Goal: Task Accomplishment & Management: Manage account settings

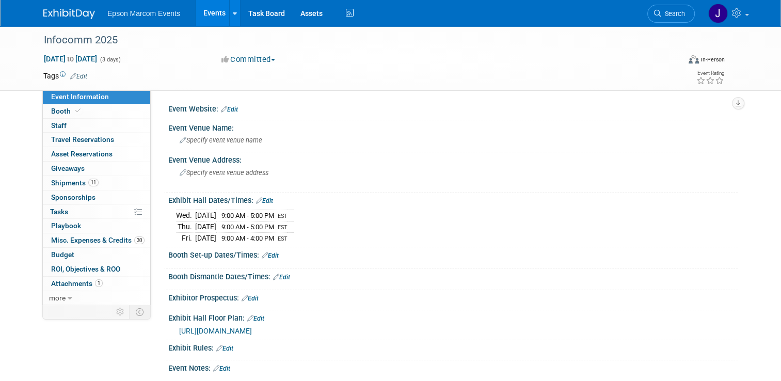
click at [209, 11] on link "Events" at bounding box center [215, 13] width 38 height 26
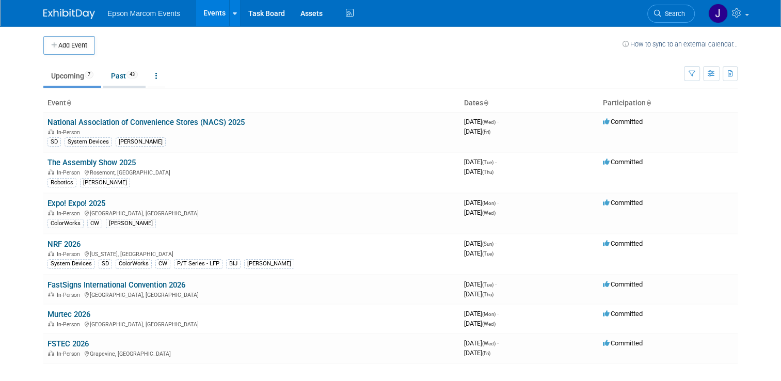
click at [118, 77] on link "Past 43" at bounding box center [124, 76] width 42 height 20
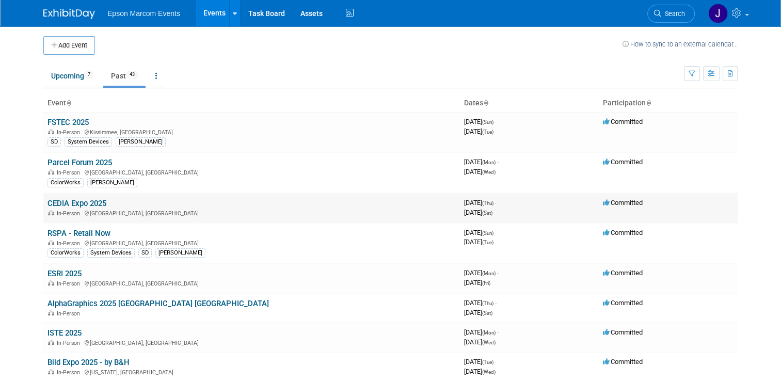
scroll to position [52, 0]
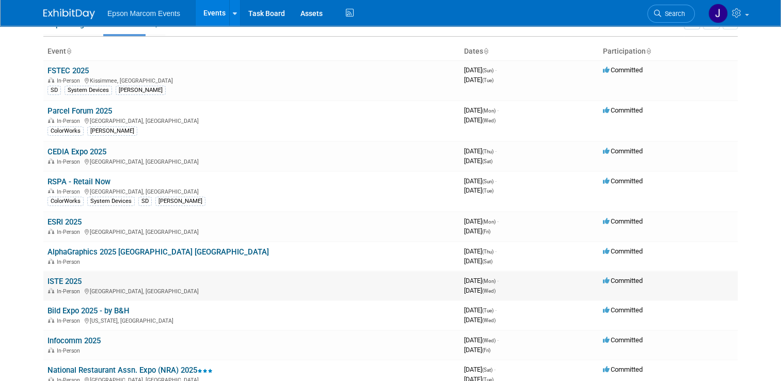
click at [59, 278] on link "ISTE 2025" at bounding box center [64, 281] width 34 height 9
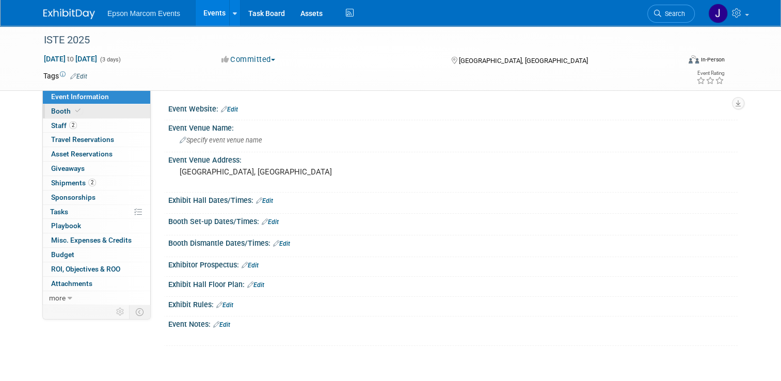
click at [54, 111] on span "Booth" at bounding box center [66, 111] width 31 height 8
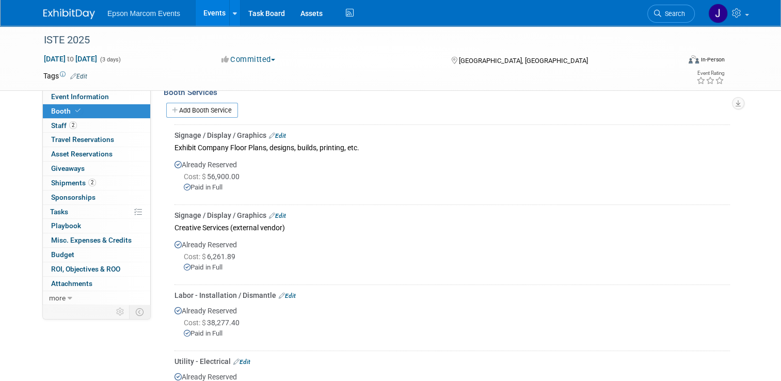
scroll to position [175, 0]
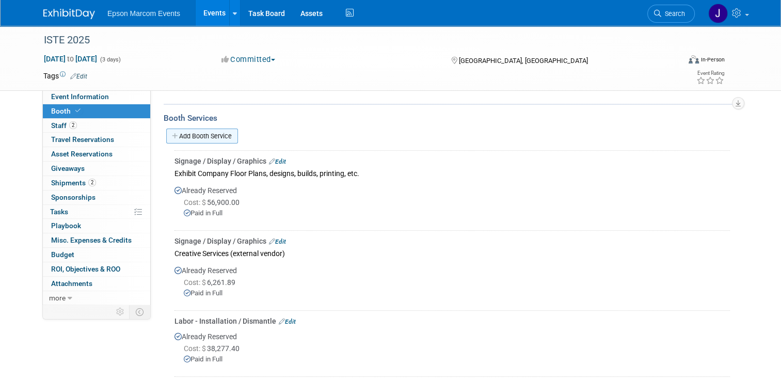
click at [200, 133] on link "Add Booth Service" at bounding box center [202, 135] width 72 height 15
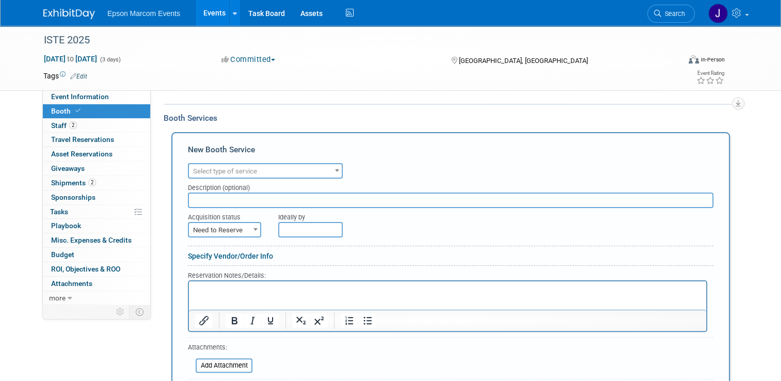
scroll to position [0, 0]
click at [59, 111] on span "Booth" at bounding box center [66, 111] width 31 height 8
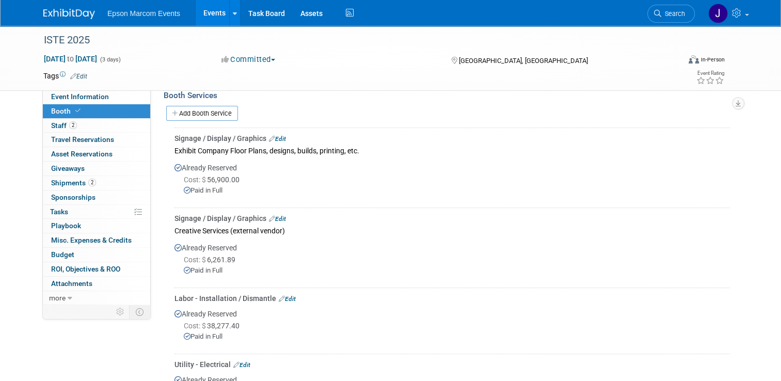
scroll to position [175, 0]
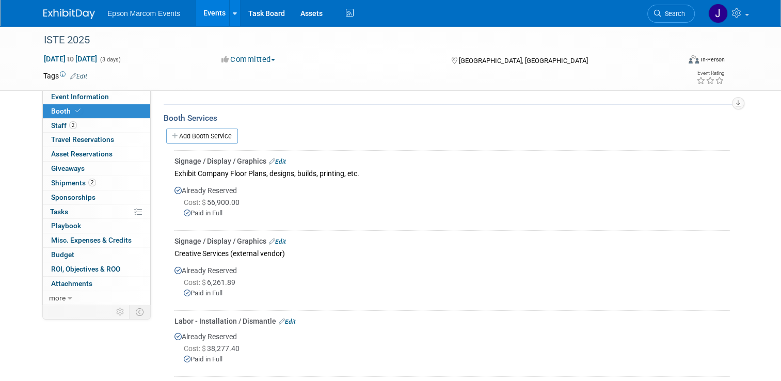
click at [198, 135] on link "Add Booth Service" at bounding box center [202, 135] width 72 height 15
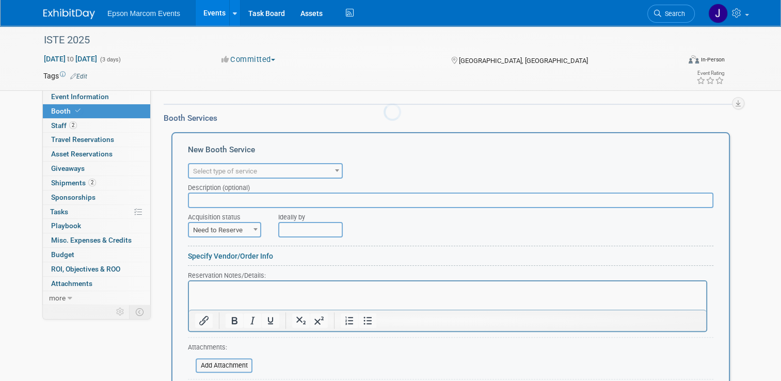
scroll to position [0, 0]
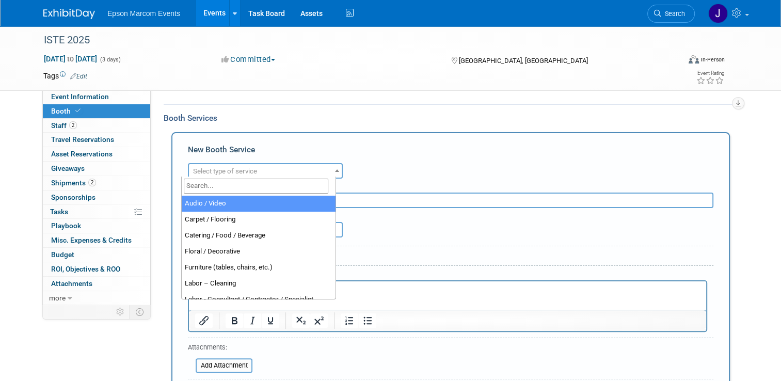
click at [244, 169] on span "Select type of service" at bounding box center [225, 171] width 64 height 8
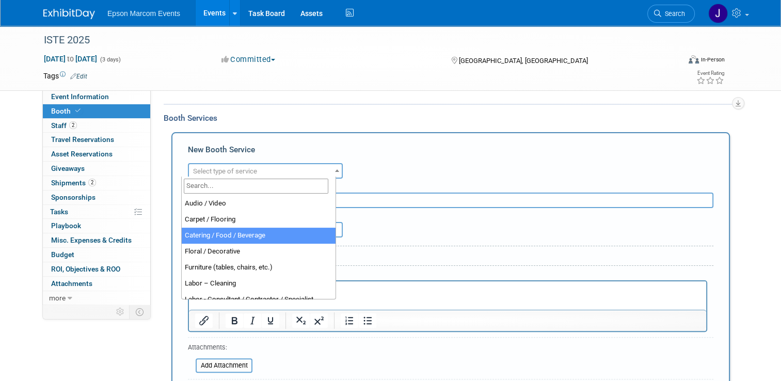
select select "22"
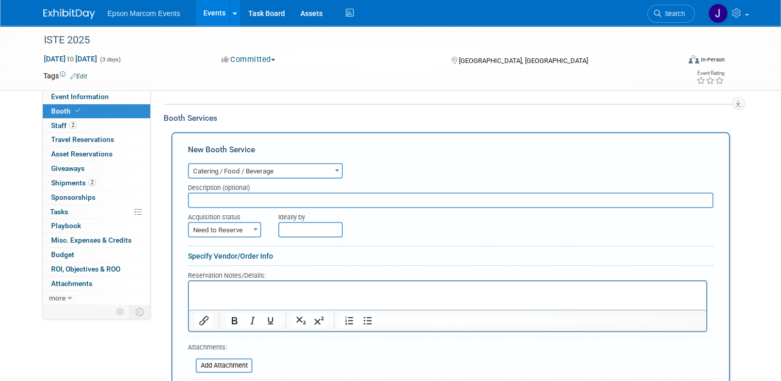
click at [244, 197] on input "text" at bounding box center [450, 199] width 525 height 15
type input "Buccee's snacks for booth"
click at [253, 228] on b at bounding box center [255, 229] width 4 height 3
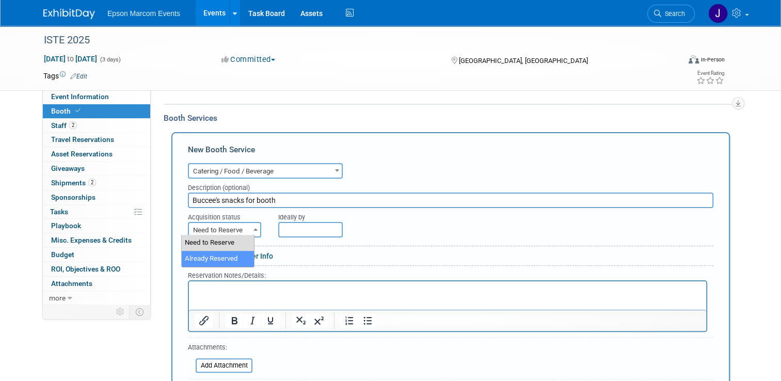
select select "2"
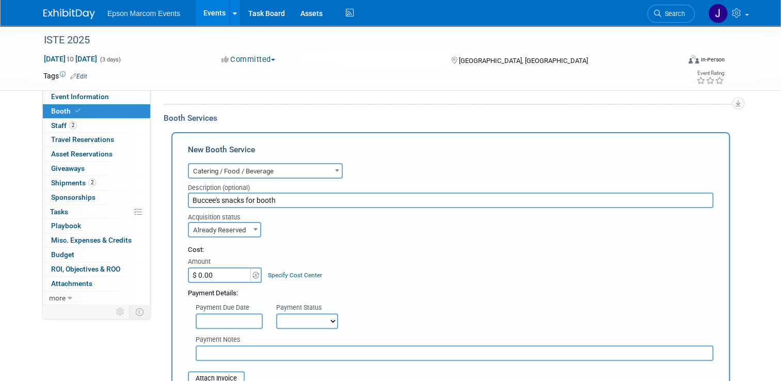
click at [222, 273] on input "$ 0.00" at bounding box center [220, 274] width 64 height 15
type input "$ 55.95"
click at [284, 318] on select "Not Paid Yet Partially Paid Paid in Full" at bounding box center [307, 320] width 62 height 15
select select "1"
click at [276, 313] on select "Not Paid Yet Partially Paid Paid in Full" at bounding box center [307, 320] width 62 height 15
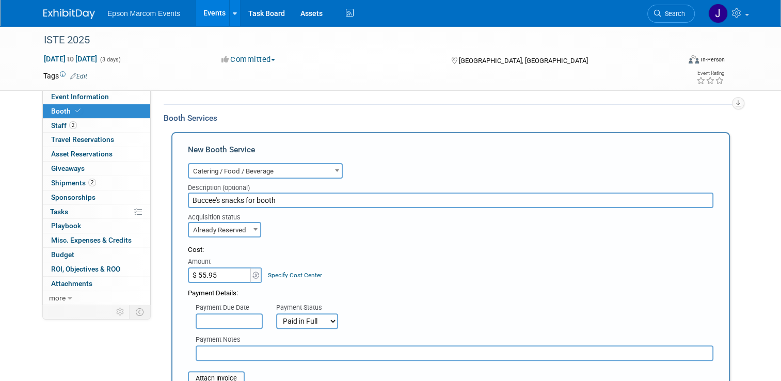
click at [261, 351] on input "text" at bounding box center [455, 352] width 518 height 15
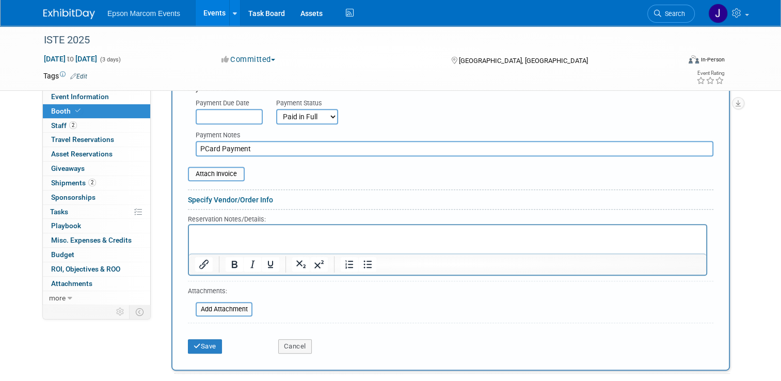
scroll to position [382, 0]
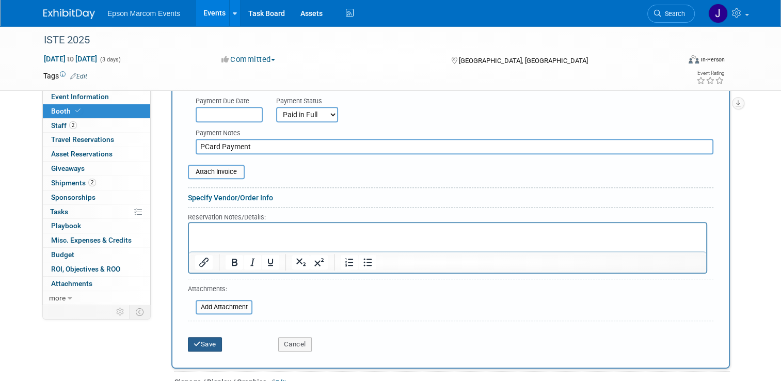
type input "PCard Payment"
click at [197, 339] on button "Save" at bounding box center [205, 344] width 34 height 14
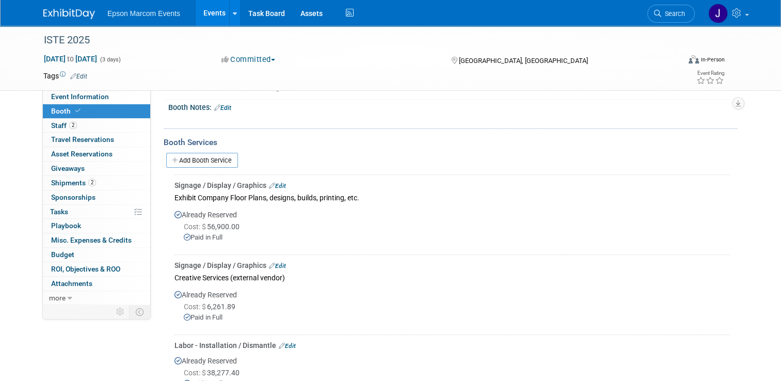
scroll to position [147, 0]
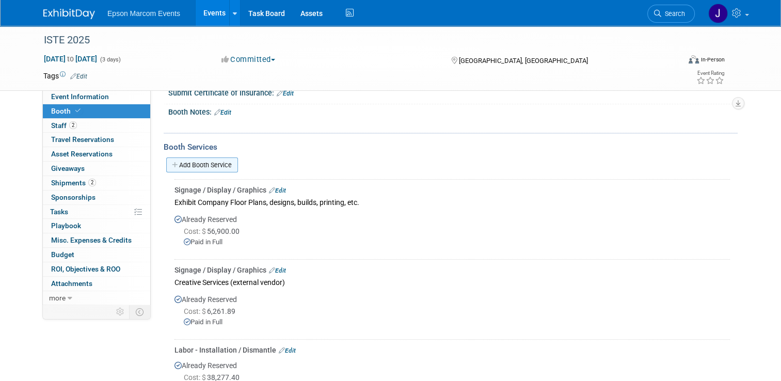
click at [213, 160] on link "Add Booth Service" at bounding box center [202, 164] width 72 height 15
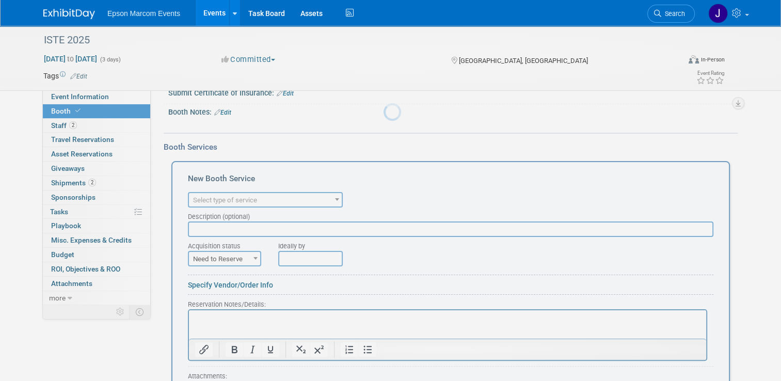
scroll to position [0, 0]
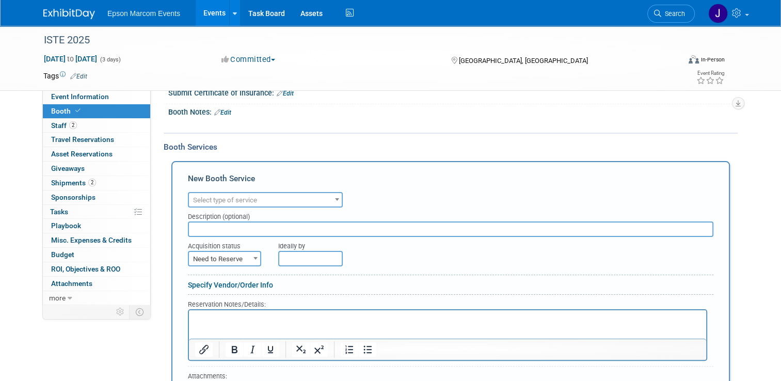
click at [255, 198] on span "Select type of service" at bounding box center [265, 200] width 153 height 14
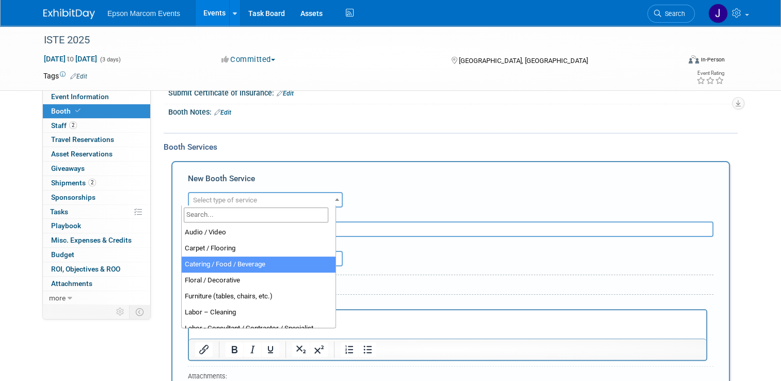
select select "22"
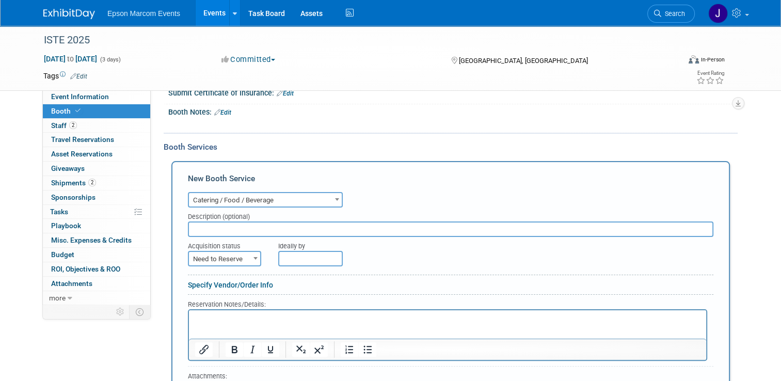
click at [244, 227] on input "text" at bounding box center [450, 228] width 525 height 15
type input "Costco / snacks for Booth"
click at [236, 256] on span "Need to Reserve" at bounding box center [224, 259] width 71 height 14
select select "2"
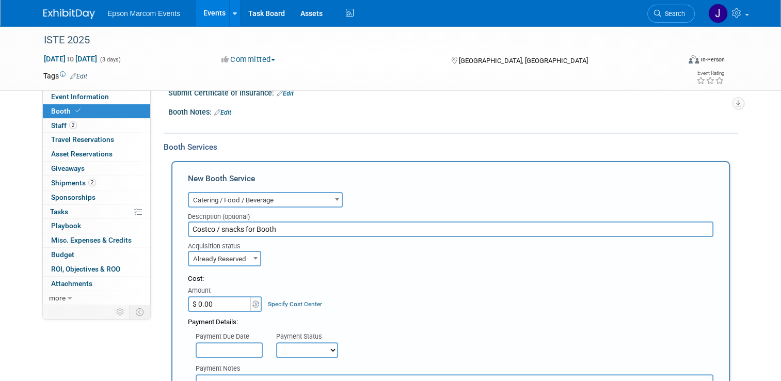
click at [223, 300] on input "$ 0.00" at bounding box center [220, 303] width 64 height 15
type input "$ 488.25"
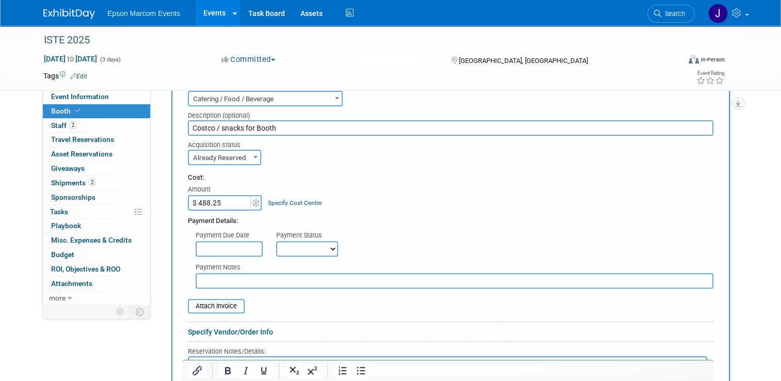
scroll to position [250, 0]
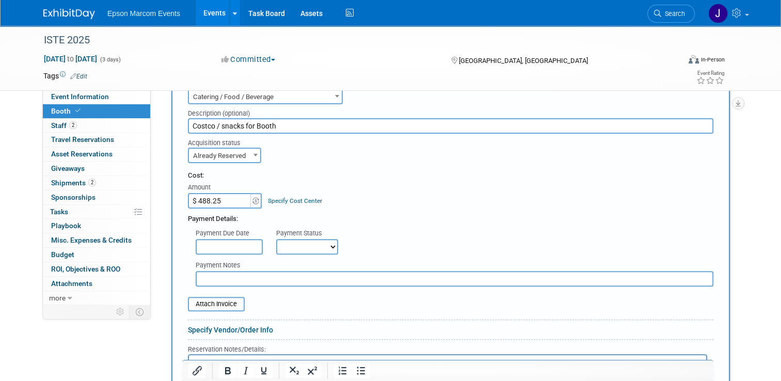
click at [311, 243] on select "Not Paid Yet Partially Paid Paid in Full" at bounding box center [307, 246] width 62 height 15
select select "1"
click at [276, 239] on select "Not Paid Yet Partially Paid Paid in Full" at bounding box center [307, 246] width 62 height 15
click at [256, 276] on input "text" at bounding box center [455, 278] width 518 height 15
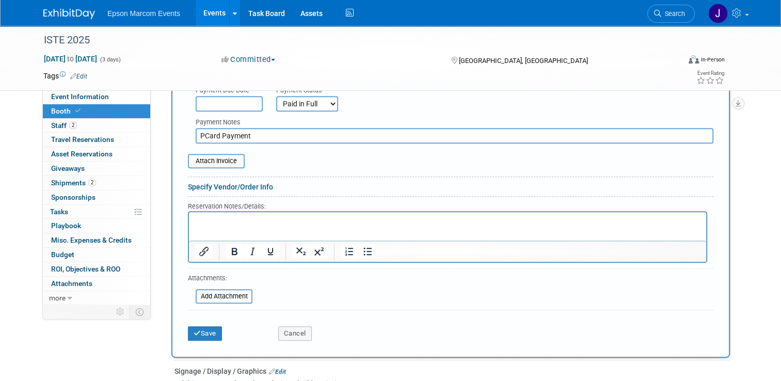
scroll to position [456, 0]
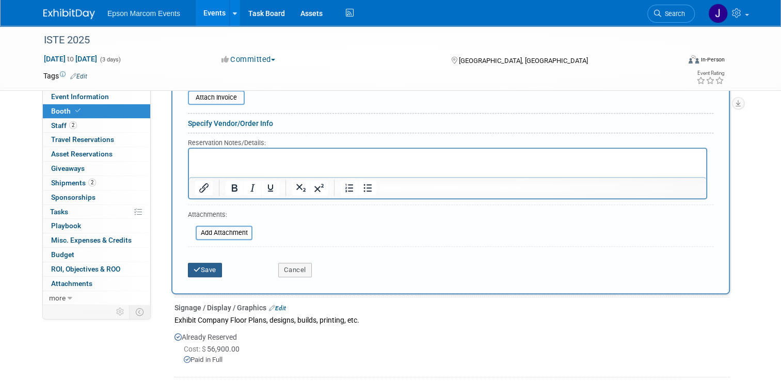
type input "PCard Payment"
click at [193, 266] on icon "submit" at bounding box center [196, 269] width 7 height 7
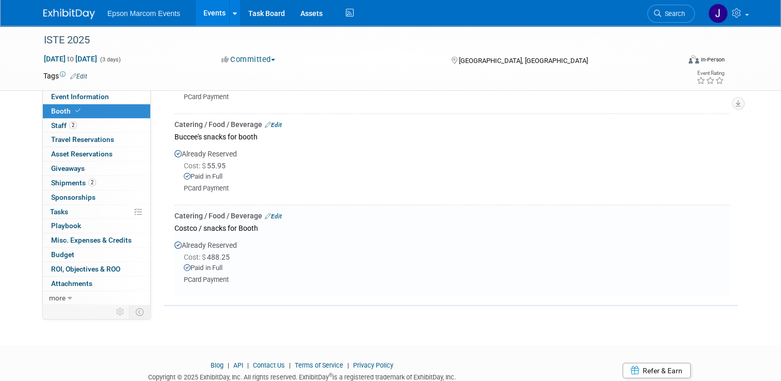
scroll to position [2541, 0]
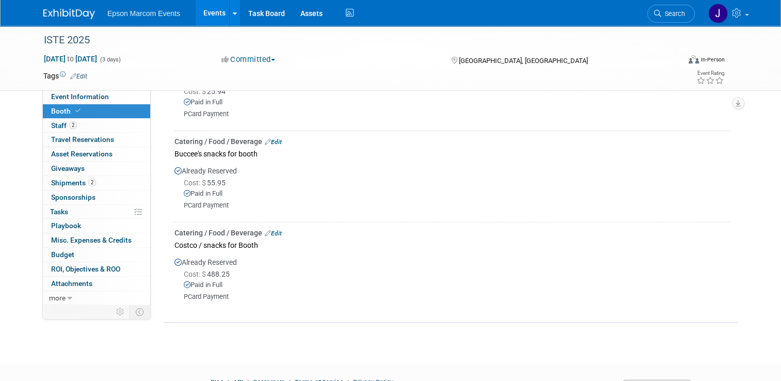
click at [271, 138] on link "Edit" at bounding box center [273, 141] width 17 height 7
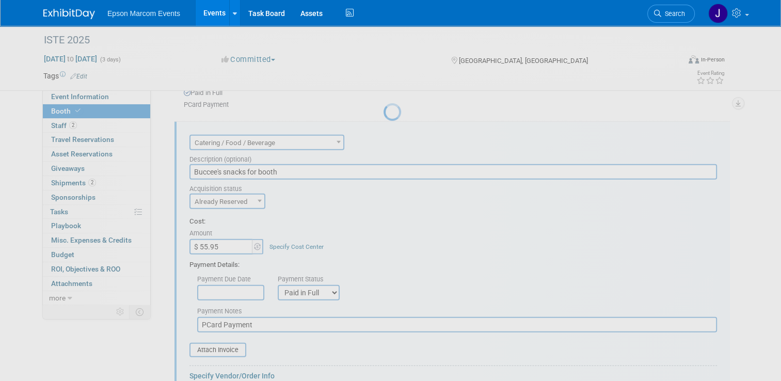
scroll to position [0, 0]
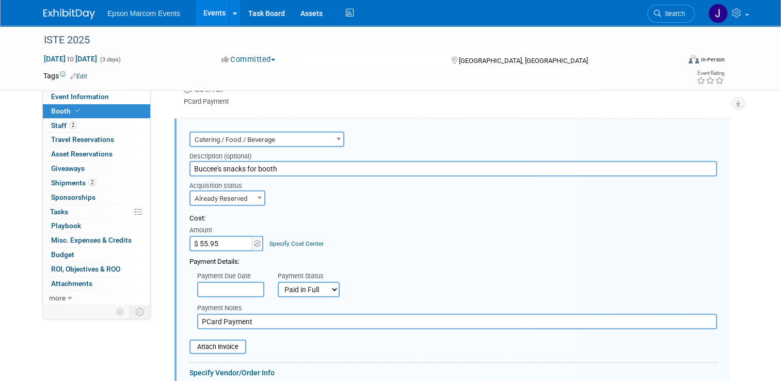
drag, startPoint x: 285, startPoint y: 166, endPoint x: 223, endPoint y: 170, distance: 61.5
click at [223, 170] on input "Buccee's snacks for booth" at bounding box center [452, 168] width 527 height 15
click at [217, 168] on input "Buccee's snacks for booth" at bounding box center [452, 168] width 527 height 15
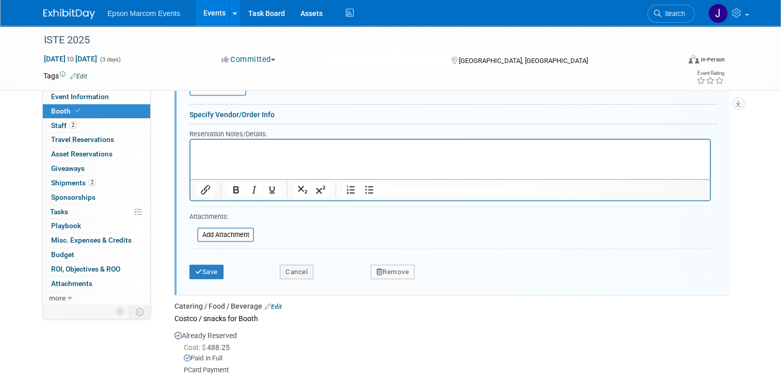
scroll to position [2811, 0]
type input "Buccee's /snacks for booth"
click at [207, 265] on button "Save" at bounding box center [206, 272] width 34 height 14
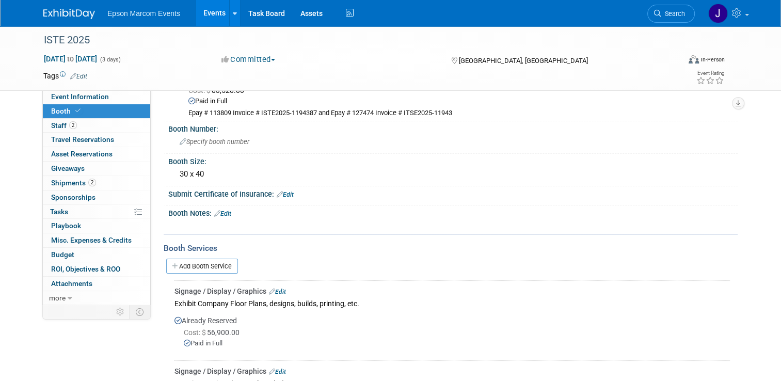
scroll to position [38, 0]
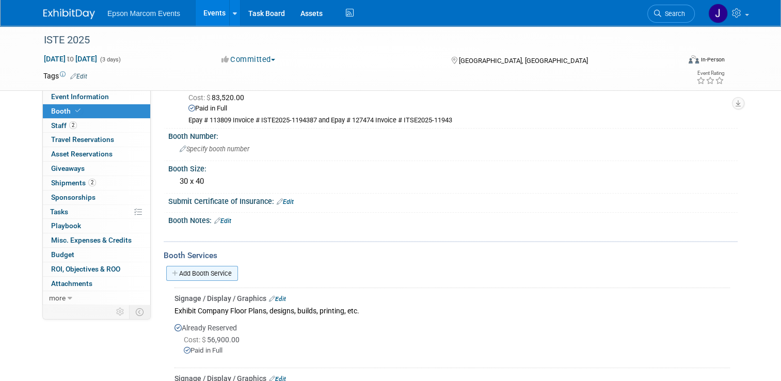
click at [212, 268] on link "Add Booth Service" at bounding box center [202, 273] width 72 height 15
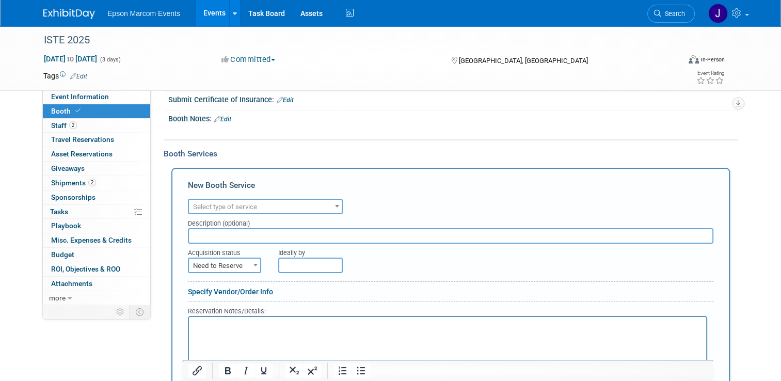
scroll to position [141, 0]
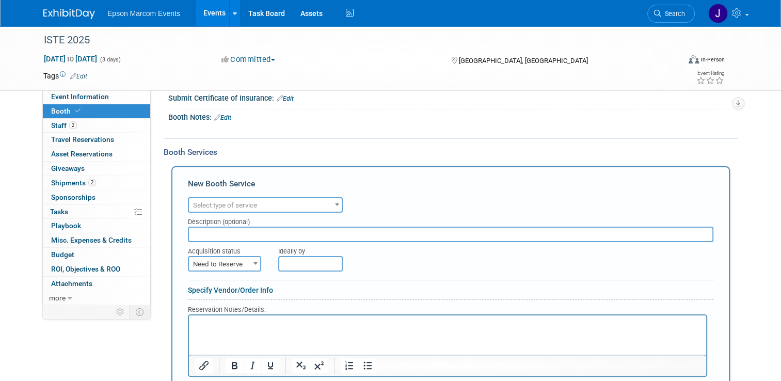
click at [253, 262] on b at bounding box center [255, 263] width 4 height 3
select select "2"
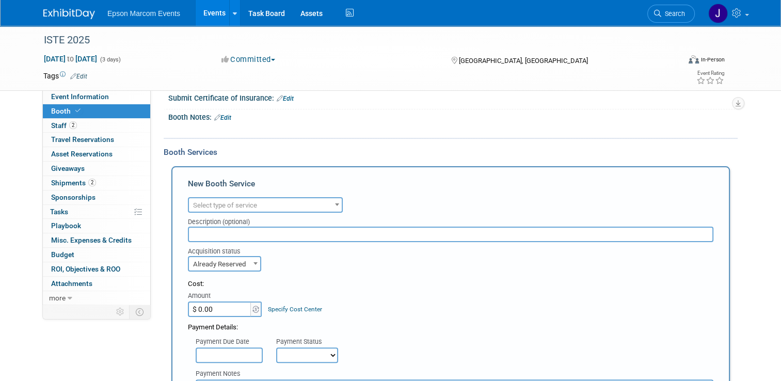
click at [219, 306] on input "$ 0.00" at bounding box center [220, 308] width 64 height 15
type input "$ 4.06"
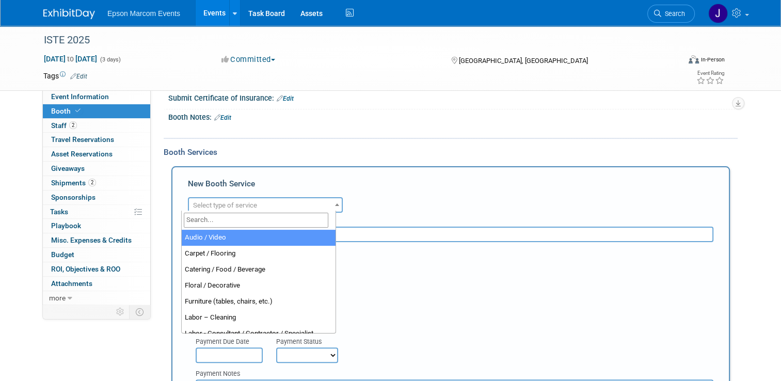
drag, startPoint x: 231, startPoint y: 200, endPoint x: 244, endPoint y: 205, distance: 13.9
click at [232, 201] on span "Select type of service" at bounding box center [225, 205] width 64 height 8
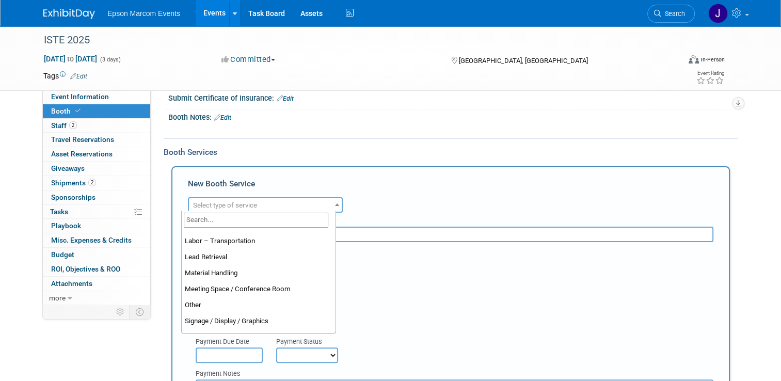
scroll to position [206, 0]
select select "1"
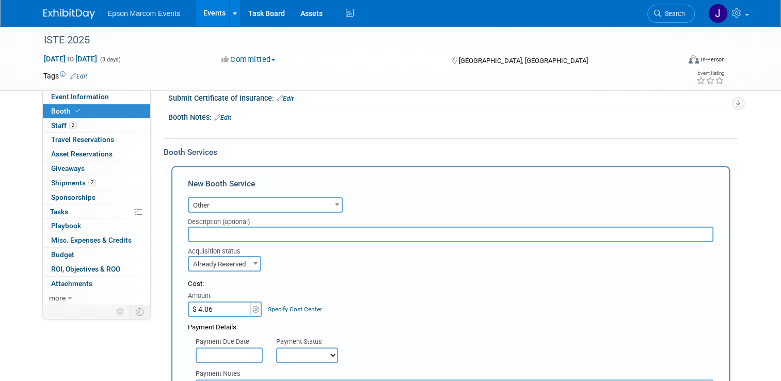
click at [214, 231] on input "text" at bounding box center [450, 234] width 525 height 15
type input "f"
click at [221, 230] on input "f" at bounding box center [450, 234] width 525 height 15
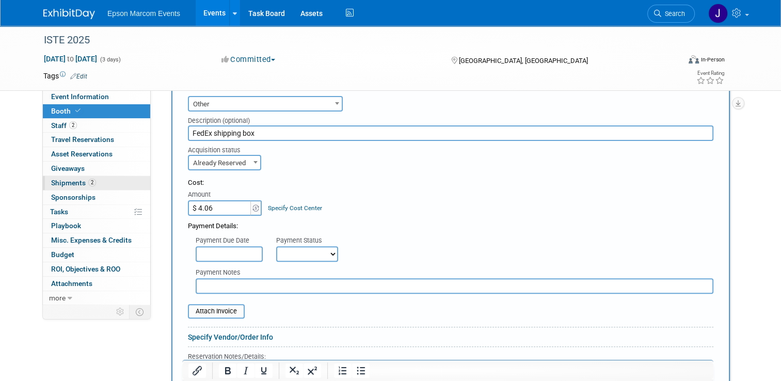
scroll to position [245, 0]
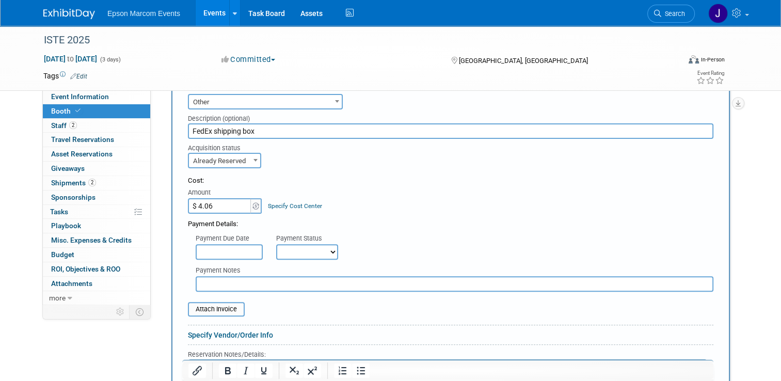
type input "FedEx shipping box"
click at [285, 250] on select "Not Paid Yet Partially Paid Paid in Full" at bounding box center [307, 251] width 62 height 15
select select "1"
click at [276, 244] on select "Not Paid Yet Partially Paid Paid in Full" at bounding box center [307, 251] width 62 height 15
click at [273, 284] on input "text" at bounding box center [455, 283] width 518 height 15
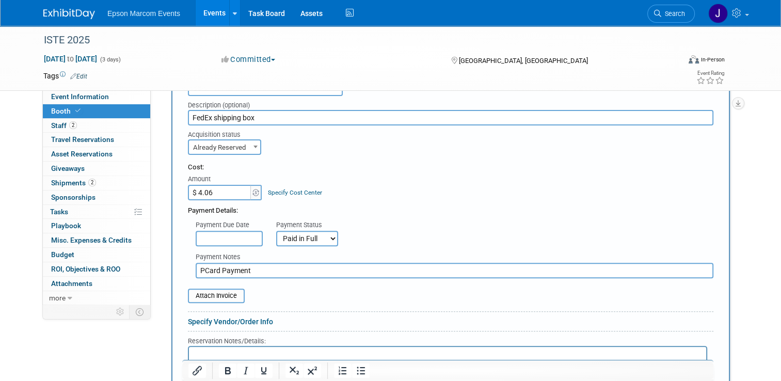
scroll to position [399, 0]
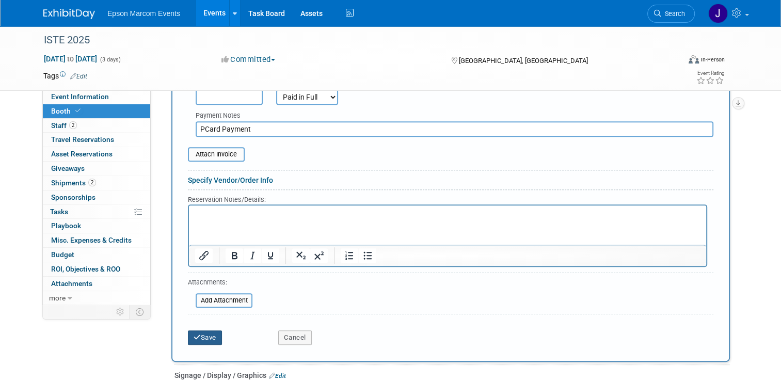
type input "PCard Payment"
click at [196, 334] on button "Save" at bounding box center [205, 337] width 34 height 14
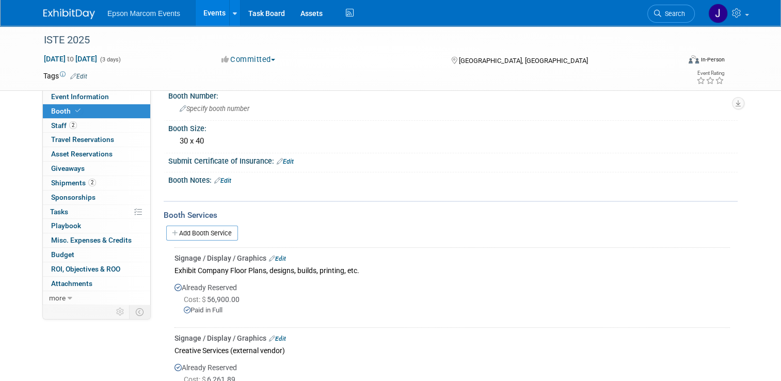
scroll to position [0, 0]
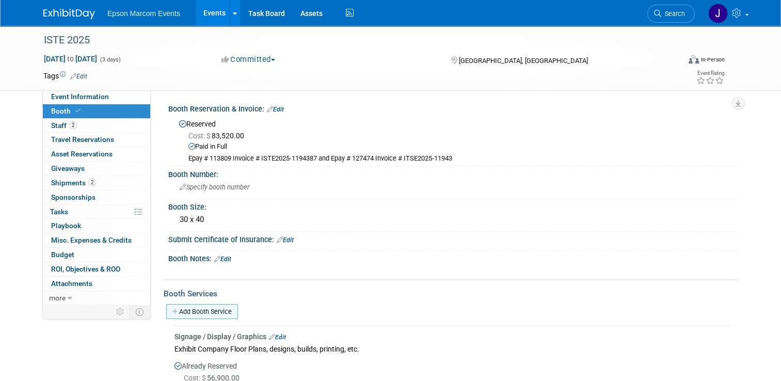
click at [216, 309] on link "Add Booth Service" at bounding box center [202, 311] width 72 height 15
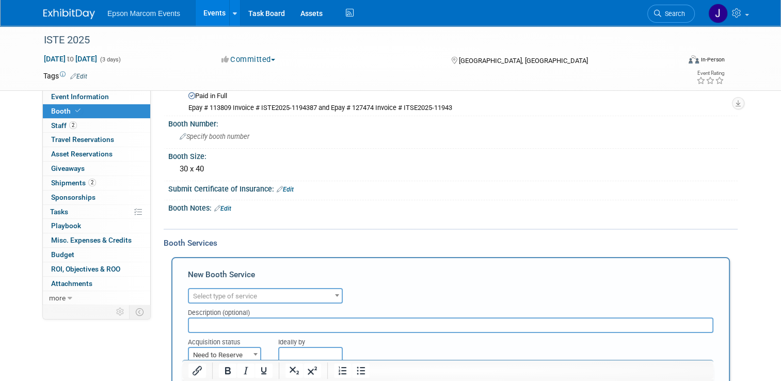
scroll to position [103, 0]
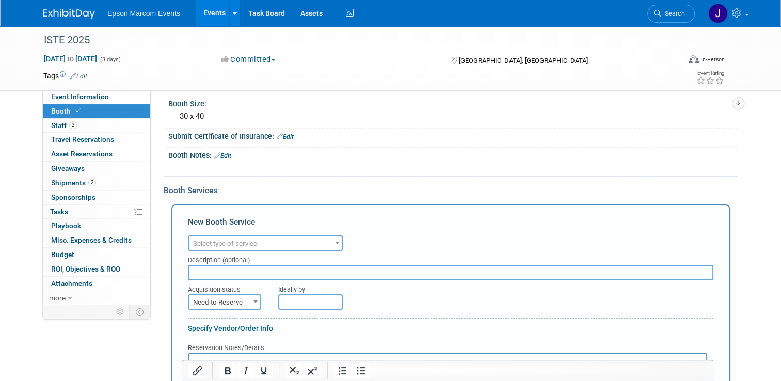
click at [258, 243] on span "Select type of service" at bounding box center [265, 243] width 153 height 14
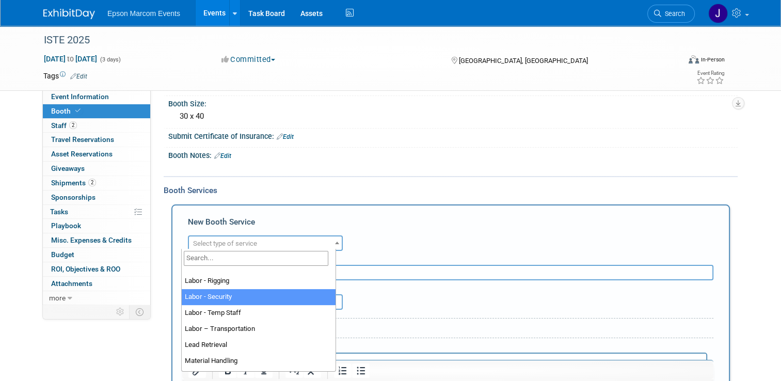
scroll to position [206, 0]
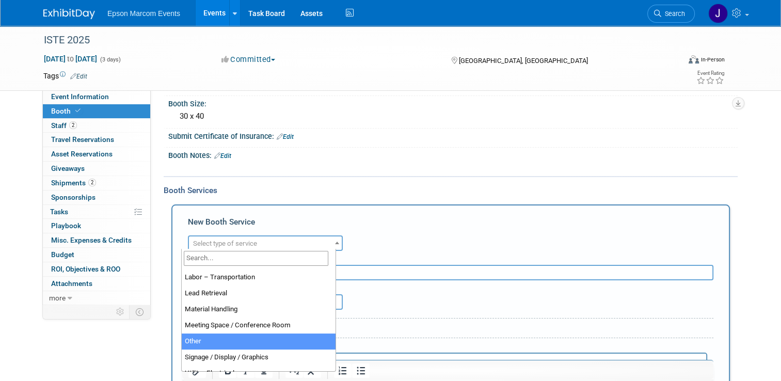
select select "1"
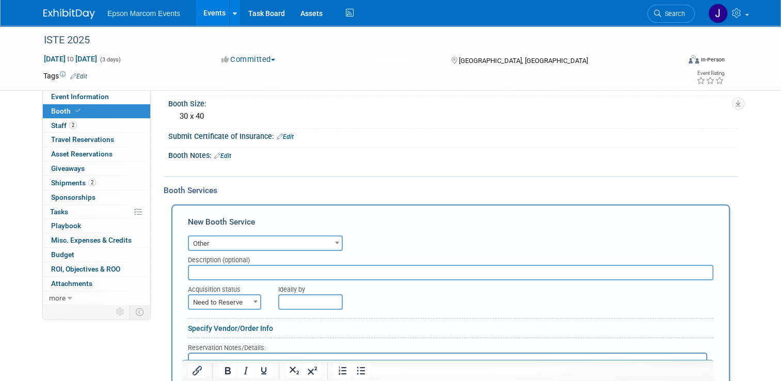
click at [229, 271] on input "text" at bounding box center [450, 272] width 525 height 15
type input "S"
type input "First Image / Booth staff appareal"
click at [233, 297] on span "Need to Reserve" at bounding box center [224, 302] width 71 height 14
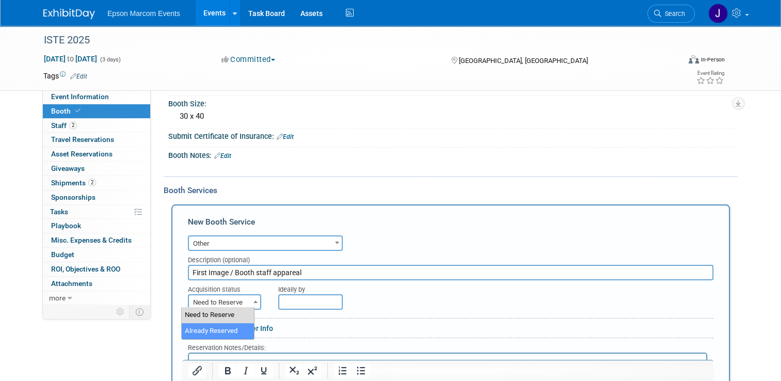
select select "2"
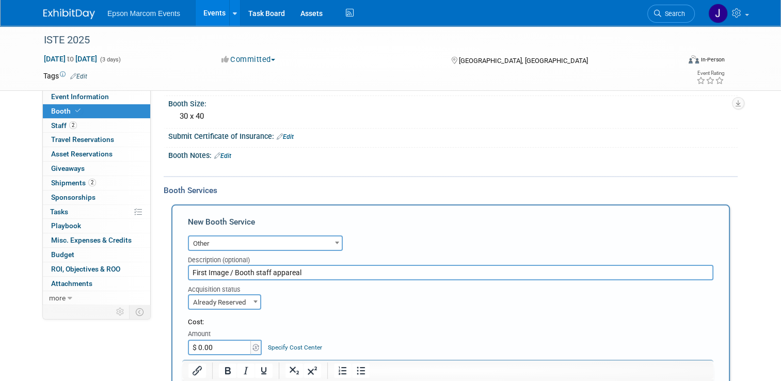
click at [280, 270] on input "First Image / Booth staff appareal" at bounding box center [450, 272] width 525 height 15
click at [220, 346] on input "$ 0.00" at bounding box center [220, 347] width 64 height 15
click at [282, 269] on input "First Image / Booth staff appearal" at bounding box center [450, 272] width 525 height 15
type input "First Image / Booth staff apparel"
click at [234, 342] on input "$ 0.00" at bounding box center [220, 347] width 64 height 15
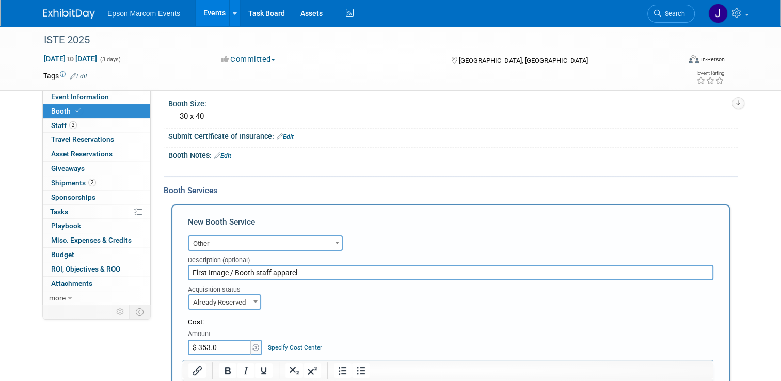
type input "$ 353.00"
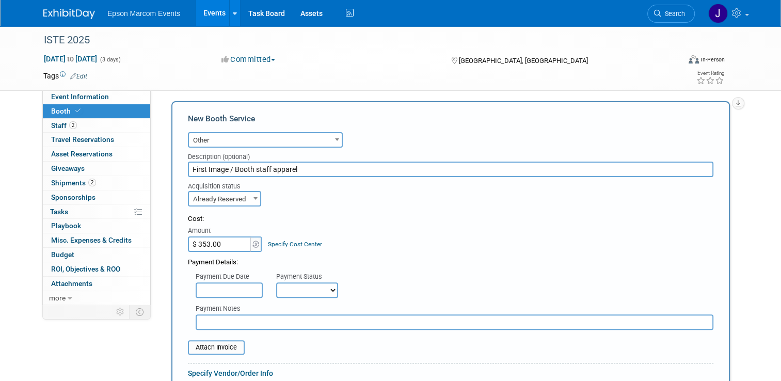
click at [291, 288] on select "Not Paid Yet Partially Paid Paid in Full" at bounding box center [307, 289] width 62 height 15
select select "1"
click at [276, 282] on select "Not Paid Yet Partially Paid Paid in Full" at bounding box center [307, 289] width 62 height 15
click at [260, 317] on input "text" at bounding box center [455, 321] width 518 height 15
click at [260, 316] on input "E" at bounding box center [455, 321] width 518 height 15
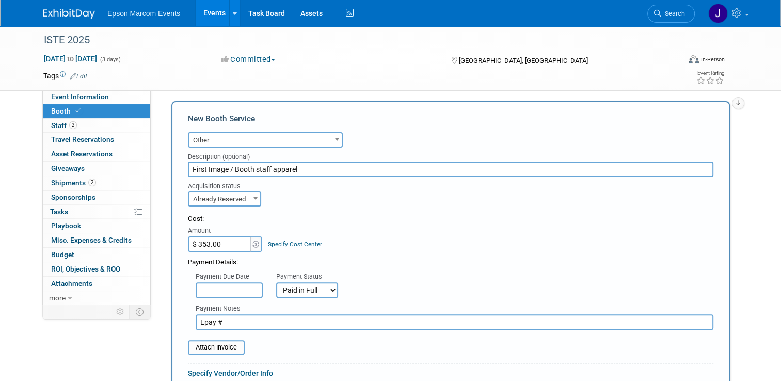
paste input "151162"
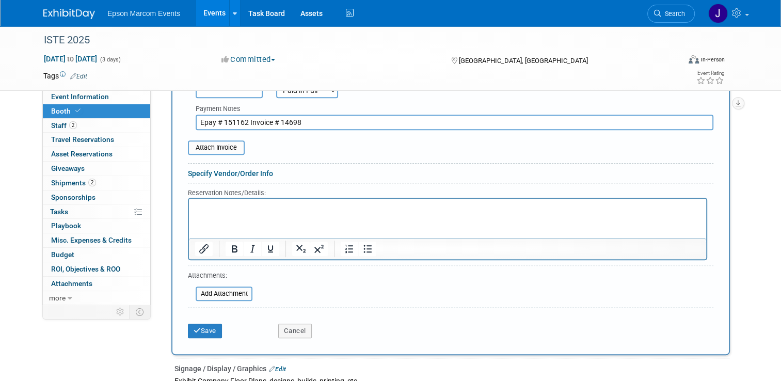
scroll to position [413, 0]
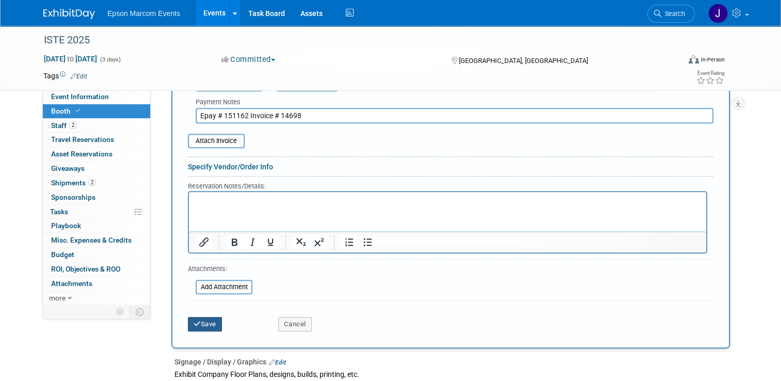
type input "Epay # 151162 Invoice # 14698"
click at [202, 320] on button "Save" at bounding box center [205, 324] width 34 height 14
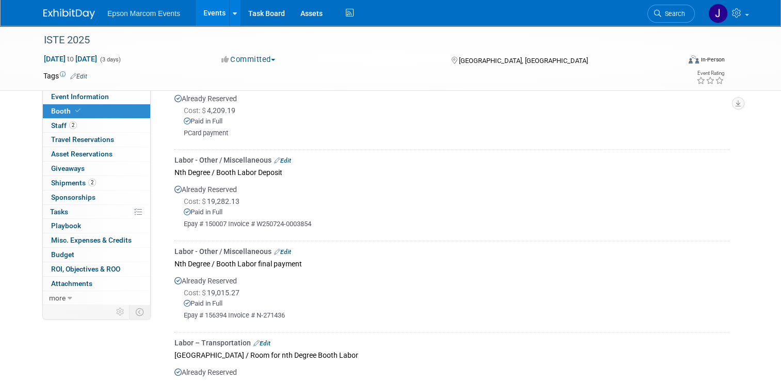
scroll to position [0, 0]
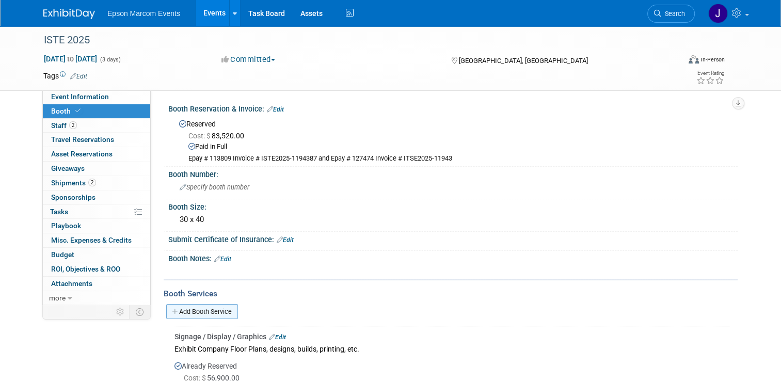
click at [208, 309] on link "Add Booth Service" at bounding box center [202, 311] width 72 height 15
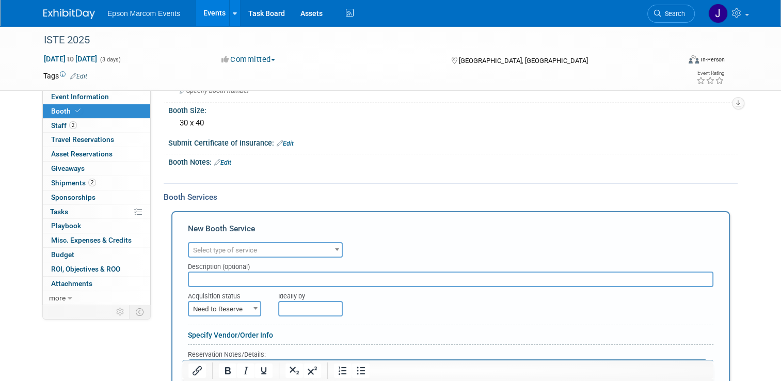
scroll to position [103, 0]
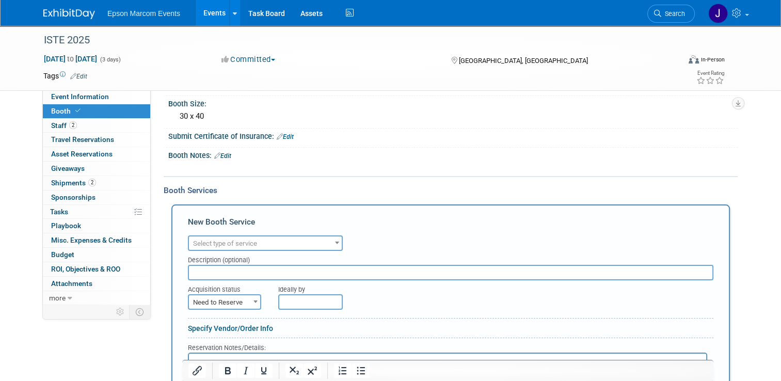
click at [234, 239] on span "Select type of service" at bounding box center [225, 243] width 64 height 8
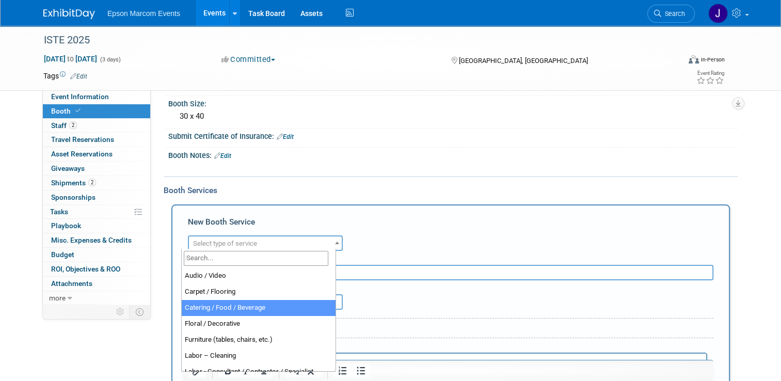
select select "22"
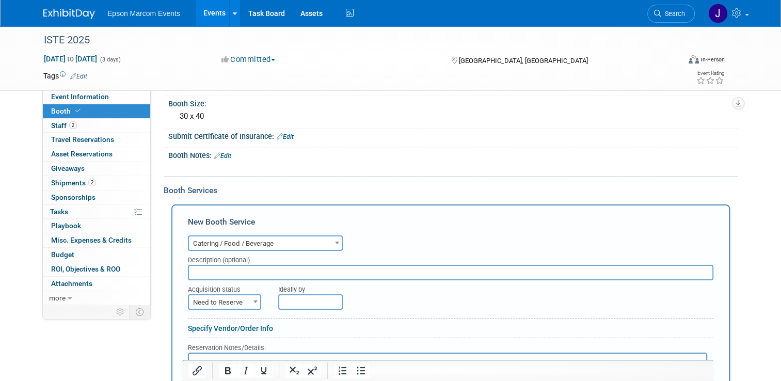
click at [234, 269] on input "text" at bounding box center [450, 272] width 525 height 15
type input "SAMS Club / snacks for booth"
click at [227, 299] on span "Need to Reserve" at bounding box center [224, 302] width 71 height 14
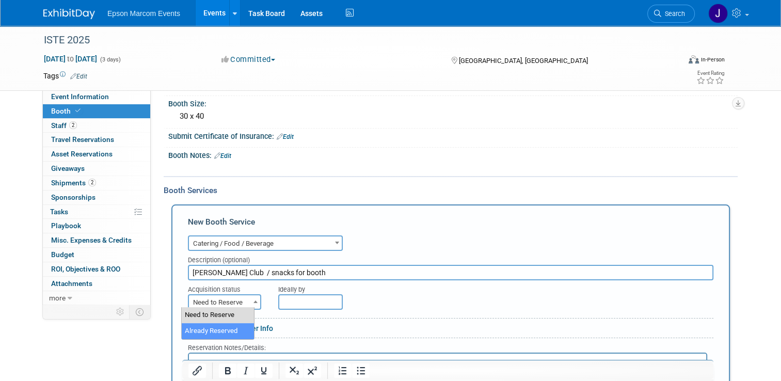
select select "2"
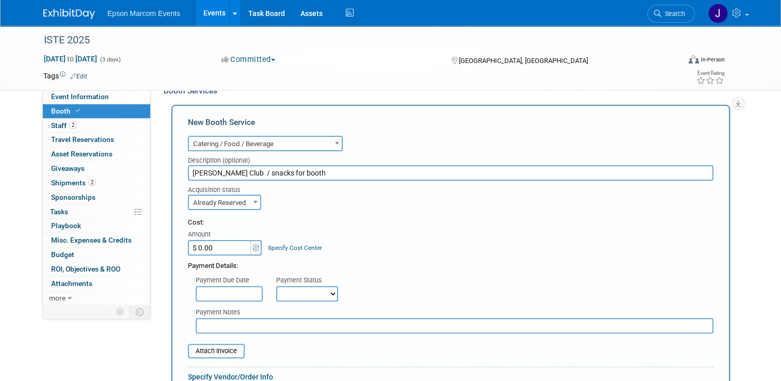
scroll to position [206, 0]
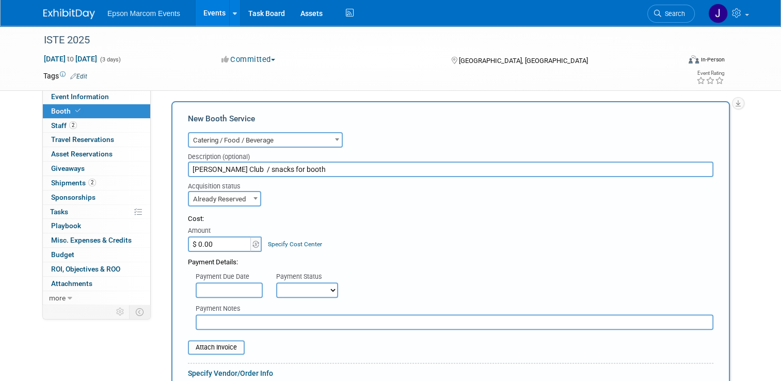
click at [225, 236] on input "$ 0.00" at bounding box center [220, 243] width 64 height 15
type input "$ 83.30"
click at [294, 287] on select "Not Paid Yet Partially Paid Paid in Full" at bounding box center [307, 289] width 62 height 15
select select "1"
click at [276, 282] on select "Not Paid Yet Partially Paid Paid in Full" at bounding box center [307, 289] width 62 height 15
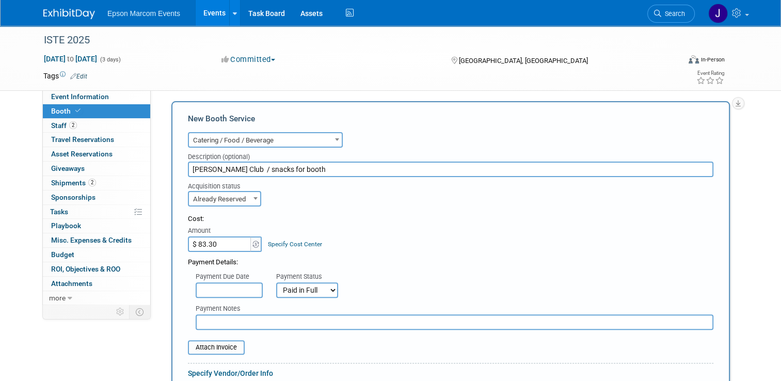
click at [277, 321] on input "text" at bounding box center [455, 321] width 518 height 15
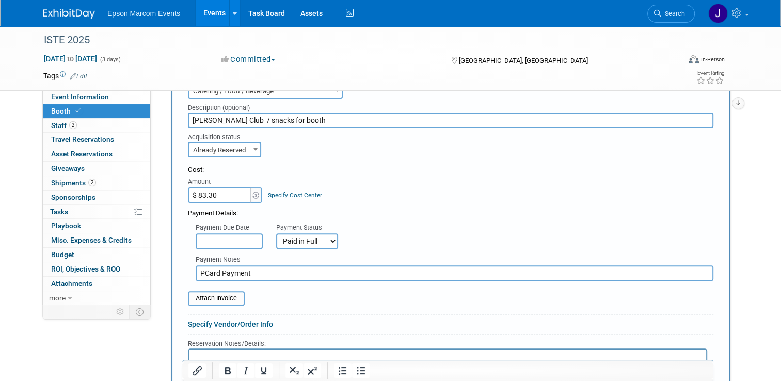
scroll to position [361, 0]
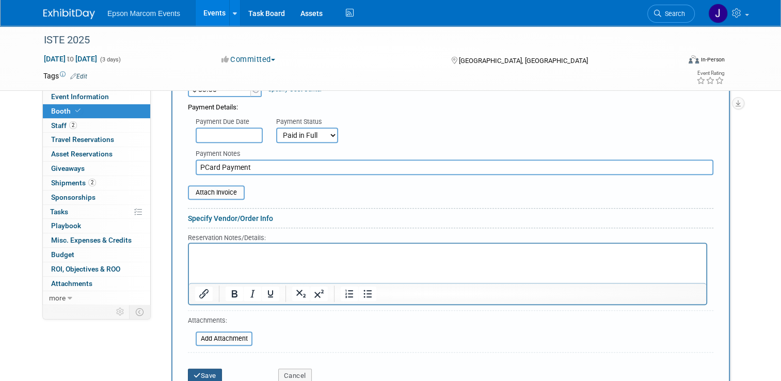
type input "PCard Payment"
click at [200, 373] on button "Save" at bounding box center [205, 375] width 34 height 14
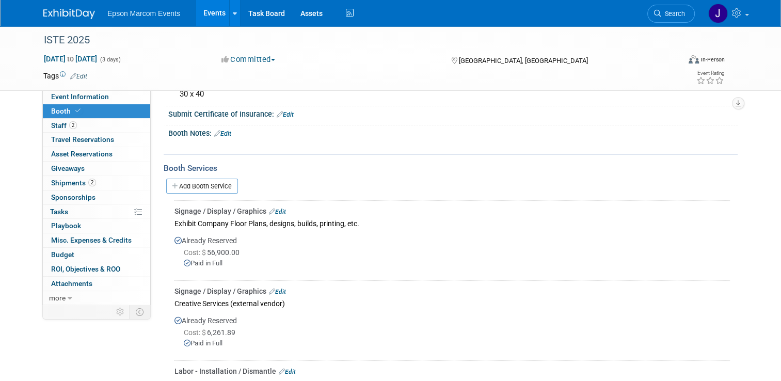
scroll to position [0, 0]
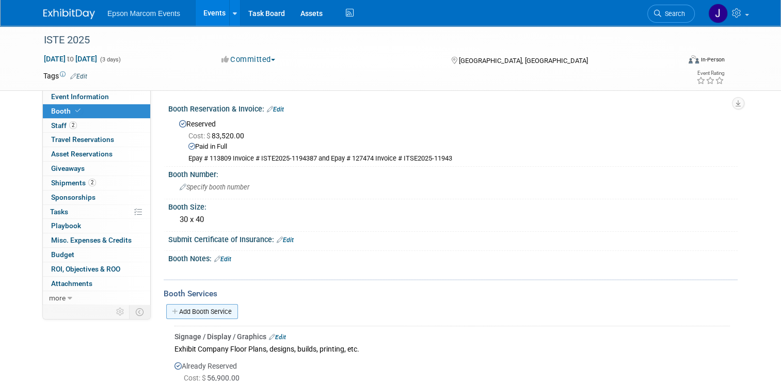
click at [212, 310] on link "Add Booth Service" at bounding box center [202, 311] width 72 height 15
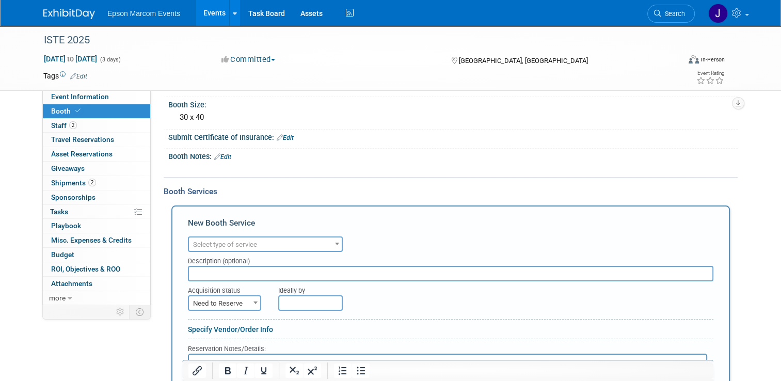
scroll to position [103, 0]
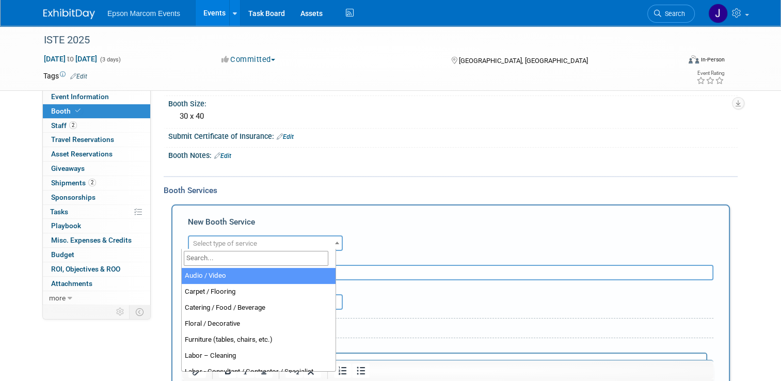
click at [248, 242] on span "Select type of service" at bounding box center [225, 243] width 64 height 8
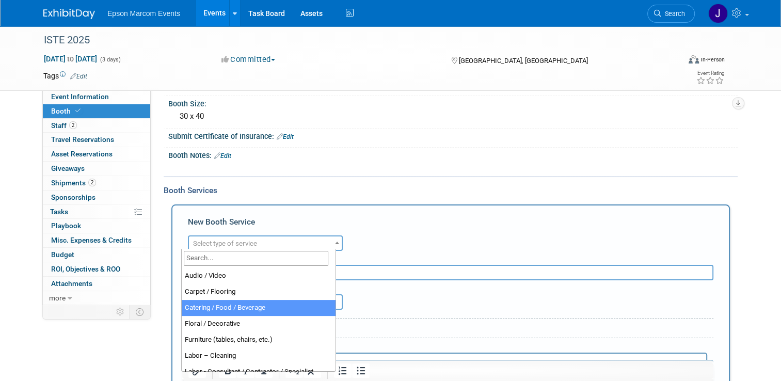
select select "22"
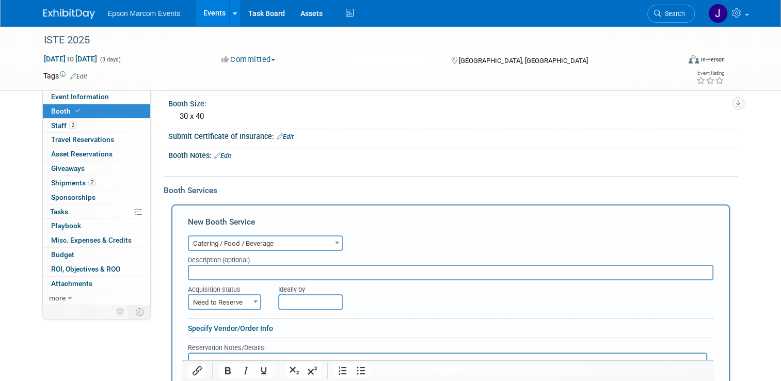
click at [237, 269] on input "text" at bounding box center [450, 272] width 525 height 15
type input "SAMS Club / snacks for booth"
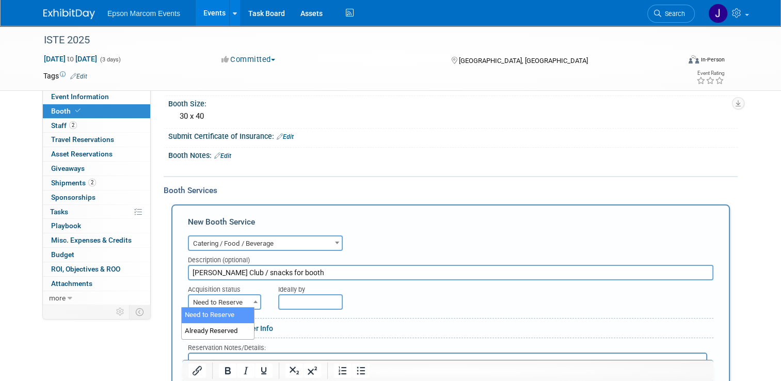
click at [204, 298] on span "Need to Reserve" at bounding box center [224, 302] width 71 height 14
select select "2"
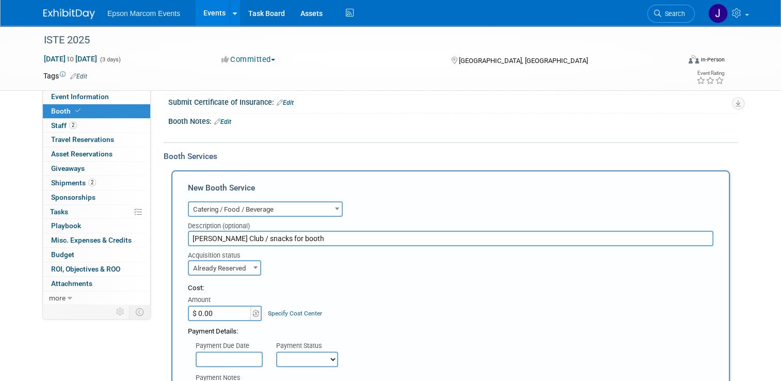
scroll to position [155, 0]
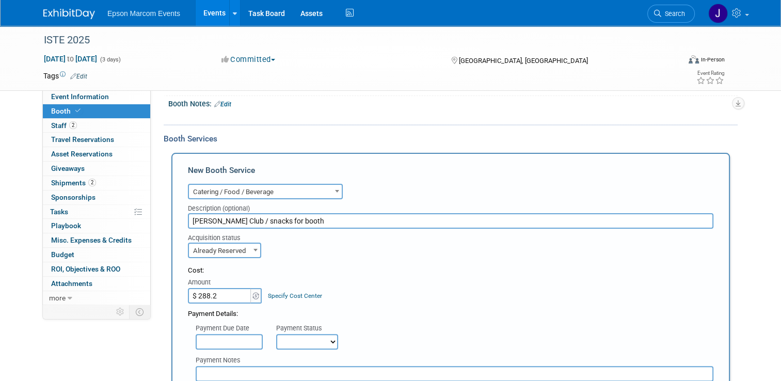
type input "$ 288.28"
click at [279, 335] on select "Not Paid Yet Partially Paid Paid in Full" at bounding box center [307, 341] width 62 height 15
select select "1"
click at [276, 334] on select "Not Paid Yet Partially Paid Paid in Full" at bounding box center [307, 341] width 62 height 15
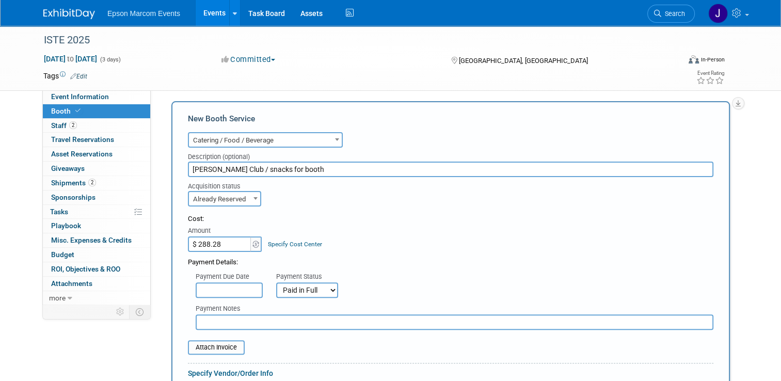
click at [215, 322] on input "text" at bounding box center [455, 321] width 518 height 15
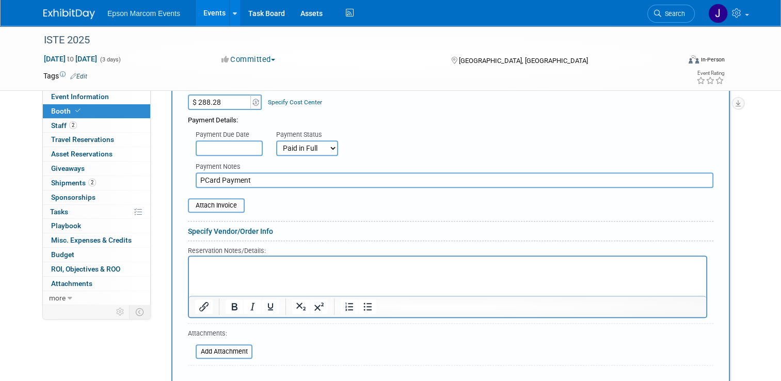
scroll to position [413, 0]
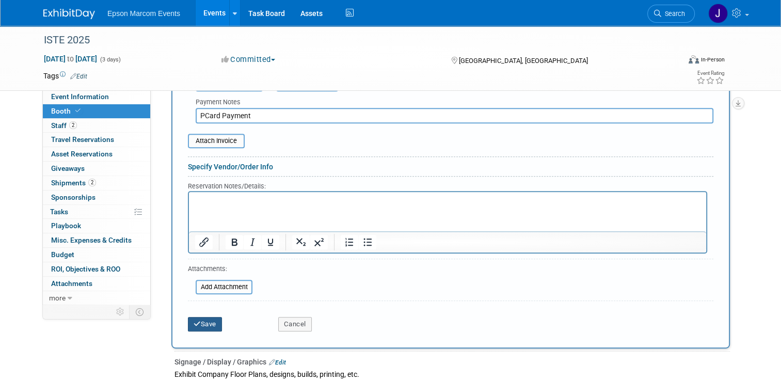
type input "PCard Payment"
drag, startPoint x: 200, startPoint y: 317, endPoint x: 213, endPoint y: 318, distance: 13.5
click at [200, 317] on button "Save" at bounding box center [205, 324] width 34 height 14
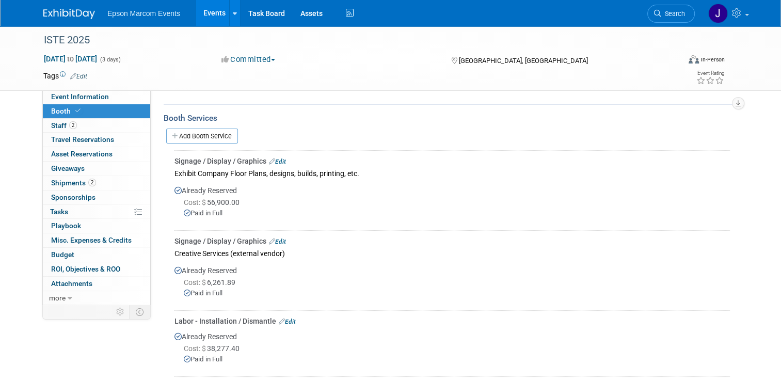
scroll to position [0, 0]
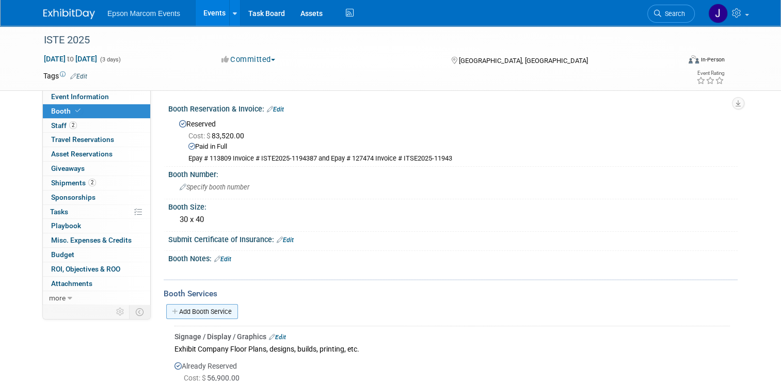
click at [203, 311] on link "Add Booth Service" at bounding box center [202, 311] width 72 height 15
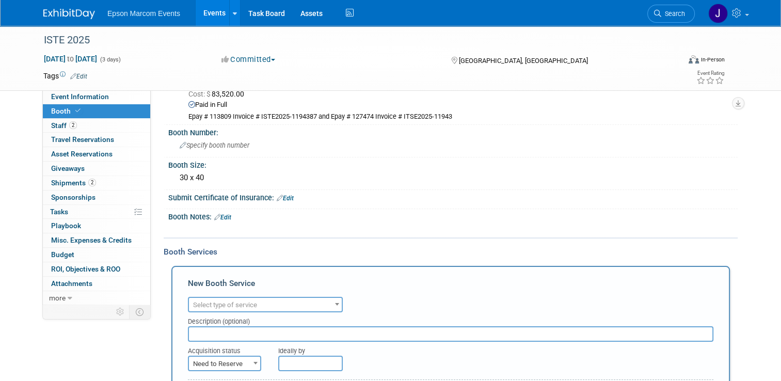
scroll to position [103, 0]
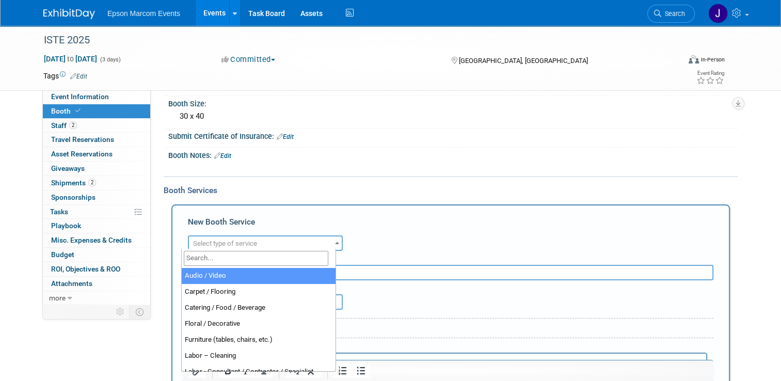
click at [238, 242] on span "Select type of service" at bounding box center [225, 243] width 64 height 8
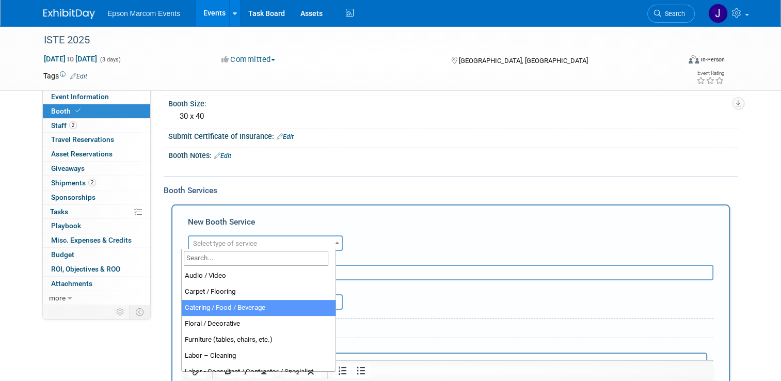
select select "22"
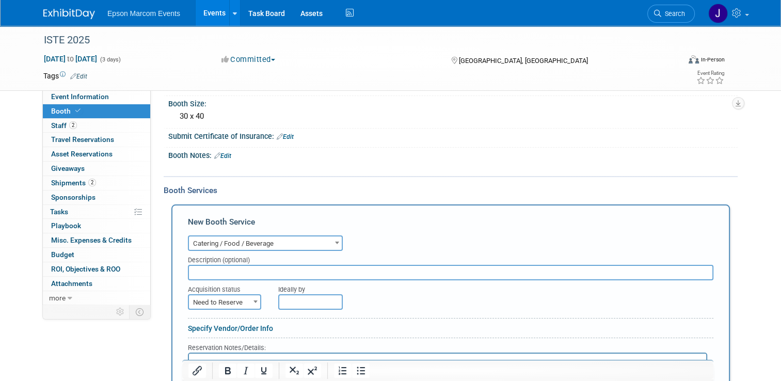
click at [229, 265] on input "text" at bounding box center [450, 272] width 525 height 15
type input "Walmart / snacks for booth"
click at [233, 297] on span "Need to Reserve" at bounding box center [224, 302] width 71 height 14
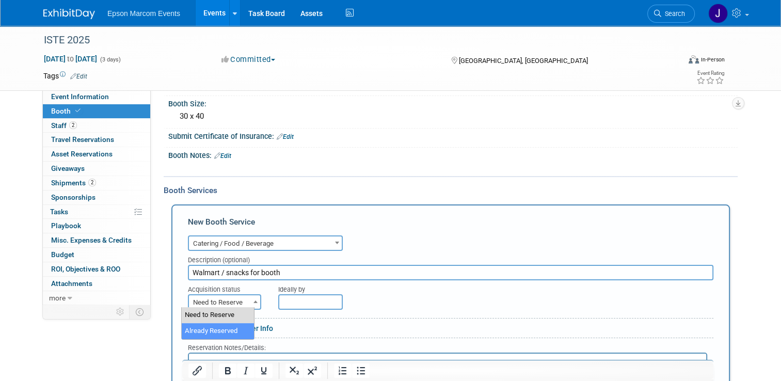
select select "2"
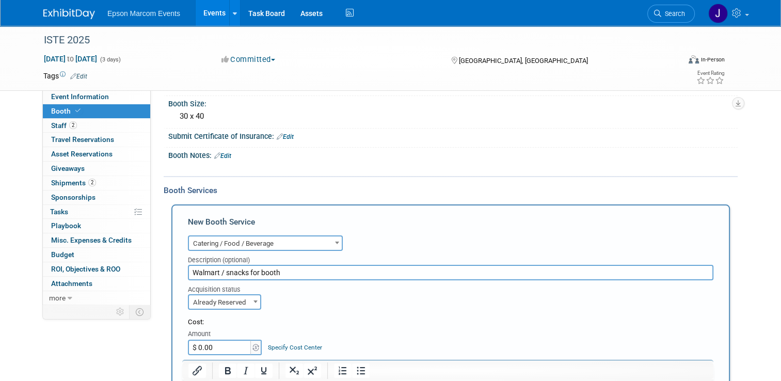
click at [220, 345] on input "$ 0.00" at bounding box center [220, 347] width 64 height 15
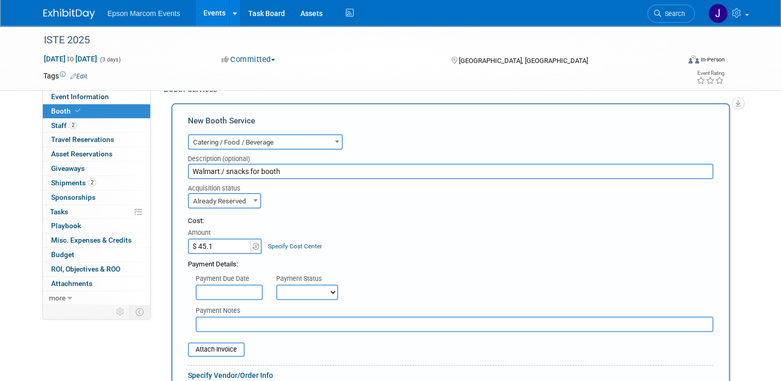
scroll to position [206, 0]
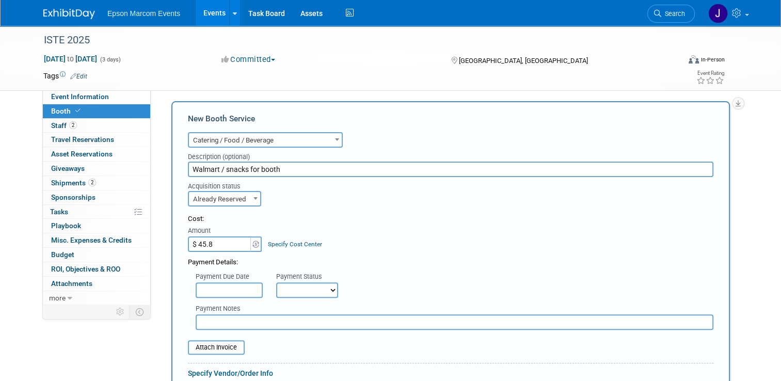
type input "$ 45.81"
click at [286, 286] on select "Not Paid Yet Partially Paid Paid in Full" at bounding box center [307, 289] width 62 height 15
select select "1"
click at [276, 282] on select "Not Paid Yet Partially Paid Paid in Full" at bounding box center [307, 289] width 62 height 15
click at [228, 323] on input "text" at bounding box center [455, 321] width 518 height 15
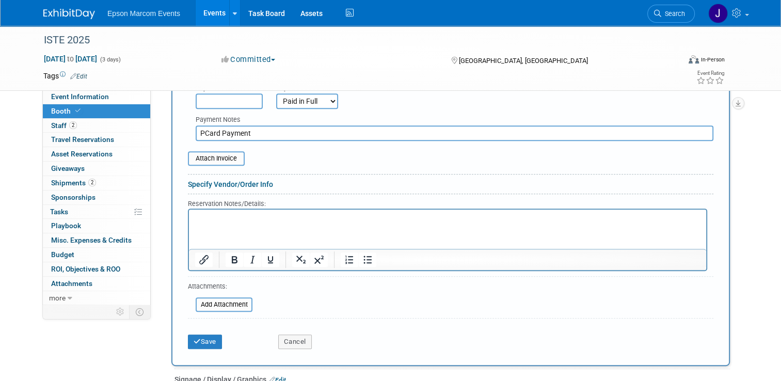
scroll to position [413, 0]
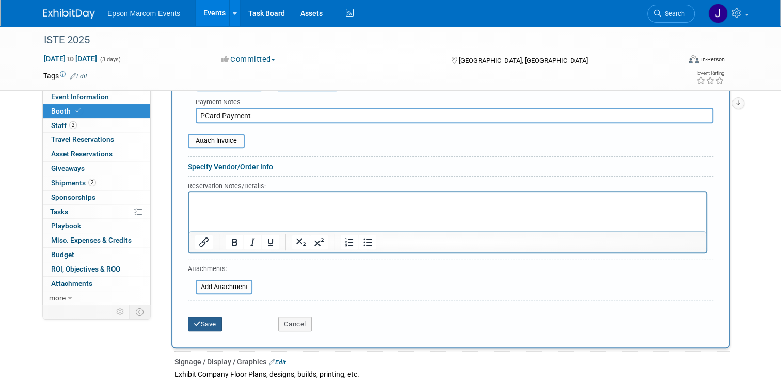
type input "PCard Payment"
click at [193, 320] on icon "submit" at bounding box center [196, 323] width 7 height 7
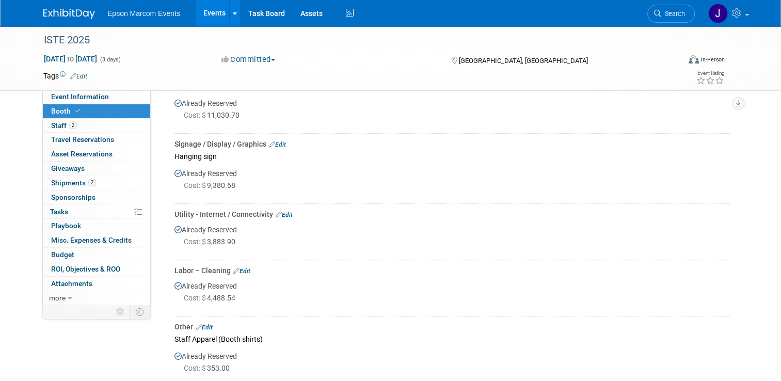
scroll to position [0, 0]
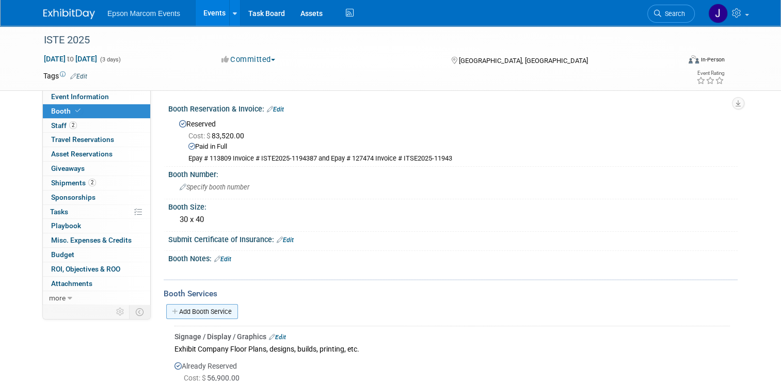
click at [188, 309] on link "Add Booth Service" at bounding box center [202, 311] width 72 height 15
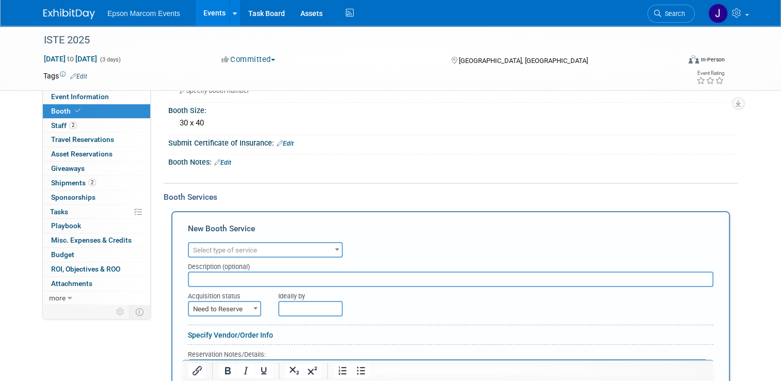
scroll to position [103, 0]
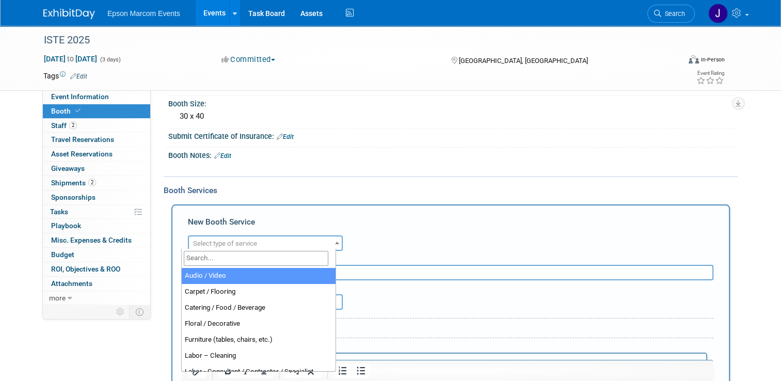
click at [265, 236] on span "Select type of service" at bounding box center [265, 243] width 153 height 14
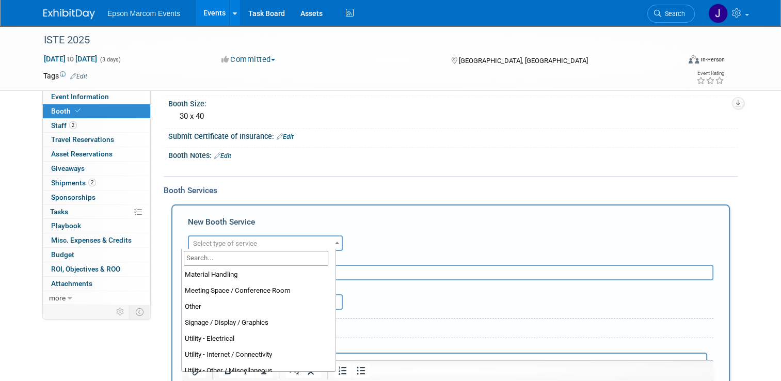
scroll to position [258, 0]
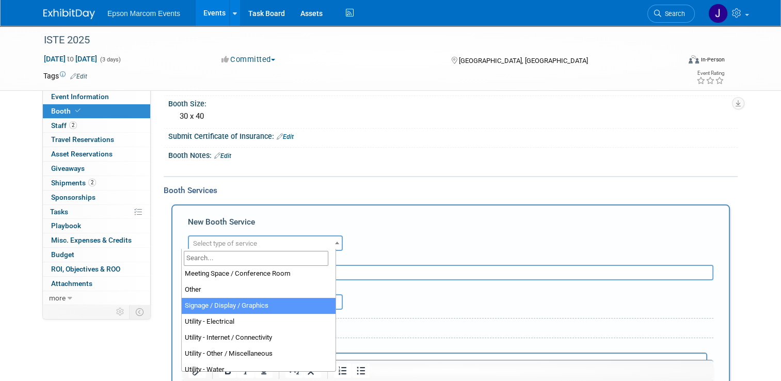
select select "3"
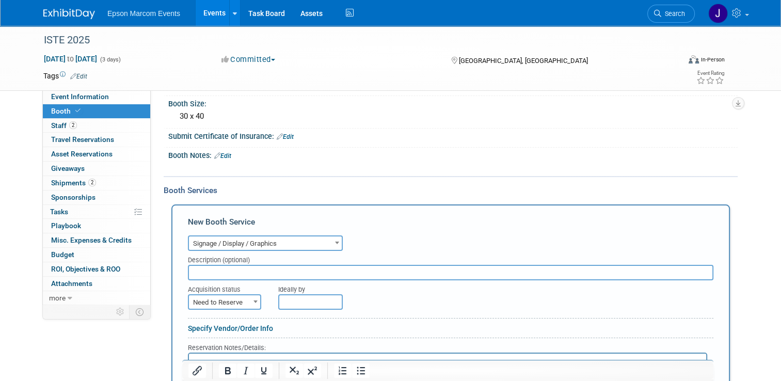
click at [245, 270] on input "text" at bounding box center [450, 272] width 525 height 15
type input "PS Creative / Booth design"
click at [222, 295] on span "Need to Reserve" at bounding box center [224, 302] width 71 height 14
select select "2"
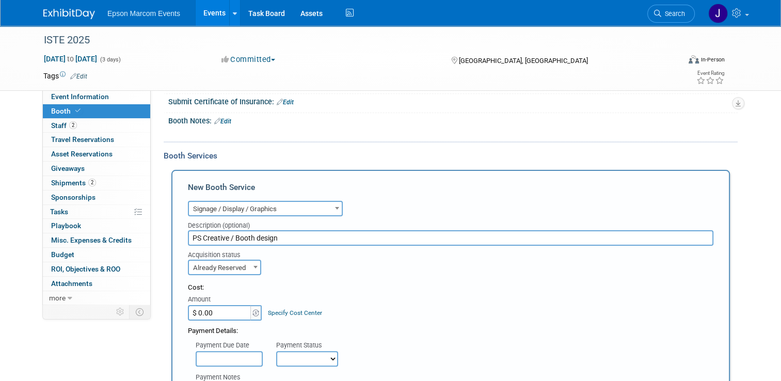
scroll to position [155, 0]
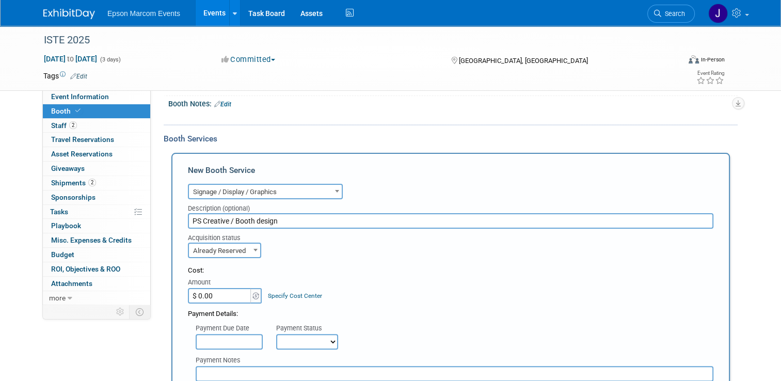
click at [229, 294] on input "$ 0.00" at bounding box center [220, 295] width 64 height 15
type input "$ 2,517.00"
click at [304, 336] on select "Not Paid Yet Partially Paid Paid in Full" at bounding box center [307, 341] width 62 height 15
select select "1"
click at [276, 334] on select "Not Paid Yet Partially Paid Paid in Full" at bounding box center [307, 341] width 62 height 15
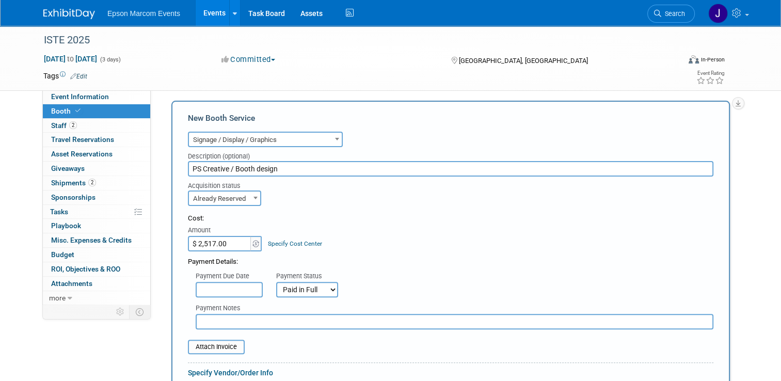
scroll to position [258, 0]
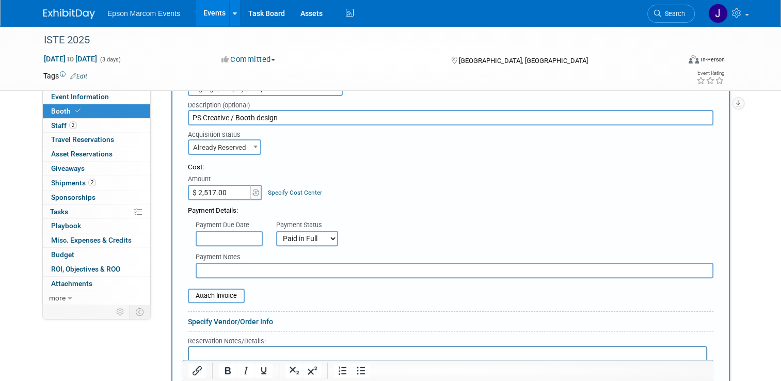
click at [239, 267] on input "text" at bounding box center [455, 270] width 518 height 15
click at [211, 267] on input "Epay Invoice # 494" at bounding box center [455, 270] width 518 height 15
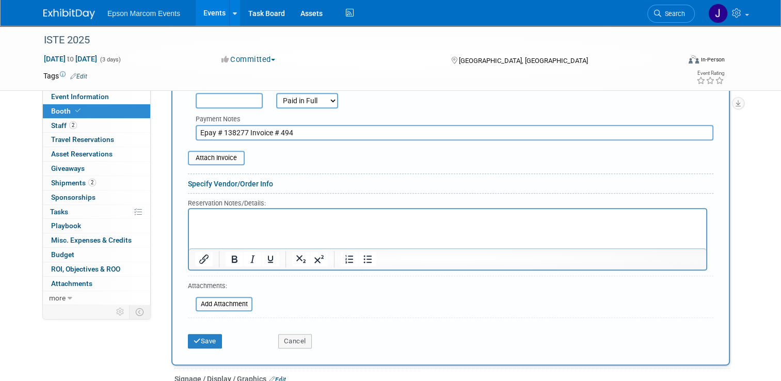
scroll to position [413, 0]
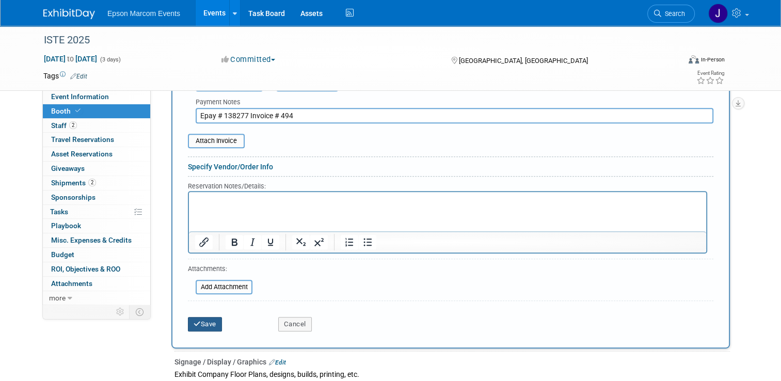
type input "Epay # 138277 Invoice # 494"
click at [204, 319] on button "Save" at bounding box center [205, 324] width 34 height 14
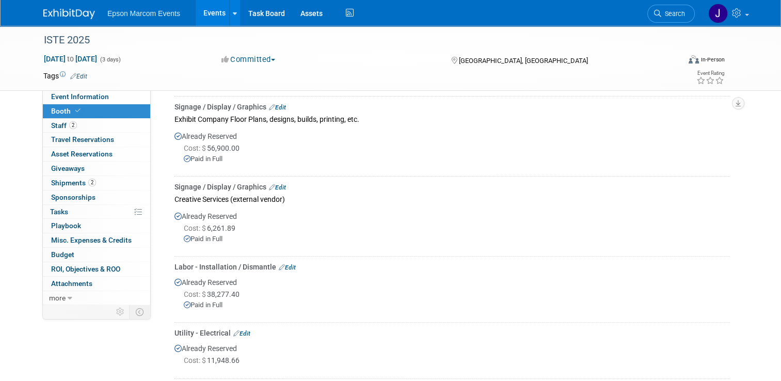
scroll to position [0, 0]
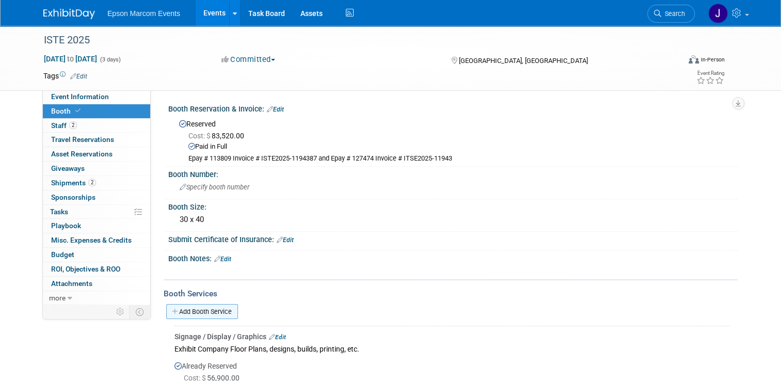
click at [206, 310] on link "Add Booth Service" at bounding box center [202, 311] width 72 height 15
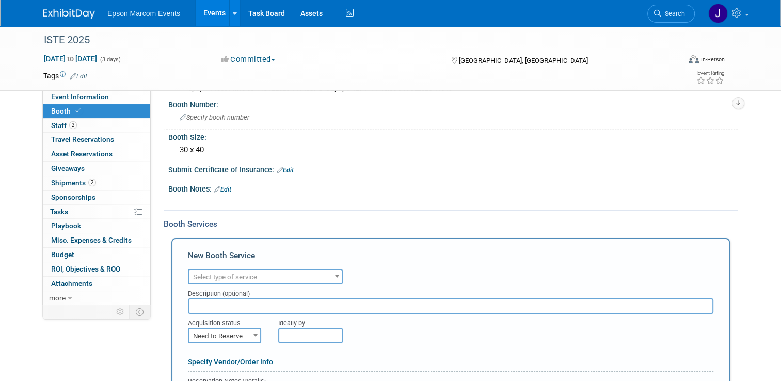
scroll to position [155, 0]
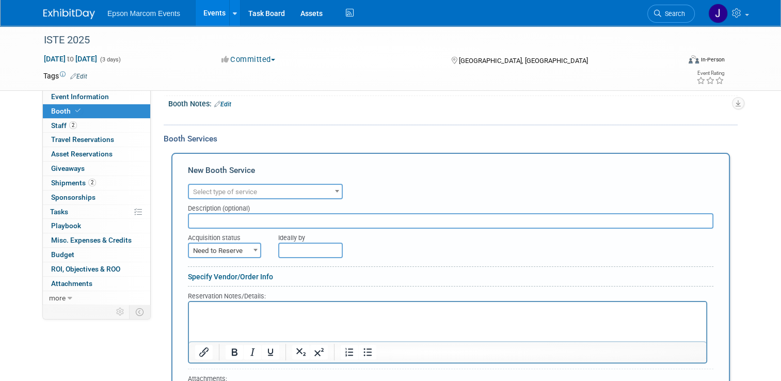
click at [272, 186] on span "Select type of service" at bounding box center [265, 192] width 153 height 14
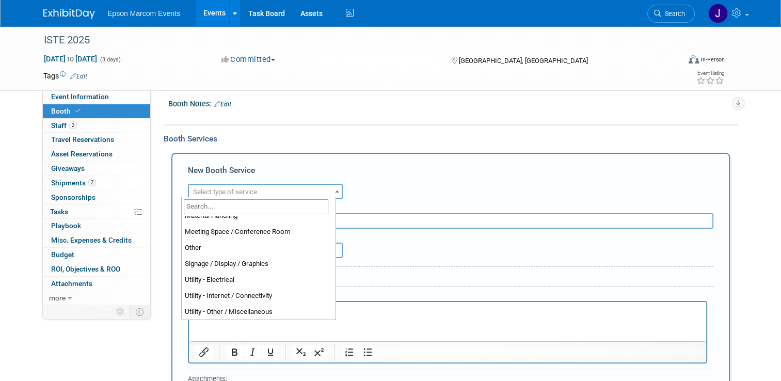
scroll to position [264, 0]
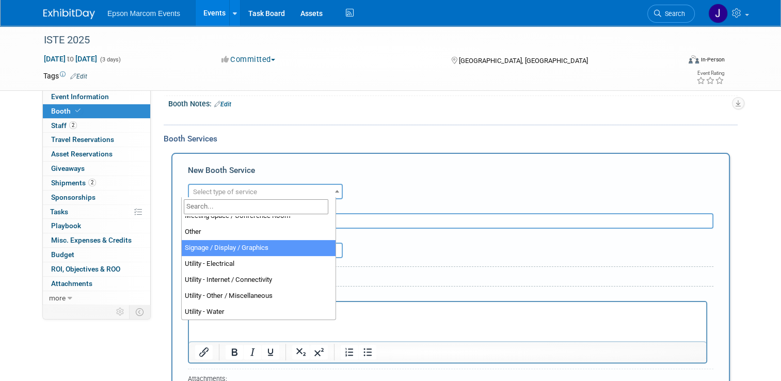
select select "3"
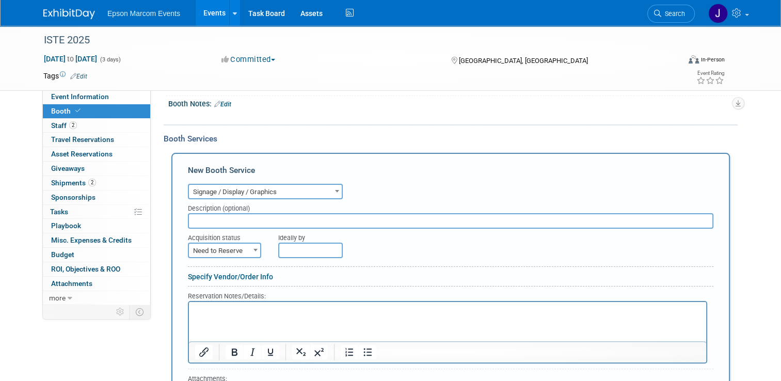
click at [259, 217] on input "text" at bounding box center [450, 220] width 525 height 15
type input "PS Creative / Booth graphics"
click at [222, 249] on span "Need to Reserve" at bounding box center [224, 251] width 71 height 14
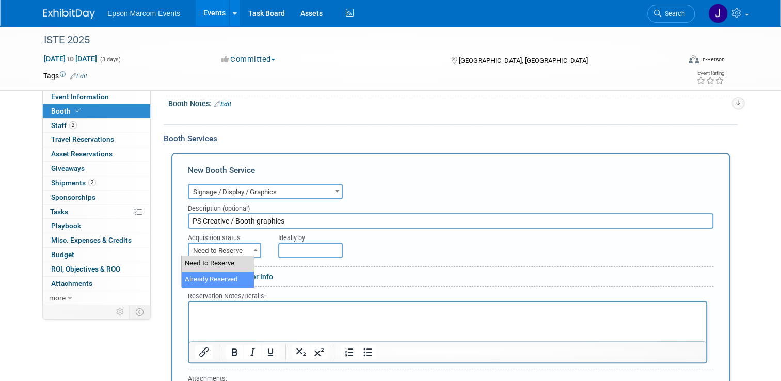
select select "2"
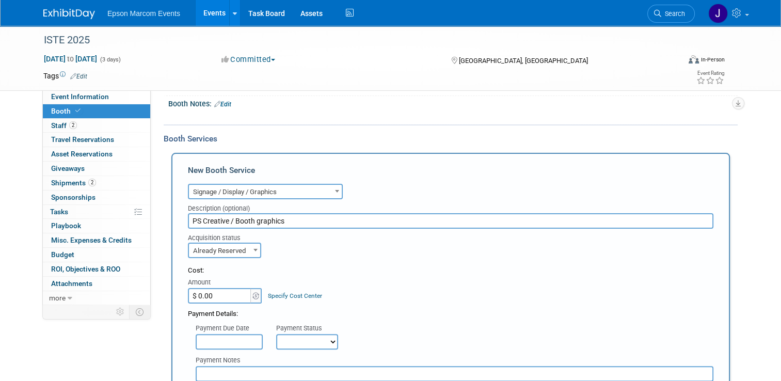
click at [212, 292] on input "$ 0.00" at bounding box center [220, 295] width 64 height 15
type input "$ 550.00"
click at [280, 340] on select "Not Paid Yet Partially Paid Paid in Full" at bounding box center [307, 341] width 62 height 15
select select "1"
click at [276, 334] on select "Not Paid Yet Partially Paid Paid in Full" at bounding box center [307, 341] width 62 height 15
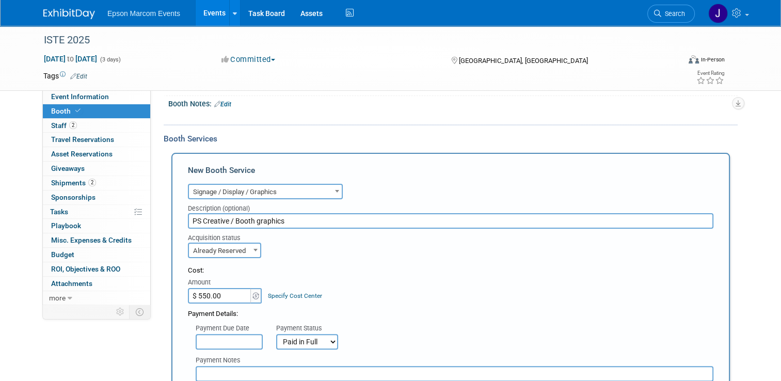
scroll to position [258, 0]
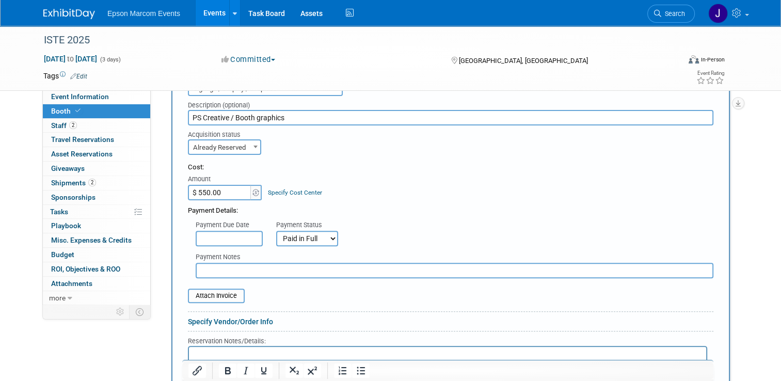
click at [265, 269] on input "text" at bounding box center [455, 270] width 518 height 15
paste input "140180"
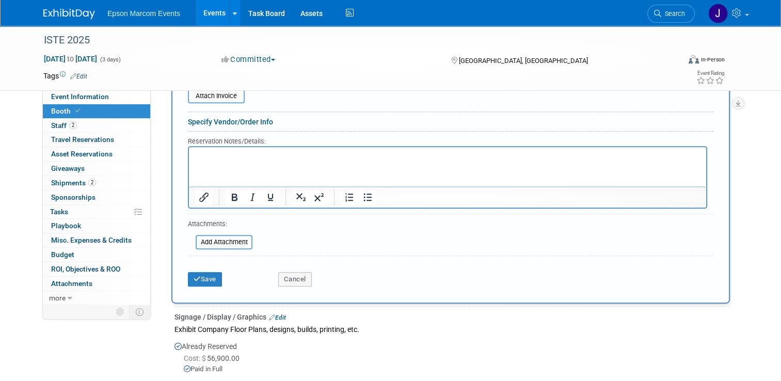
scroll to position [464, 0]
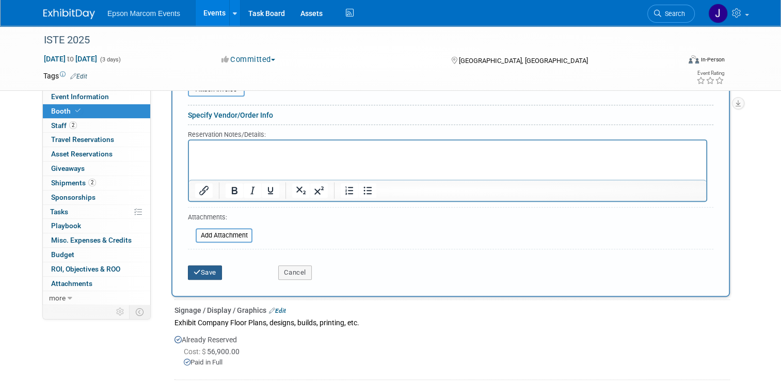
type input "Epay # 140180 Invoice # 495"
click at [202, 265] on button "Save" at bounding box center [205, 272] width 34 height 14
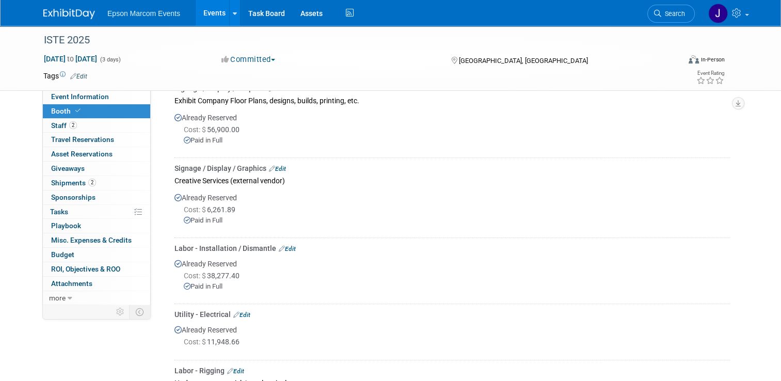
scroll to position [0, 0]
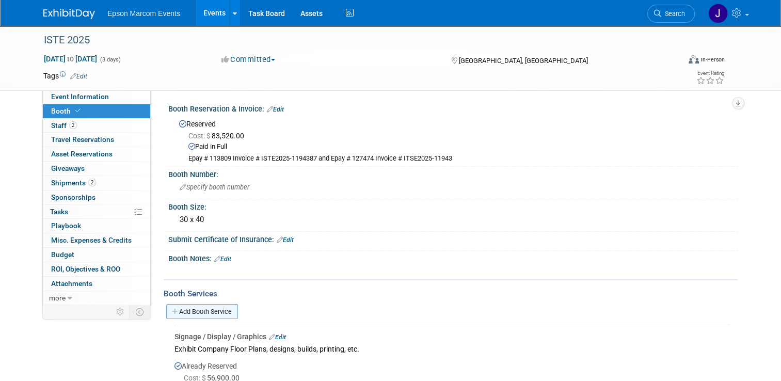
click at [189, 309] on link "Add Booth Service" at bounding box center [202, 311] width 72 height 15
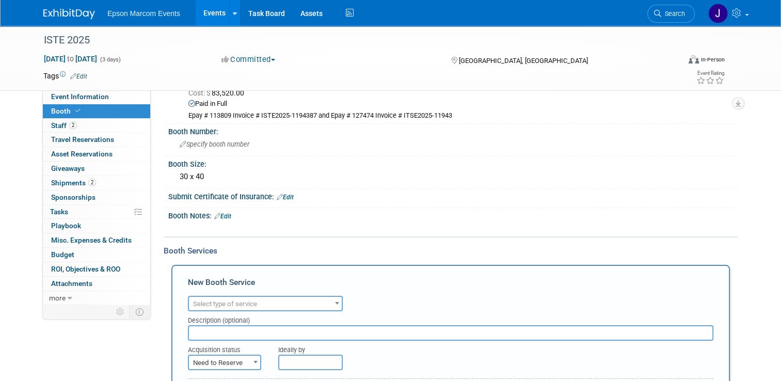
scroll to position [103, 0]
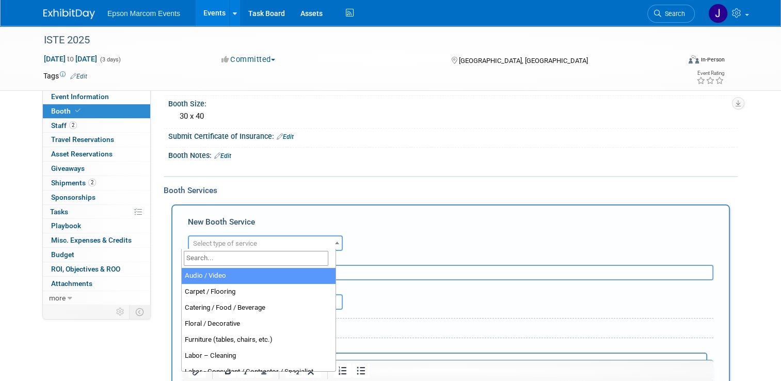
click at [263, 240] on span "Select type of service" at bounding box center [265, 243] width 153 height 14
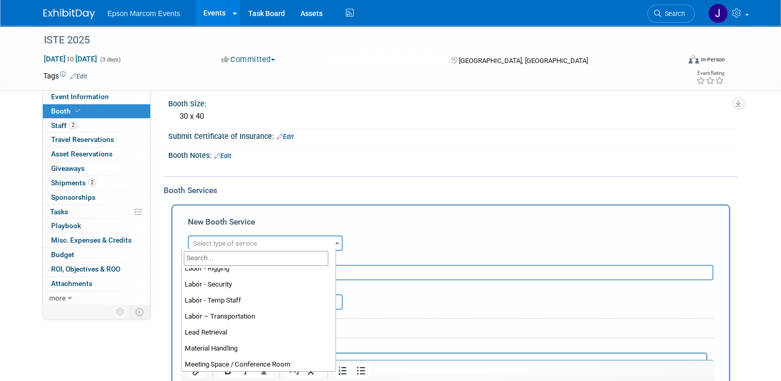
scroll to position [264, 0]
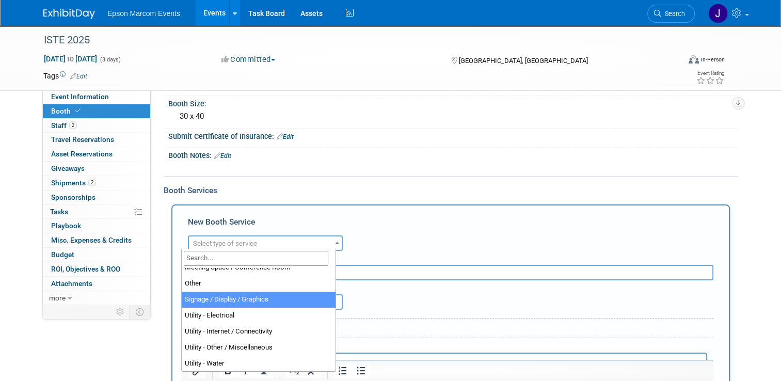
select select "3"
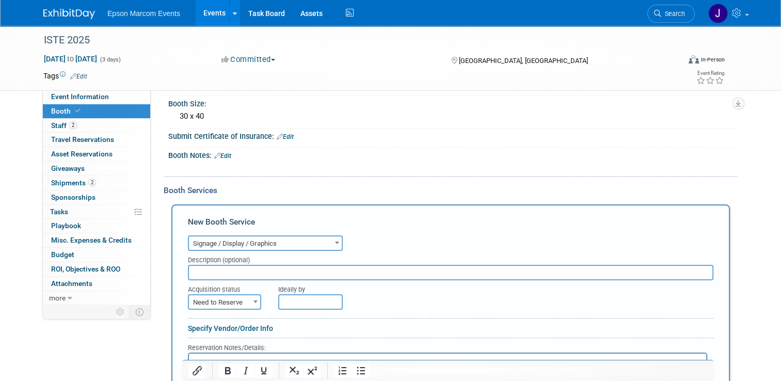
click at [268, 270] on input "text" at bounding box center [450, 272] width 525 height 15
type input "PS Creative / Booth Graphics"
click at [225, 302] on span "Need to Reserve" at bounding box center [224, 302] width 71 height 14
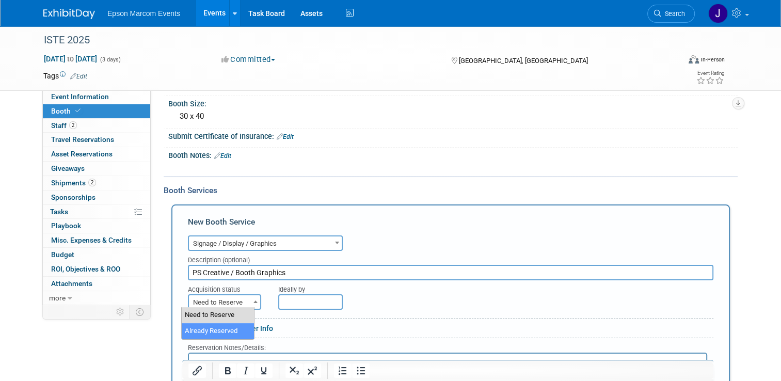
select select "2"
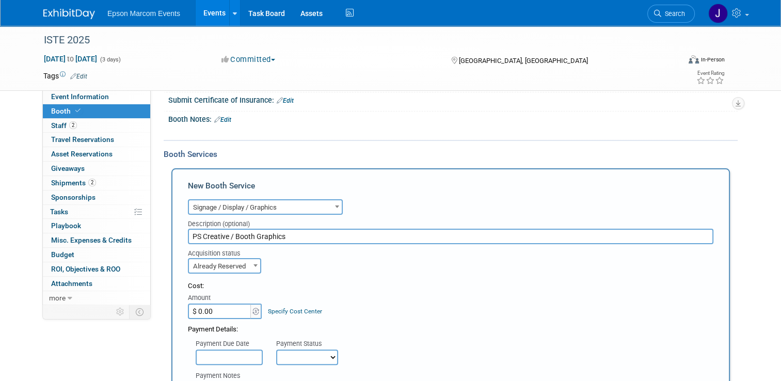
scroll to position [155, 0]
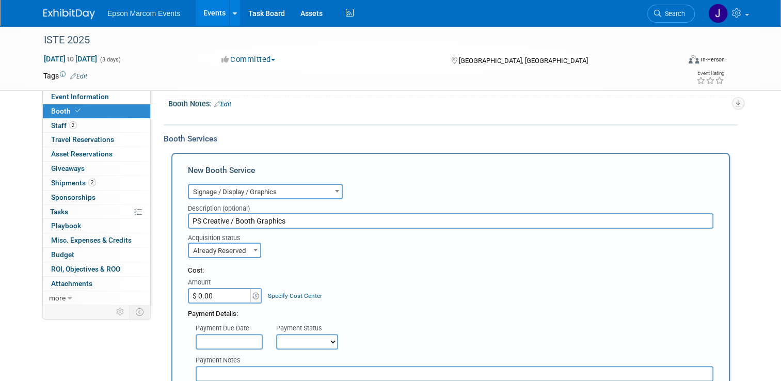
click at [223, 292] on input "$ 0.00" at bounding box center [220, 295] width 64 height 15
type input "$ 3,194.89"
click at [291, 340] on select "Not Paid Yet Partially Paid Paid in Full" at bounding box center [307, 341] width 62 height 15
select select "1"
click at [276, 334] on select "Not Paid Yet Partially Paid Paid in Full" at bounding box center [307, 341] width 62 height 15
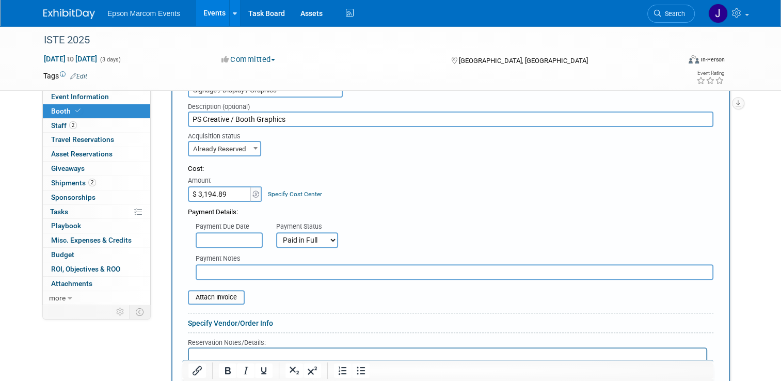
scroll to position [258, 0]
click at [264, 267] on input "text" at bounding box center [455, 270] width 518 height 15
paste input "153310"
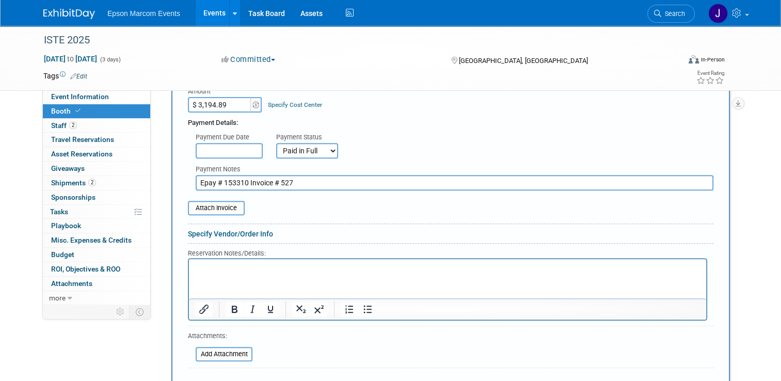
scroll to position [413, 0]
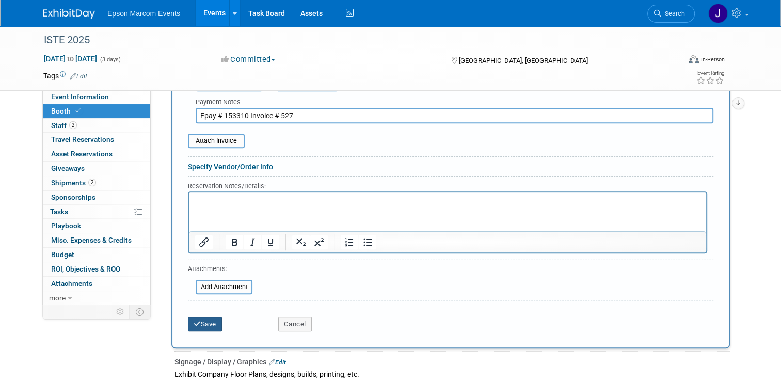
type input "Epay # 153310 Invoice # 527"
click at [202, 317] on button "Save" at bounding box center [205, 324] width 34 height 14
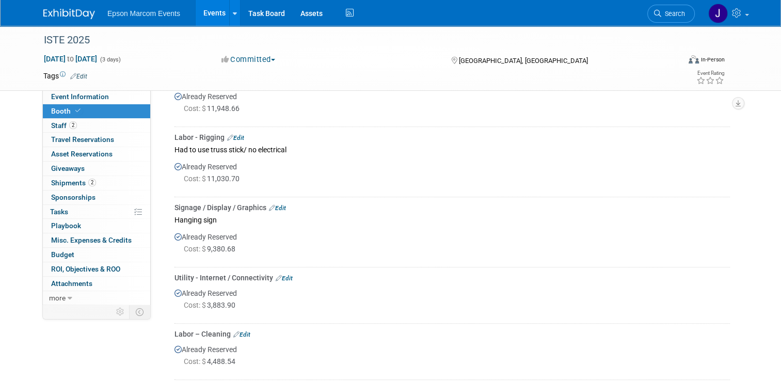
scroll to position [0, 0]
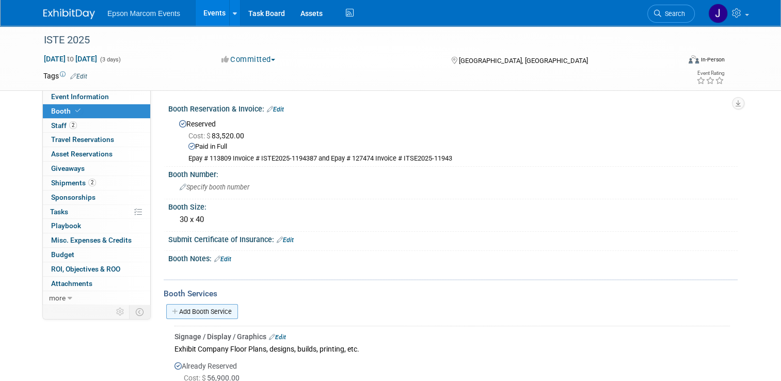
click at [209, 307] on link "Add Booth Service" at bounding box center [202, 311] width 72 height 15
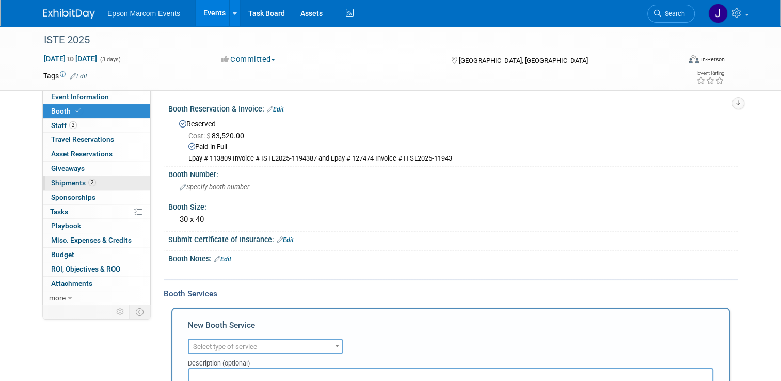
click at [71, 179] on span "Shipments 2" at bounding box center [73, 183] width 45 height 8
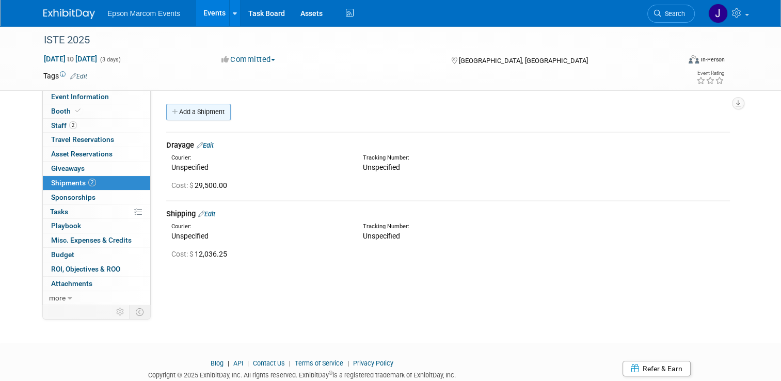
click at [184, 108] on link "Add a Shipment" at bounding box center [198, 112] width 64 height 17
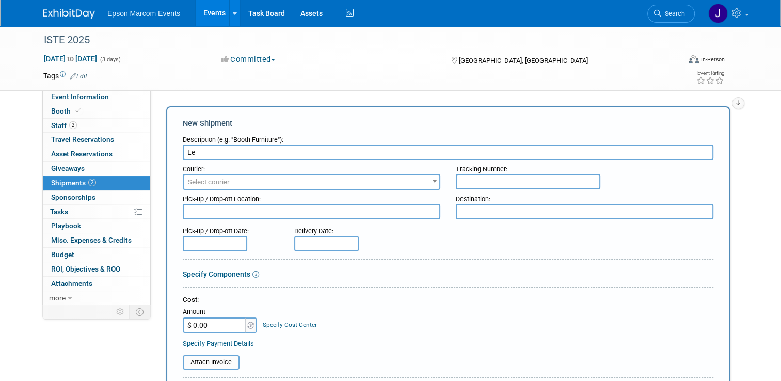
type input "L"
type input "United Van Lines"
type input "l"
click at [220, 188] on span "Select courier" at bounding box center [311, 182] width 255 height 14
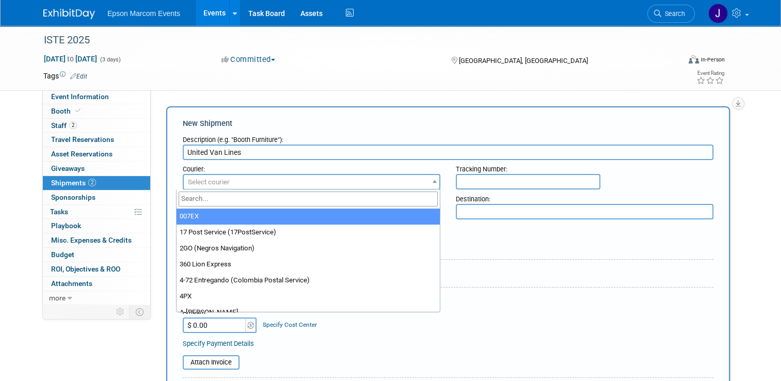
click at [226, 181] on span "Select courier" at bounding box center [311, 182] width 255 height 14
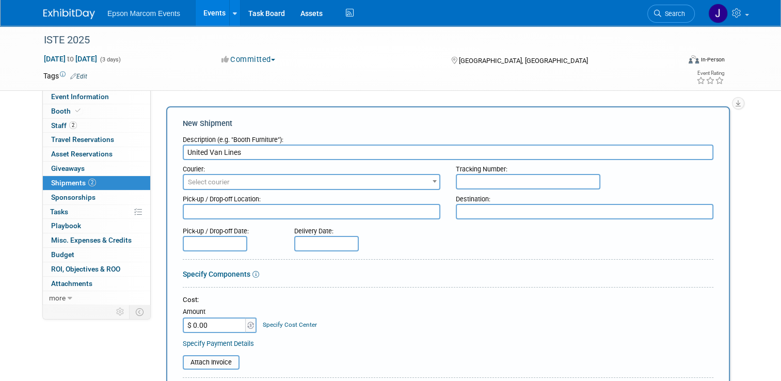
click at [226, 181] on span "Select courier" at bounding box center [311, 182] width 255 height 14
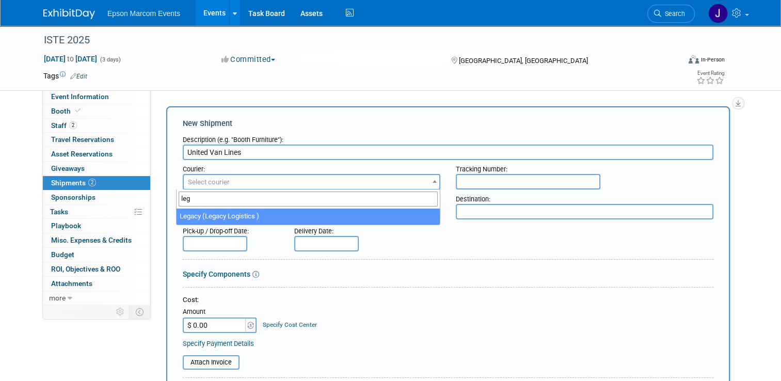
type input "leg"
select select "563"
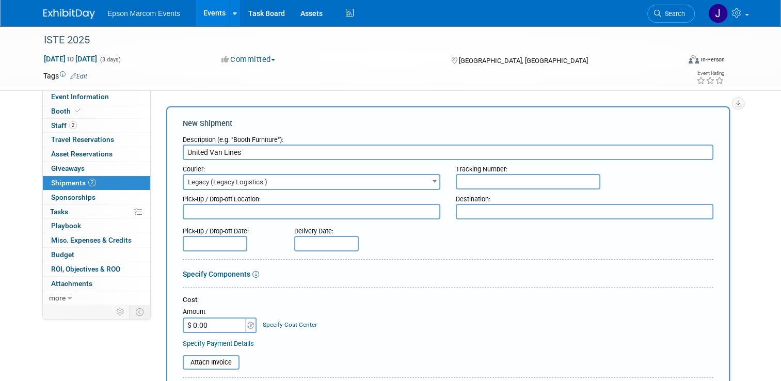
click at [255, 154] on input "United Van Lines" at bounding box center [448, 151] width 530 height 15
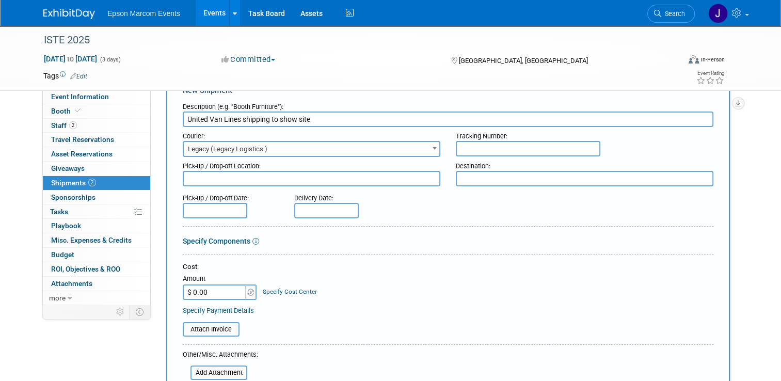
scroll to position [52, 0]
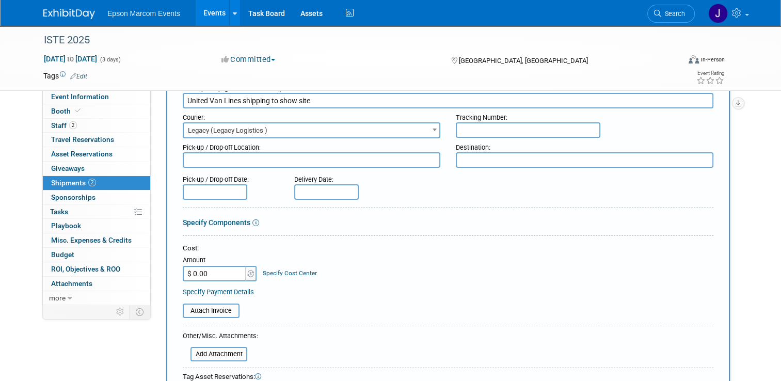
type input "United Van Lines shipping to show site"
click at [219, 269] on input "$ 0.00" at bounding box center [215, 273] width 64 height 15
type input "$ 1,871.42"
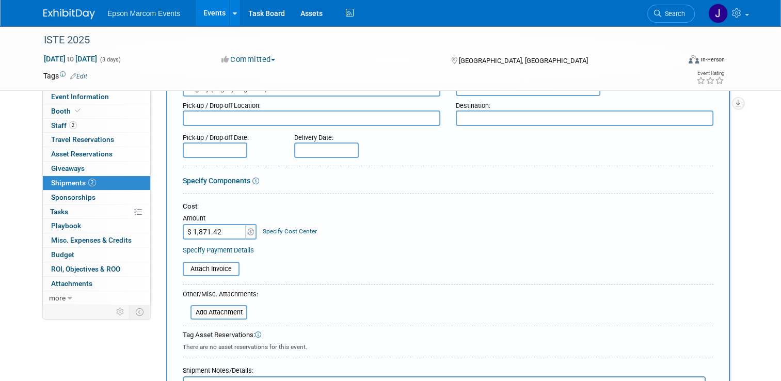
scroll to position [103, 0]
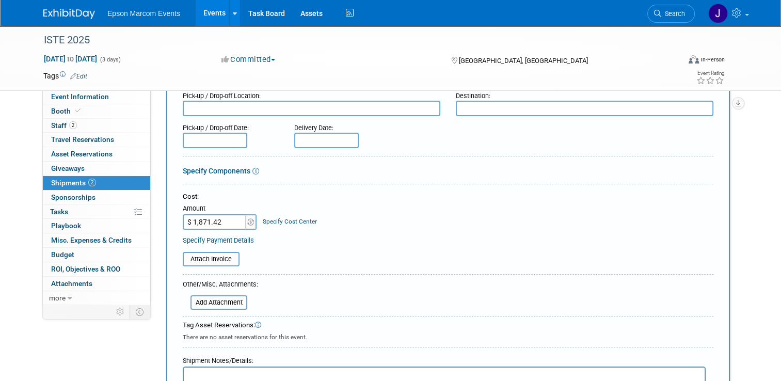
click at [219, 237] on link "Specify Payment Details" at bounding box center [218, 240] width 71 height 8
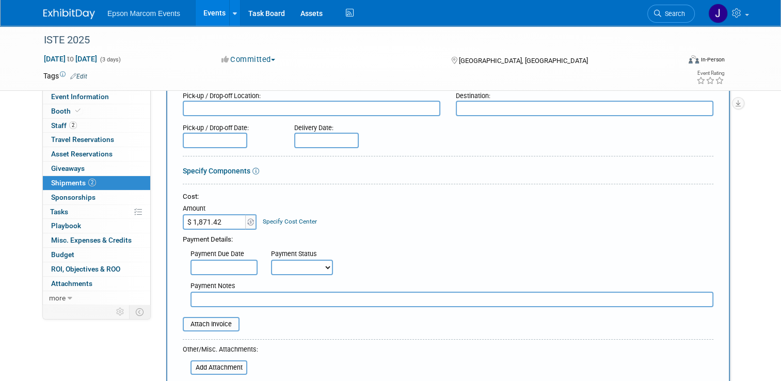
click at [280, 266] on select "Not Paid Yet Partially Paid Paid in Full" at bounding box center [302, 267] width 62 height 15
select select "1"
click at [271, 260] on select "Not Paid Yet Partially Paid Paid in Full" at bounding box center [302, 267] width 62 height 15
click at [216, 292] on input "text" at bounding box center [451, 299] width 523 height 15
paste input "153209"
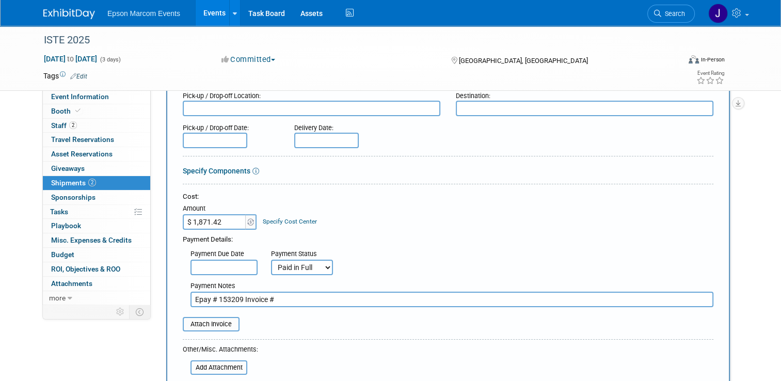
paste input "0778 00241501"
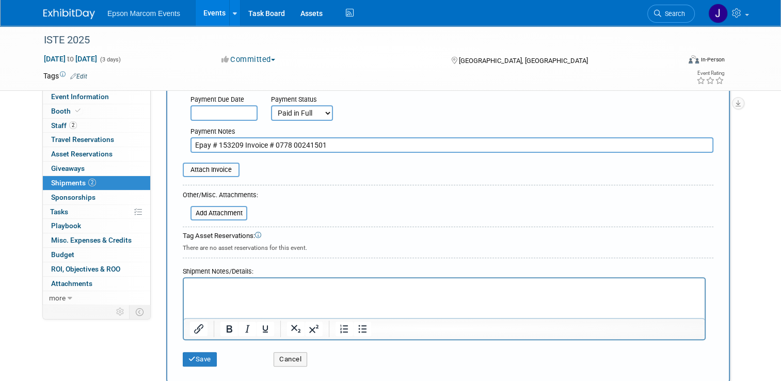
scroll to position [258, 0]
type input "Epay # 153209 Invoice # 0778 00241501"
click at [200, 354] on button "Save" at bounding box center [200, 358] width 34 height 14
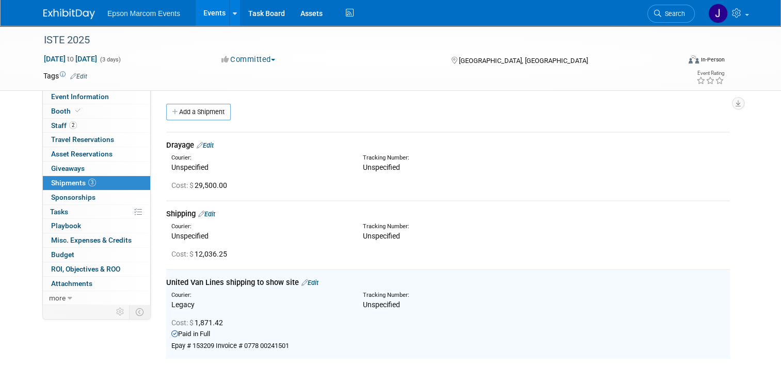
scroll to position [0, 0]
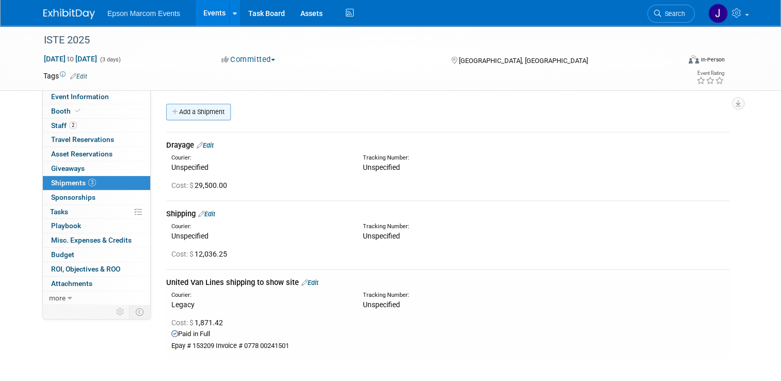
click at [198, 108] on link "Add a Shipment" at bounding box center [198, 112] width 64 height 17
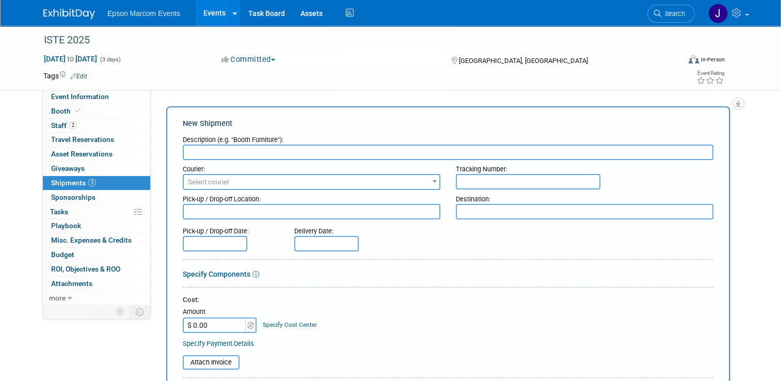
click at [256, 151] on input "text" at bounding box center [448, 151] width 530 height 15
type input "United Van Lines shipping to show site"
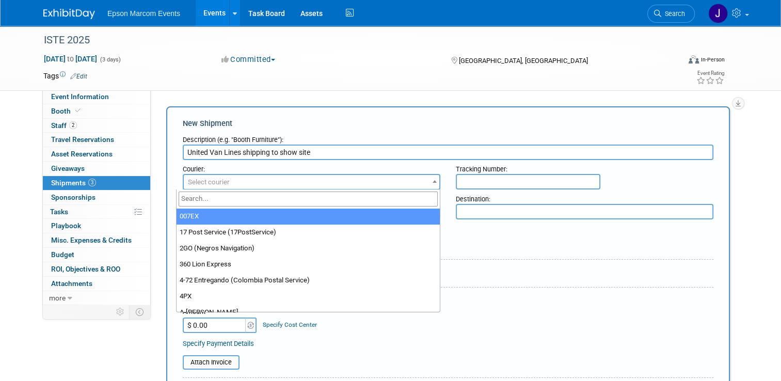
click at [260, 184] on span "Select courier" at bounding box center [311, 182] width 255 height 14
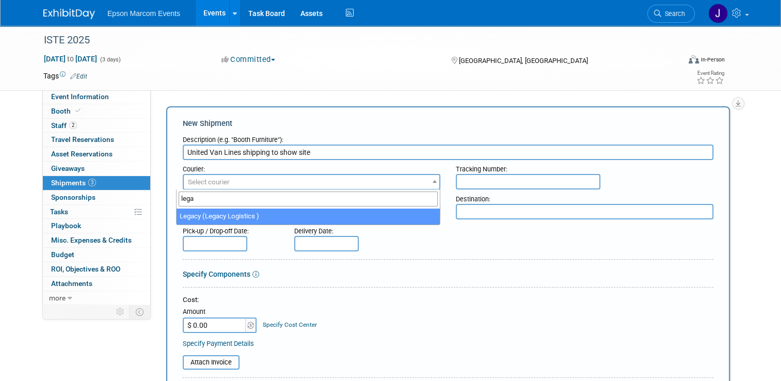
type input "lega"
select select "563"
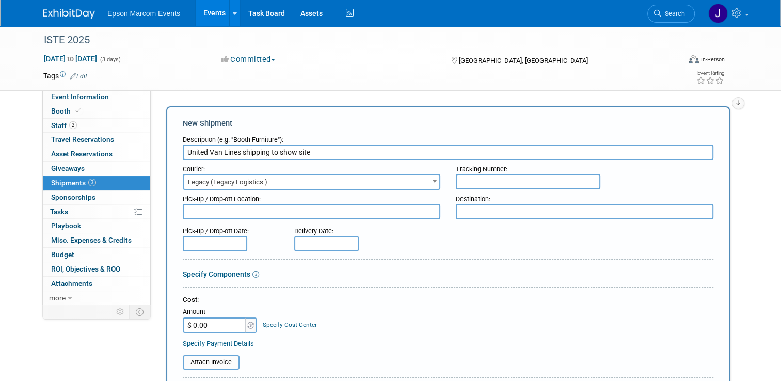
click at [213, 325] on input "$ 0.00" at bounding box center [215, 324] width 64 height 15
type input "$ 5,073.24"
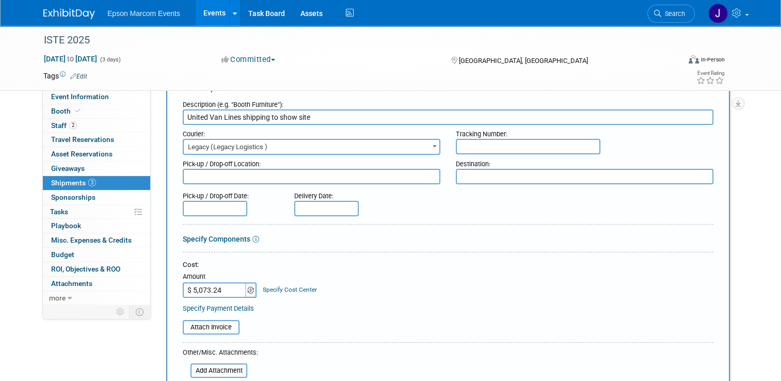
scroll to position [52, 0]
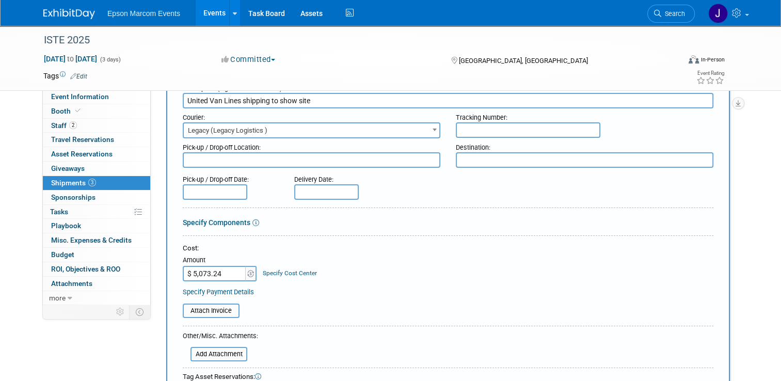
click at [224, 290] on link "Specify Payment Details" at bounding box center [218, 292] width 71 height 8
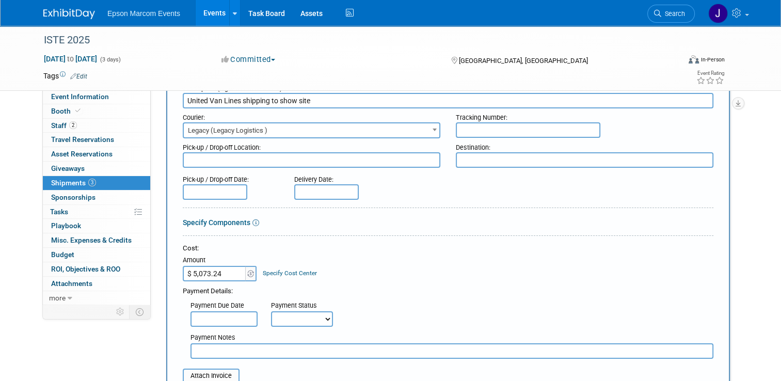
click at [295, 319] on select "Not Paid Yet Partially Paid Paid in Full" at bounding box center [302, 318] width 62 height 15
select select "1"
click at [271, 311] on select "Not Paid Yet Partially Paid Paid in Full" at bounding box center [302, 318] width 62 height 15
click at [267, 352] on input "text" at bounding box center [451, 350] width 523 height 15
paste input "153208"
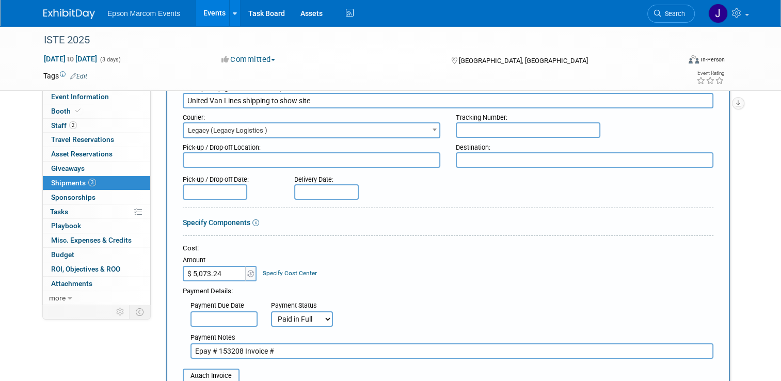
paste input "0778 00242501"
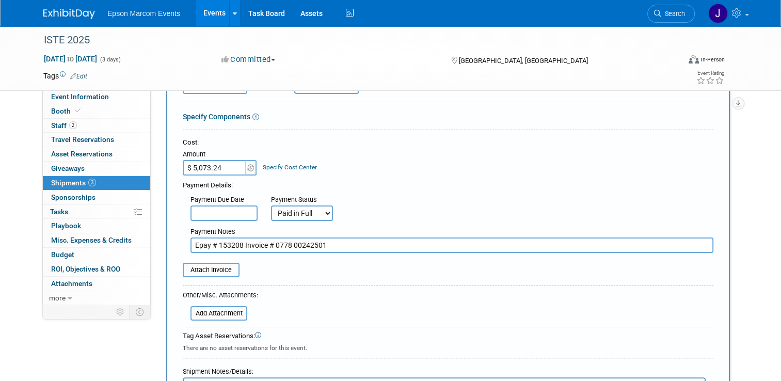
scroll to position [258, 0]
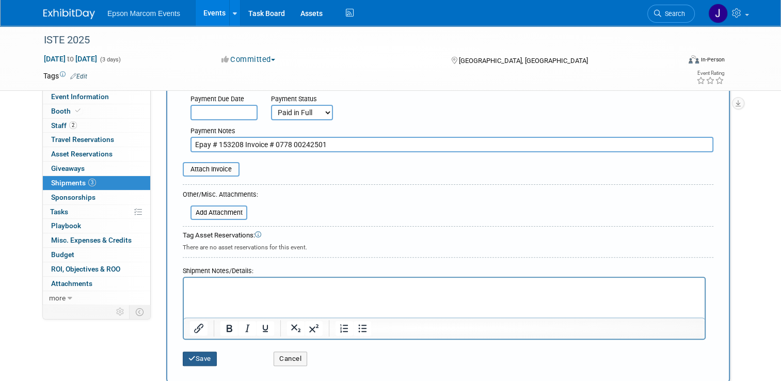
type input "Epay # 153208 Invoice # 0778 00242501"
click at [193, 352] on button "Save" at bounding box center [200, 358] width 34 height 14
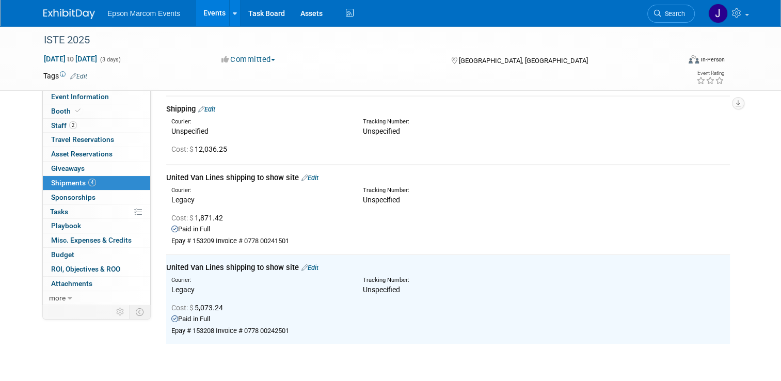
scroll to position [0, 0]
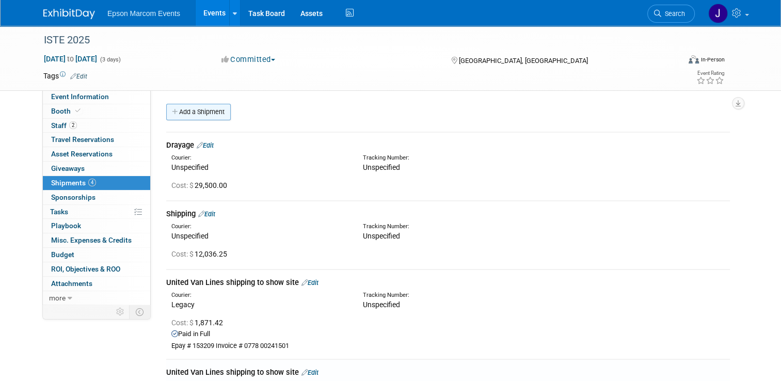
click at [190, 107] on link "Add a Shipment" at bounding box center [198, 112] width 64 height 17
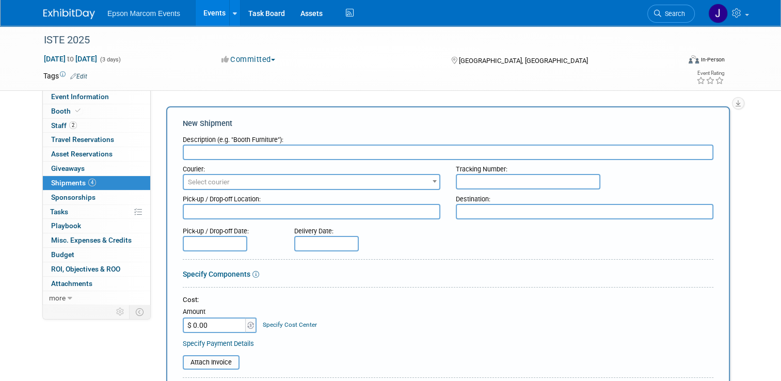
click at [242, 151] on input "text" at bounding box center [448, 151] width 530 height 15
type input "United Van Lines Shipping from Show Site"
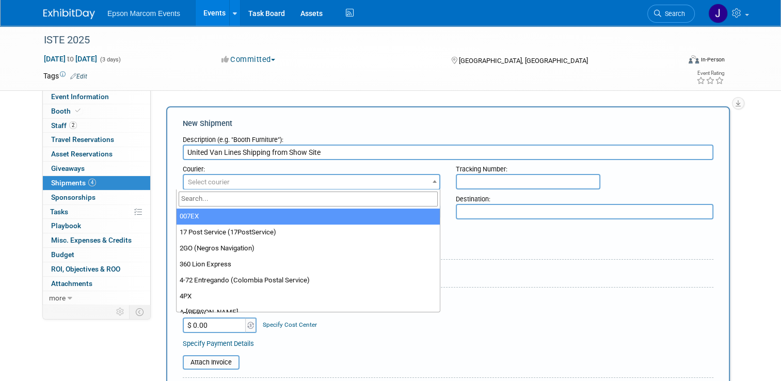
click at [250, 178] on span "Select courier" at bounding box center [311, 182] width 255 height 14
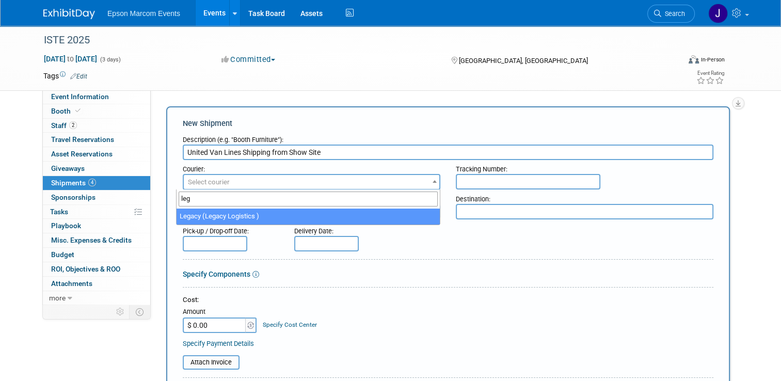
type input "leg"
select select "563"
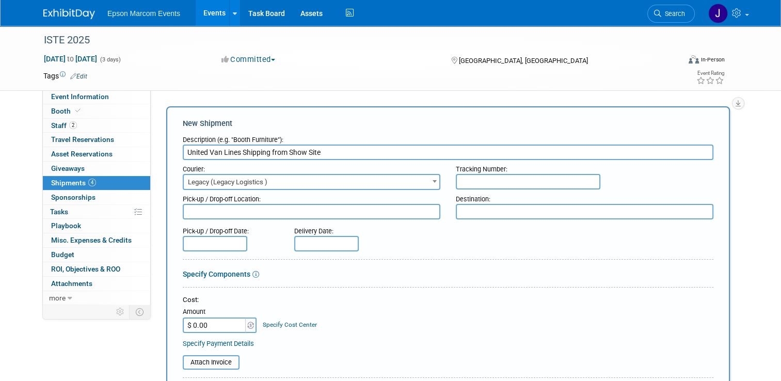
click at [213, 321] on input "$ 0.00" at bounding box center [215, 324] width 64 height 15
type input "$ 5,091.59"
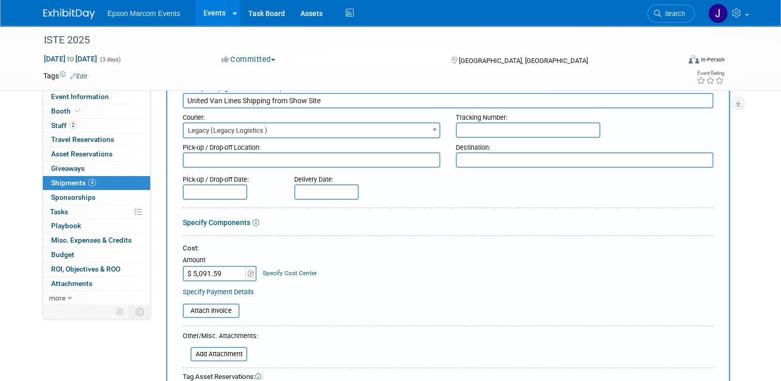
click at [233, 291] on link "Specify Payment Details" at bounding box center [218, 292] width 71 height 8
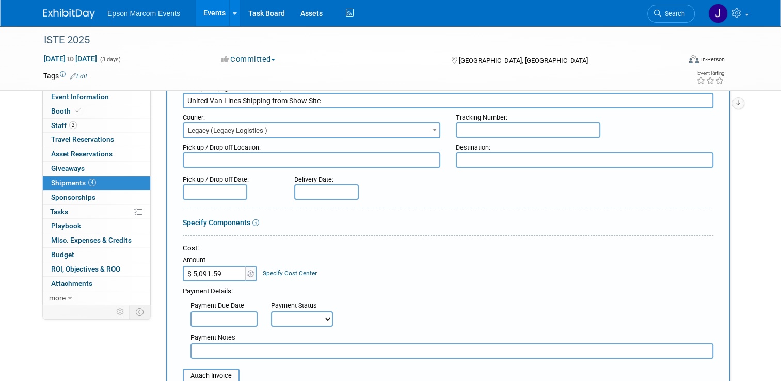
click at [310, 315] on select "Not Paid Yet Partially Paid Paid in Full" at bounding box center [302, 318] width 62 height 15
select select "1"
click at [271, 311] on select "Not Paid Yet Partially Paid Paid in Full" at bounding box center [302, 318] width 62 height 15
click at [231, 348] on input "text" at bounding box center [451, 350] width 523 height 15
paste input "155052"
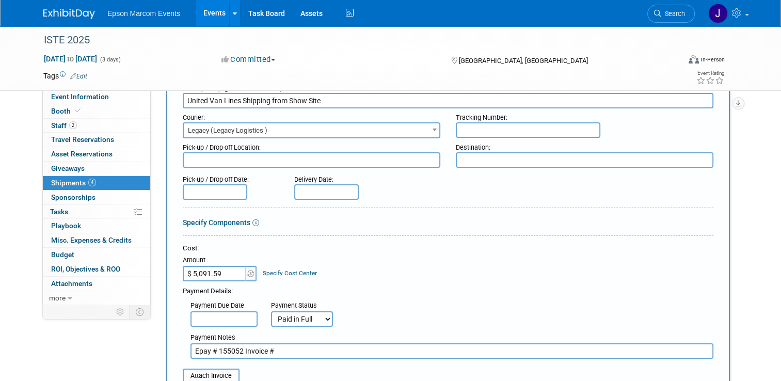
paste input "0778 00243501"
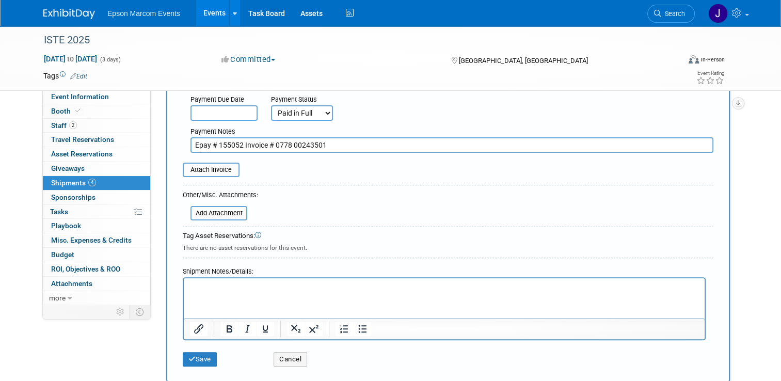
scroll to position [258, 0]
type input "Epay # 155052 Invoice # 0778 00243501"
click at [188, 355] on icon "submit" at bounding box center [191, 358] width 7 height 7
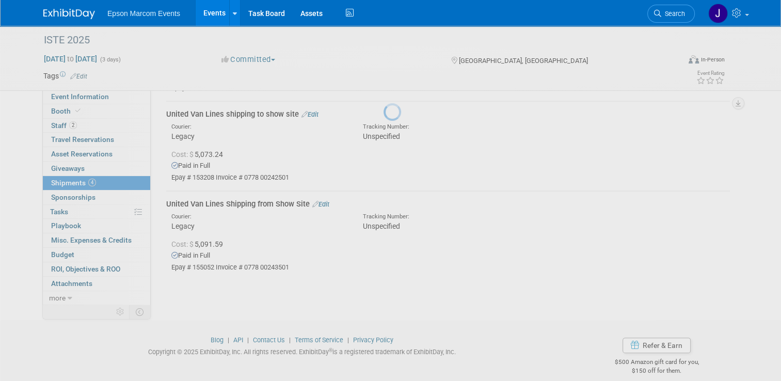
scroll to position [268, 0]
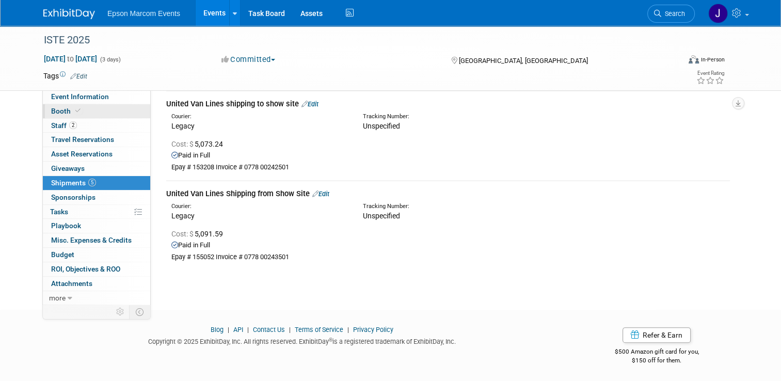
click at [57, 112] on span "Booth" at bounding box center [66, 111] width 31 height 8
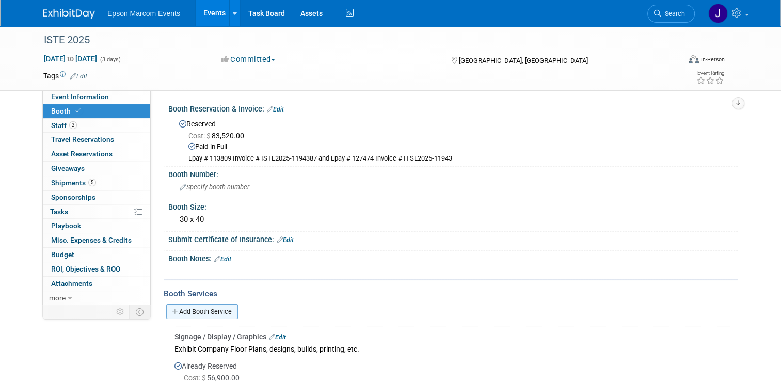
click at [206, 306] on link "Add Booth Service" at bounding box center [202, 311] width 72 height 15
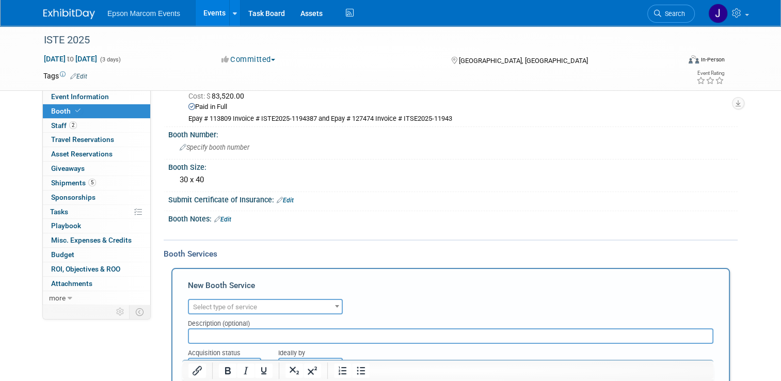
scroll to position [103, 0]
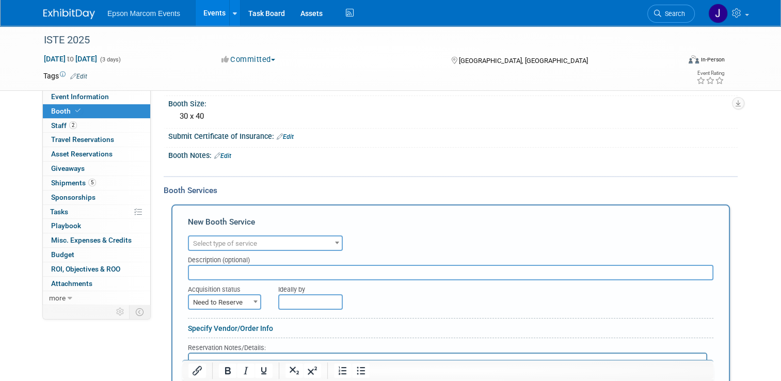
click at [311, 240] on span "Select type of service" at bounding box center [265, 243] width 153 height 14
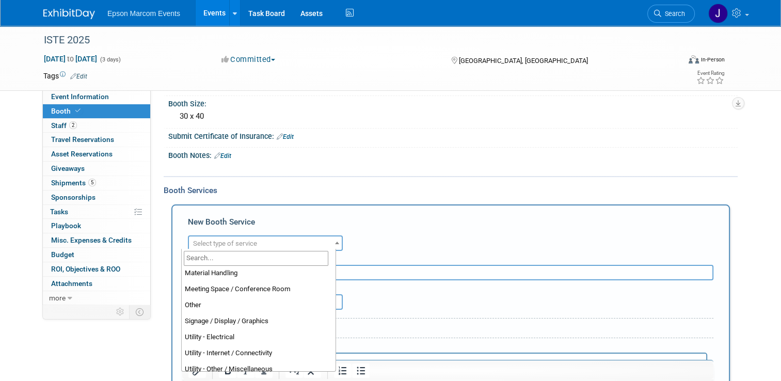
scroll to position [264, 0]
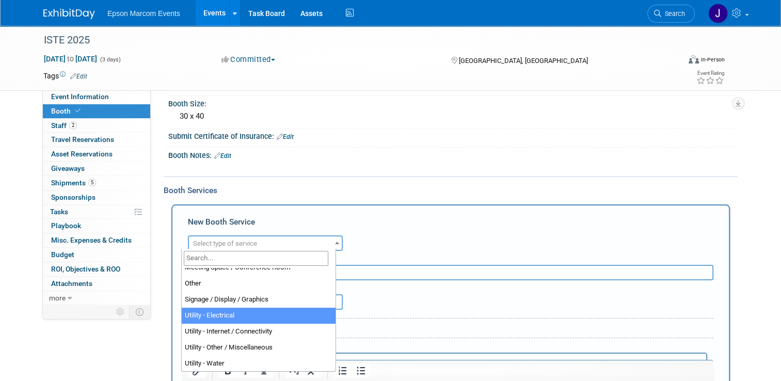
select select "8"
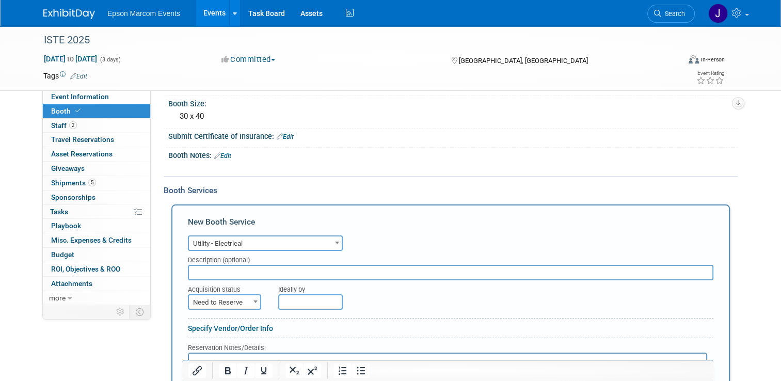
click at [237, 269] on input "text" at bounding box center [450, 272] width 525 height 15
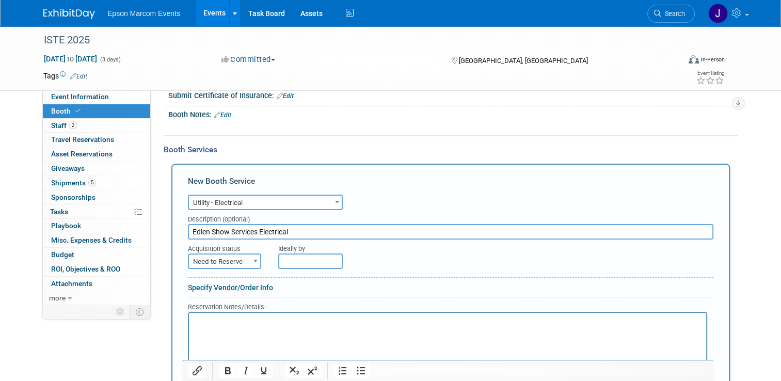
scroll to position [155, 0]
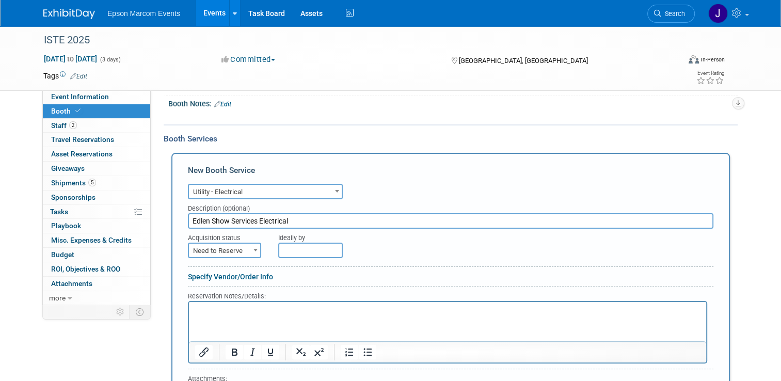
type input "Edlen Show Services Electrical"
click at [222, 248] on span "Need to Reserve" at bounding box center [224, 251] width 71 height 14
select select "2"
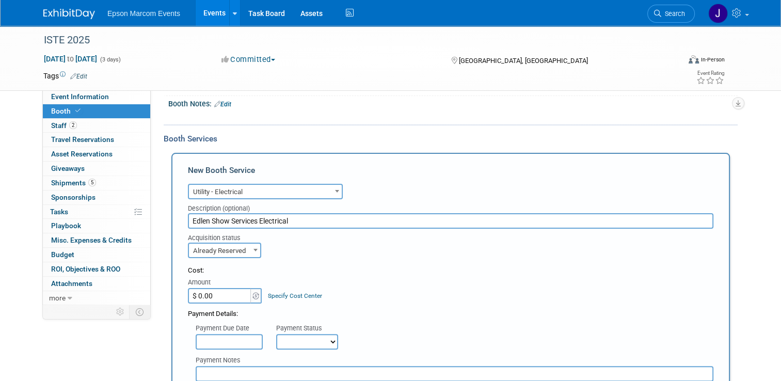
click at [211, 291] on input "$ 0.00" at bounding box center [220, 295] width 64 height 15
type input "$ 5,682.00"
click at [296, 342] on select "Not Paid Yet Partially Paid Paid in Full" at bounding box center [307, 341] width 62 height 15
select select "1"
click at [276, 334] on select "Not Paid Yet Partially Paid Paid in Full" at bounding box center [307, 341] width 62 height 15
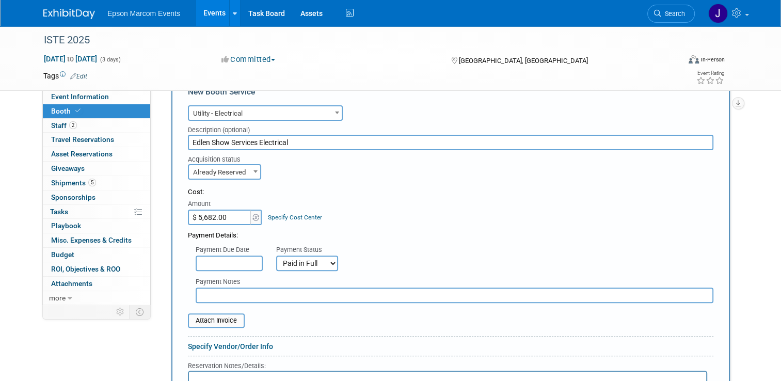
scroll to position [258, 0]
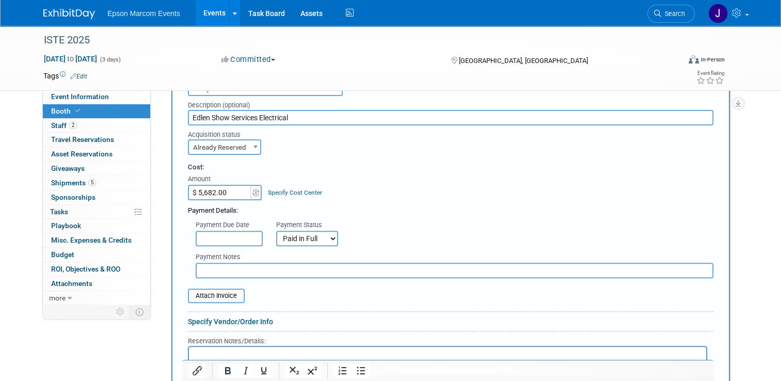
click at [208, 269] on input "text" at bounding box center [455, 270] width 518 height 15
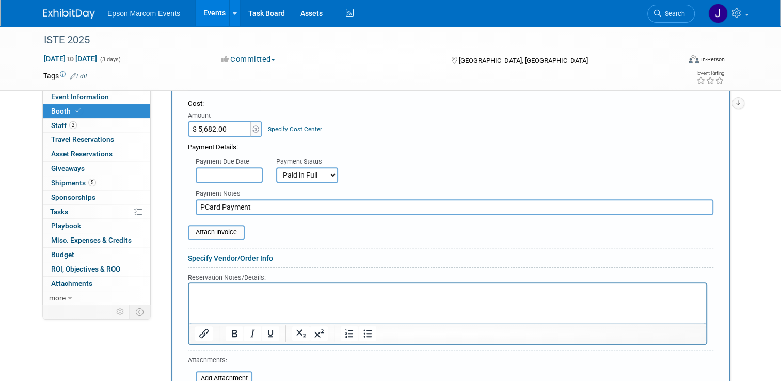
scroll to position [361, 0]
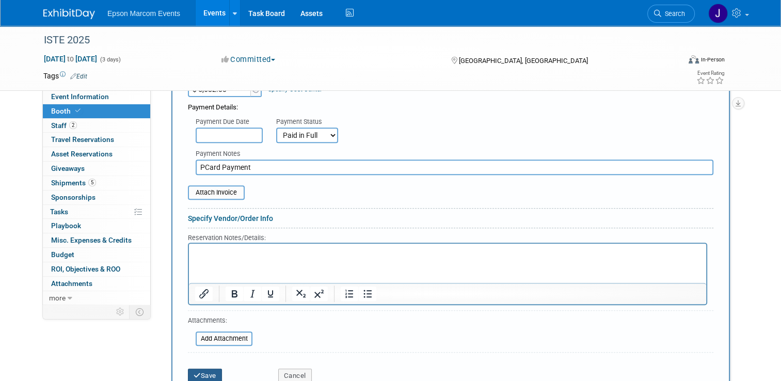
type input "PCard Payment"
click at [193, 372] on icon "submit" at bounding box center [196, 375] width 7 height 7
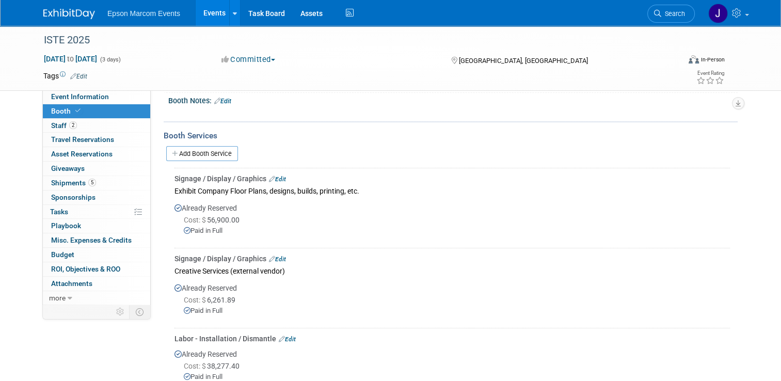
scroll to position [50, 0]
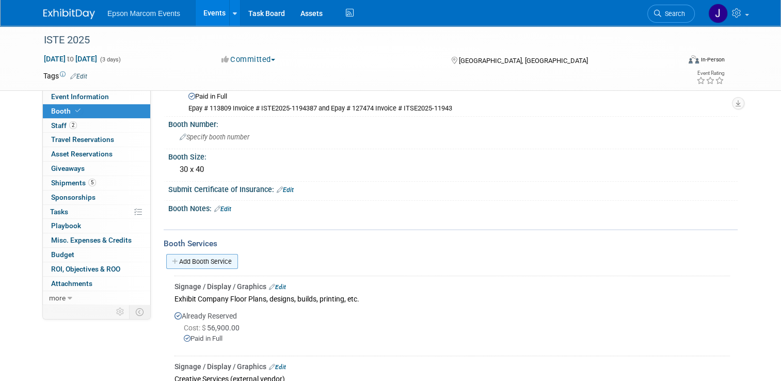
click at [215, 256] on link "Add Booth Service" at bounding box center [202, 261] width 72 height 15
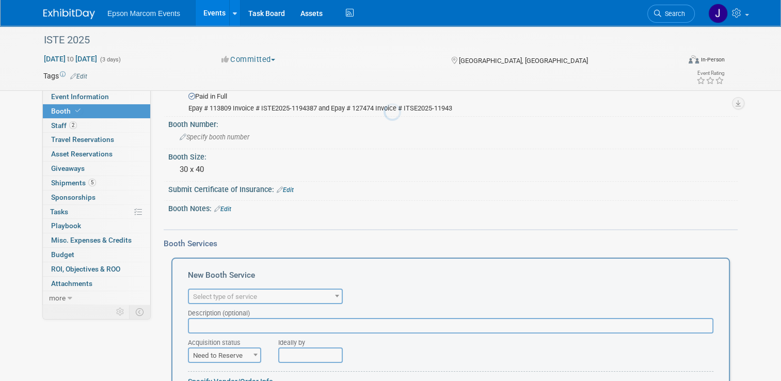
scroll to position [0, 0]
click at [286, 289] on span "Select type of service" at bounding box center [265, 296] width 153 height 14
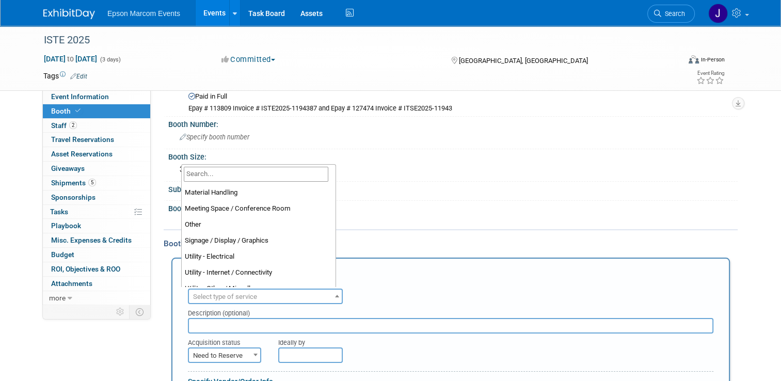
scroll to position [264, 0]
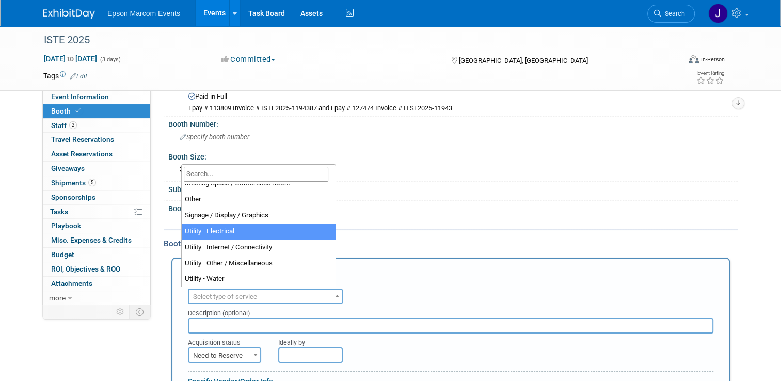
select select "8"
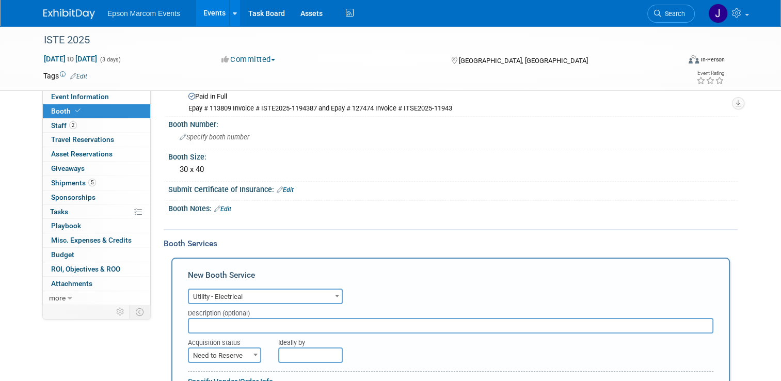
click at [244, 323] on input "text" at bounding box center [450, 325] width 525 height 15
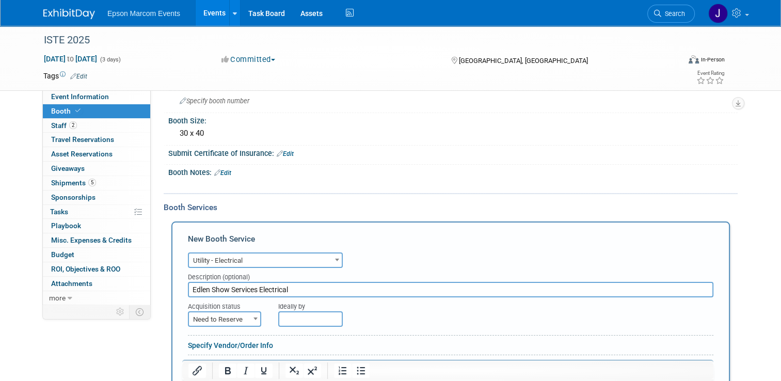
scroll to position [102, 0]
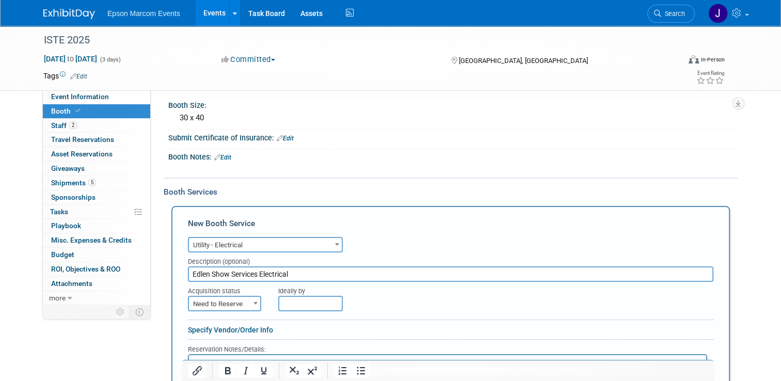
type input "Edlen Show Services Electrical"
click at [218, 297] on span "Need to Reserve" at bounding box center [224, 304] width 71 height 14
select select "2"
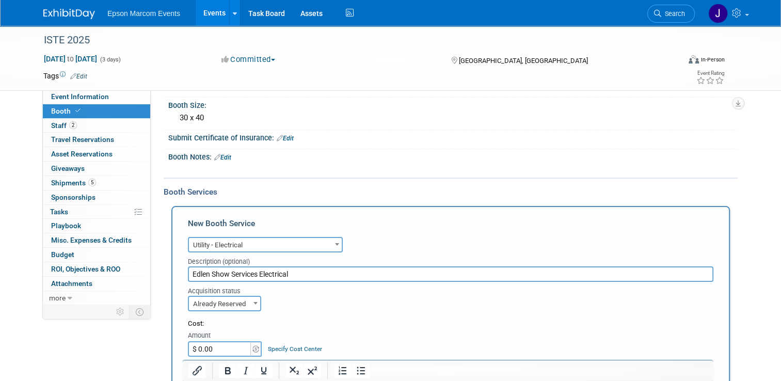
click at [225, 344] on input "$ 0.00" at bounding box center [220, 348] width 64 height 15
type input "$ 1,161.00"
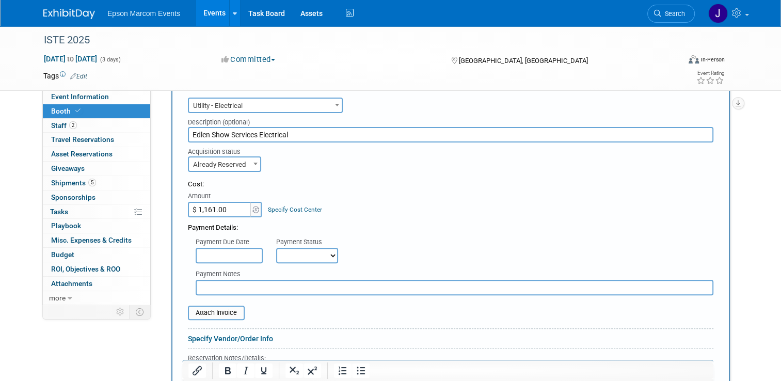
scroll to position [256, 0]
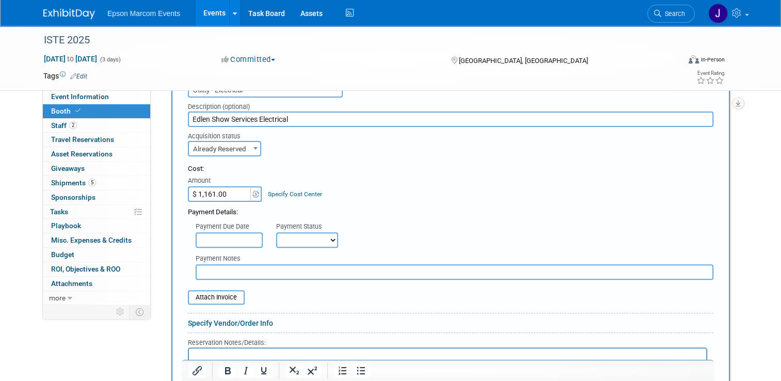
click at [218, 269] on input "text" at bounding box center [455, 271] width 518 height 15
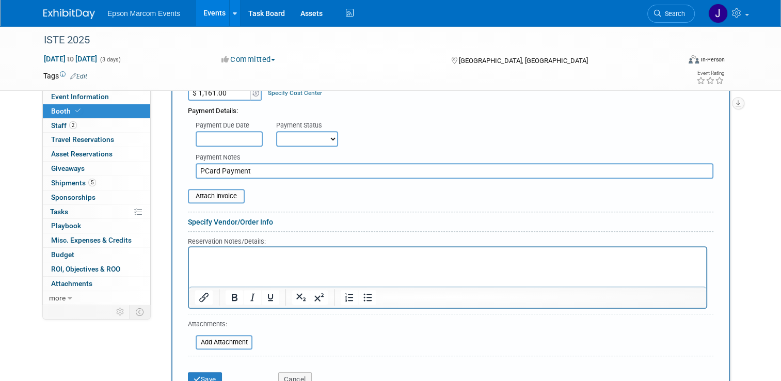
scroll to position [360, 0]
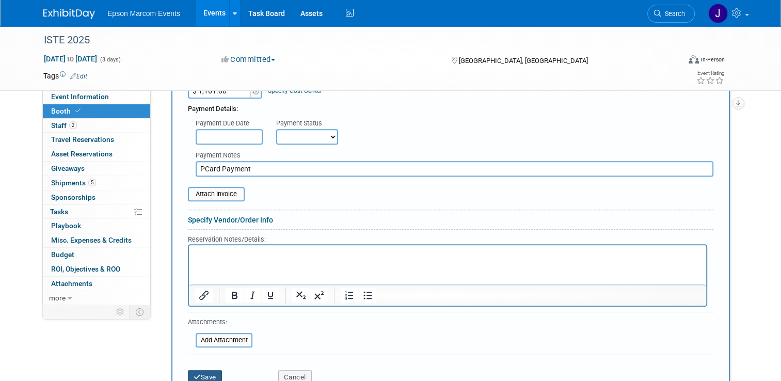
type input "PCard Payment"
click at [200, 371] on button "Save" at bounding box center [205, 377] width 34 height 14
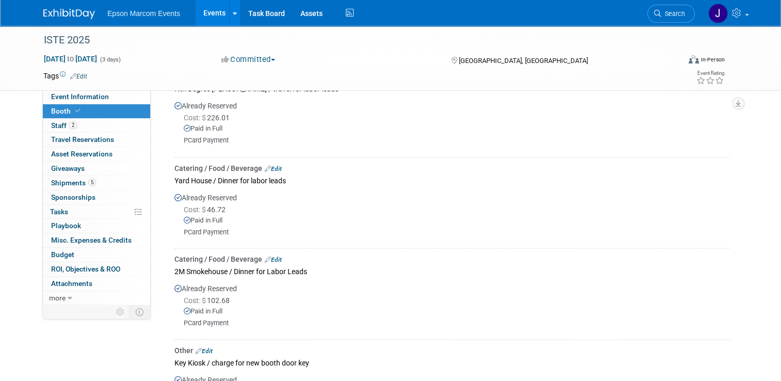
scroll to position [0, 0]
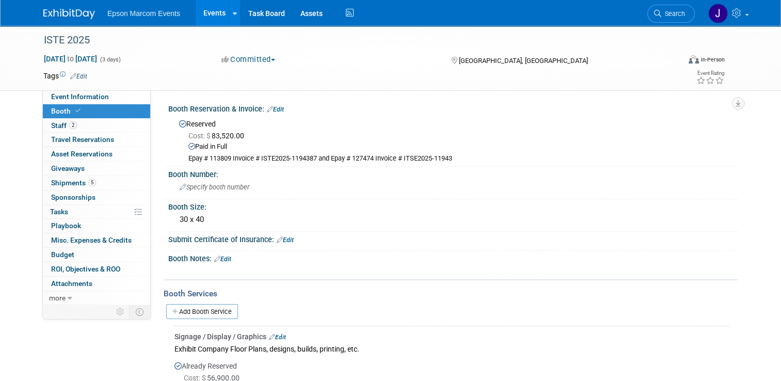
click at [208, 313] on link "Add Booth Service" at bounding box center [202, 311] width 72 height 15
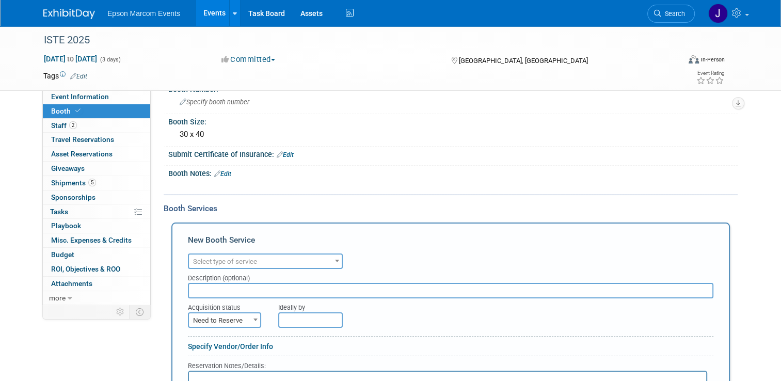
scroll to position [103, 0]
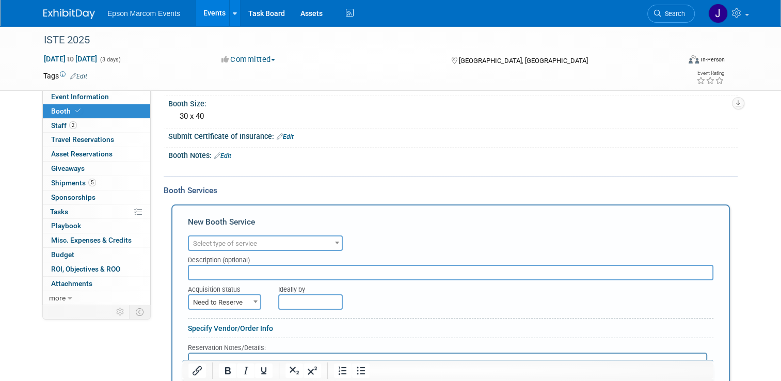
click at [265, 237] on span "Select type of service" at bounding box center [265, 243] width 153 height 14
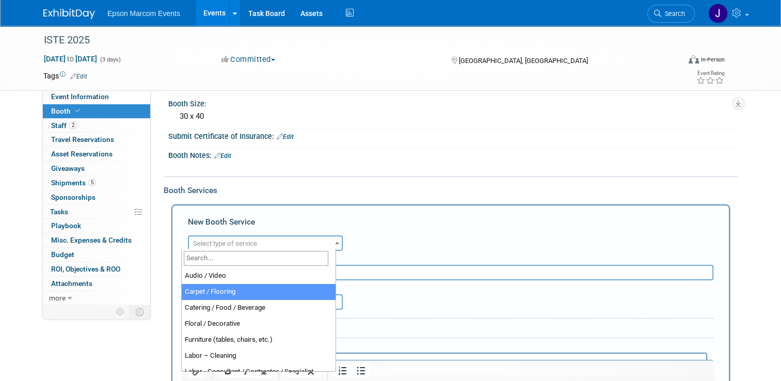
scroll to position [52, 0]
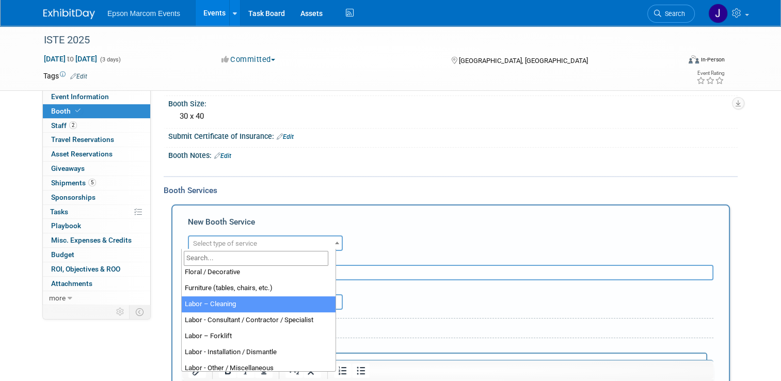
select select "14"
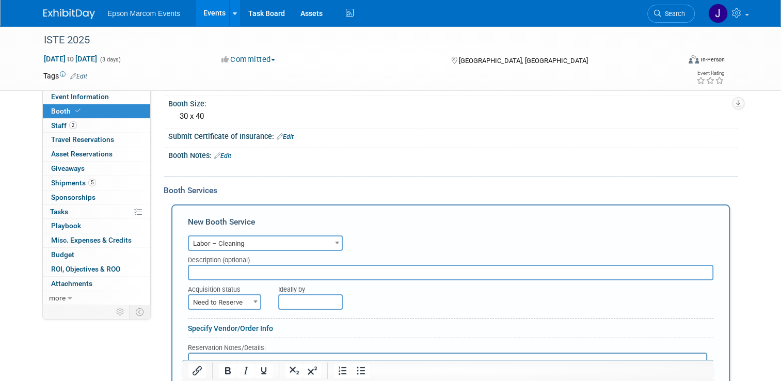
click at [252, 271] on input "text" at bounding box center [450, 272] width 525 height 15
type input "Fern Material Handling and Cleaning"
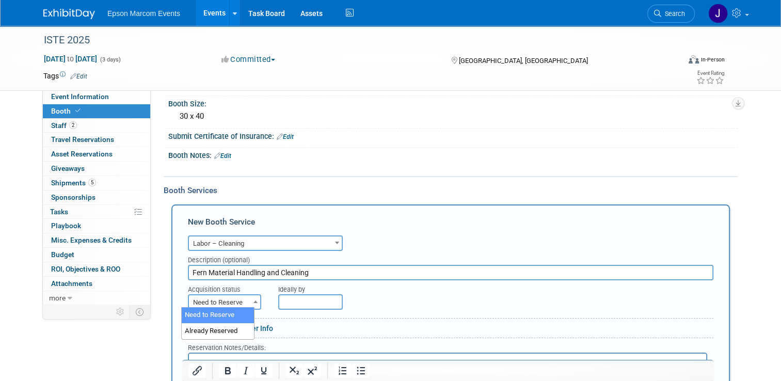
click at [224, 298] on span "Need to Reserve" at bounding box center [224, 302] width 71 height 14
select select "2"
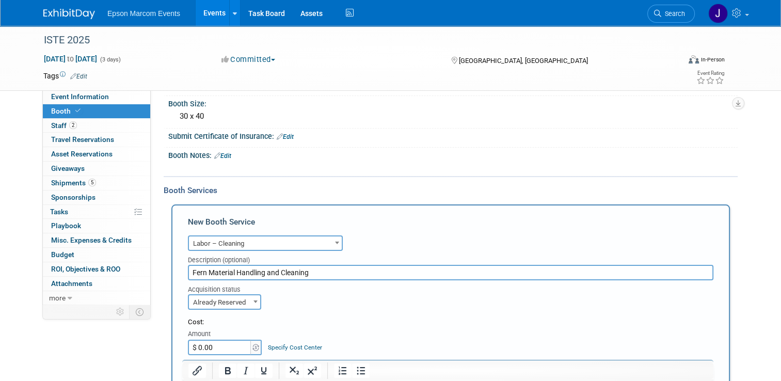
click at [222, 342] on input "$ 0.00" at bounding box center [220, 347] width 64 height 15
type input "$ 13,296.00"
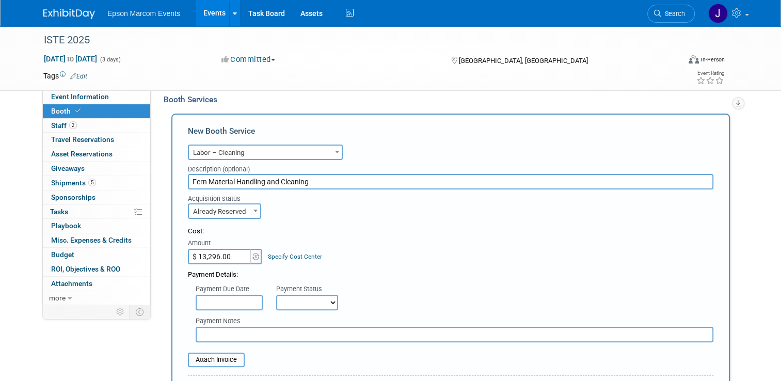
scroll to position [206, 0]
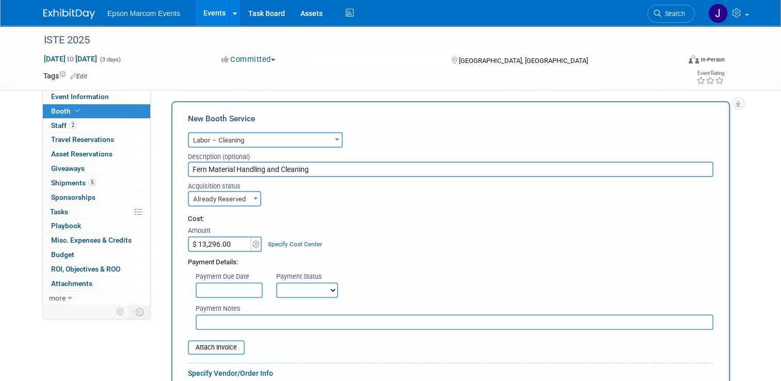
click at [293, 292] on select "Not Paid Yet Partially Paid Paid in Full" at bounding box center [307, 289] width 62 height 15
select select "1"
click at [276, 282] on select "Not Paid Yet Partially Paid Paid in Full" at bounding box center [307, 289] width 62 height 15
click at [270, 317] on input "text" at bounding box center [455, 321] width 518 height 15
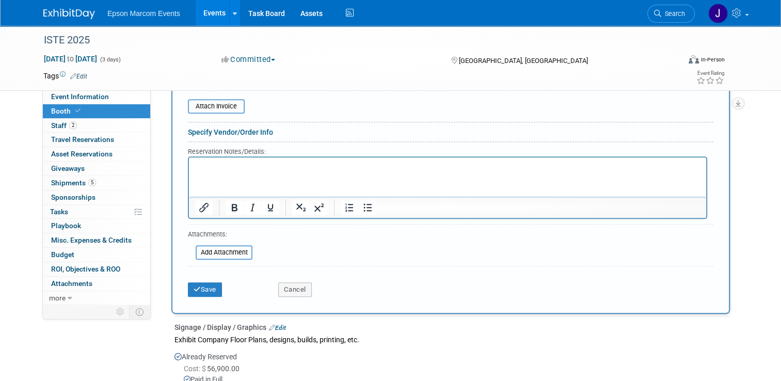
scroll to position [464, 0]
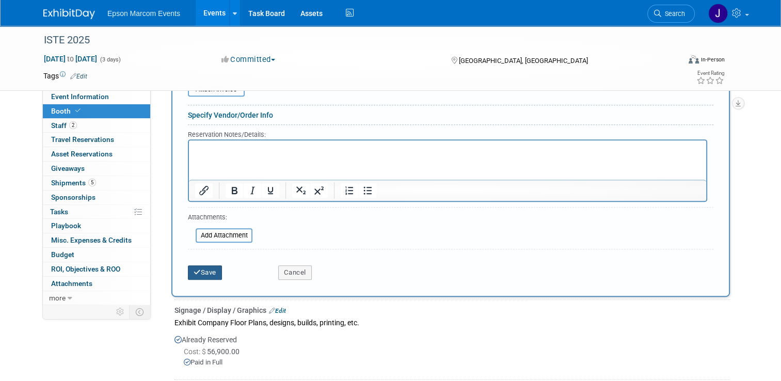
type input "PCard Payment"
click at [199, 268] on button "Save" at bounding box center [205, 272] width 34 height 14
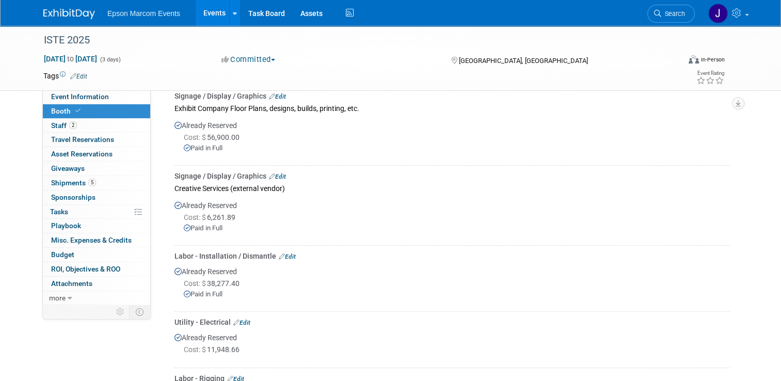
scroll to position [0, 0]
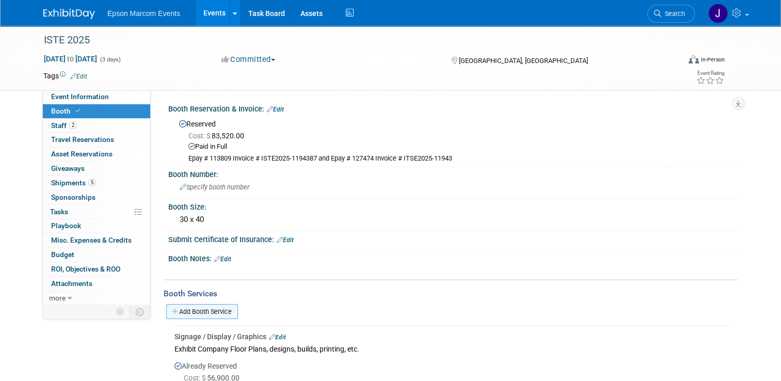
click at [185, 310] on link "Add Booth Service" at bounding box center [202, 311] width 72 height 15
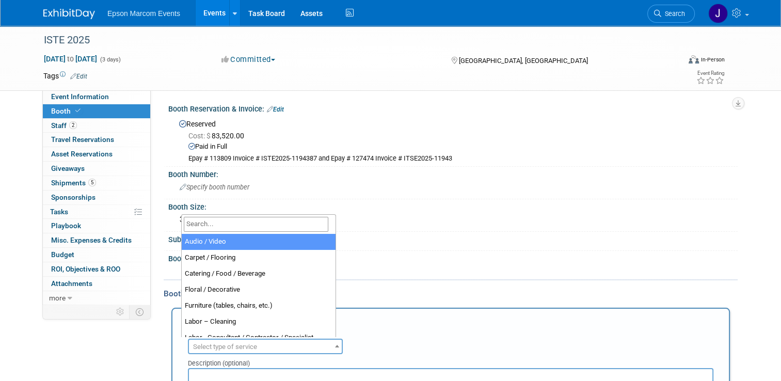
click at [246, 343] on span "Select type of service" at bounding box center [225, 347] width 64 height 8
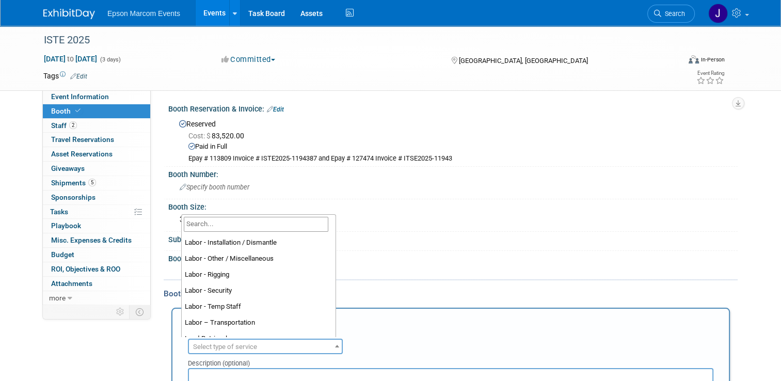
scroll to position [125, 0]
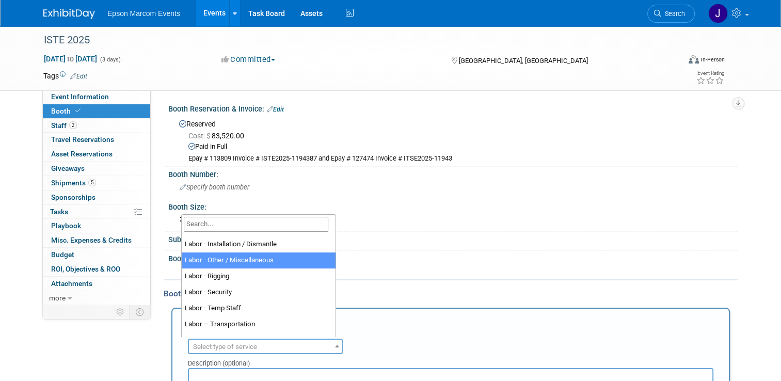
select select "19"
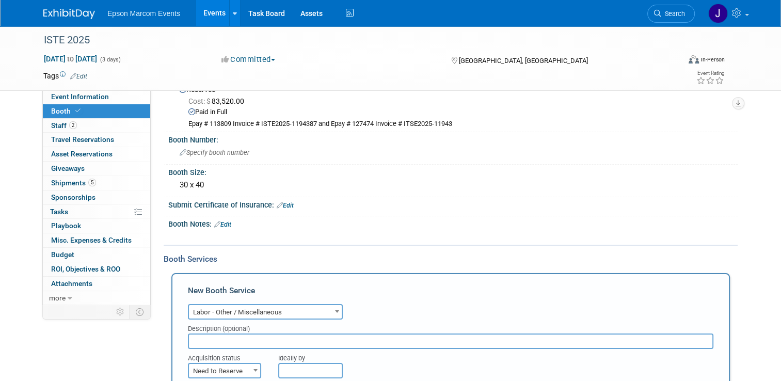
scroll to position [52, 0]
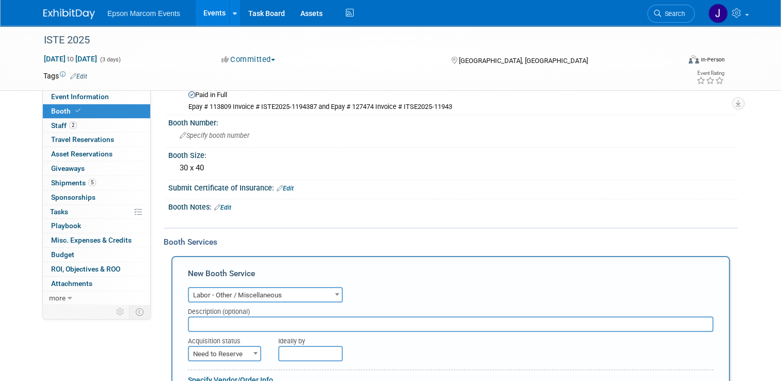
click at [247, 321] on input "text" at bounding box center [450, 323] width 525 height 15
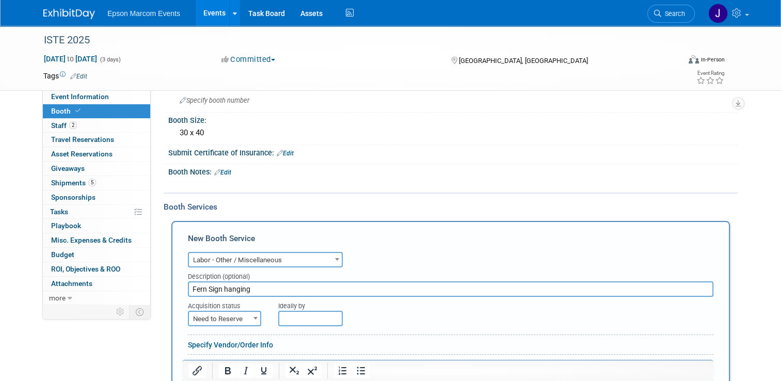
scroll to position [103, 0]
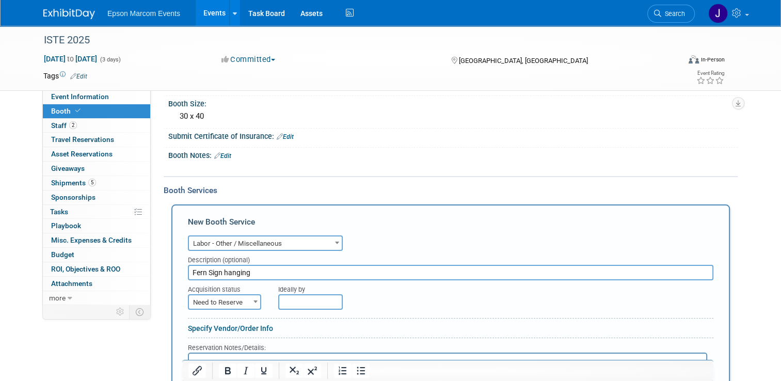
type input "Fern Sign hanging"
click at [253, 300] on b at bounding box center [255, 301] width 4 height 3
select select "2"
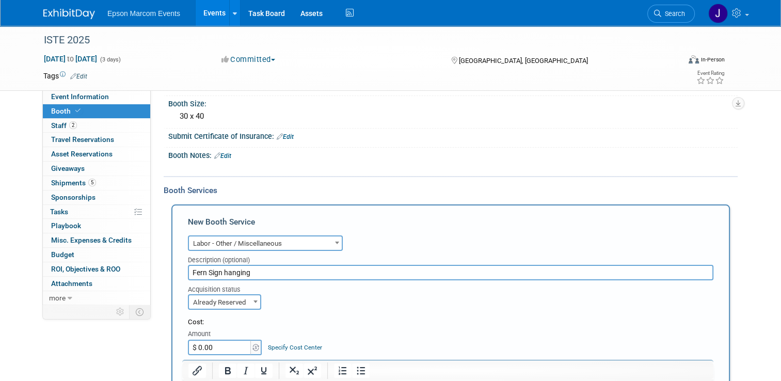
click at [224, 342] on input "$ 0.00" at bounding box center [220, 347] width 64 height 15
type input "$ 5,190.34"
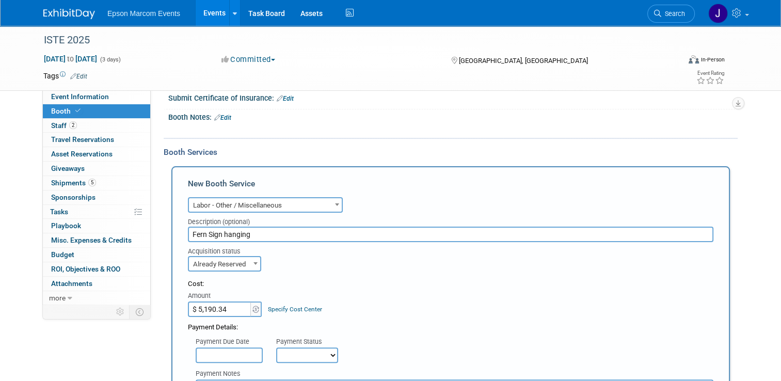
scroll to position [206, 0]
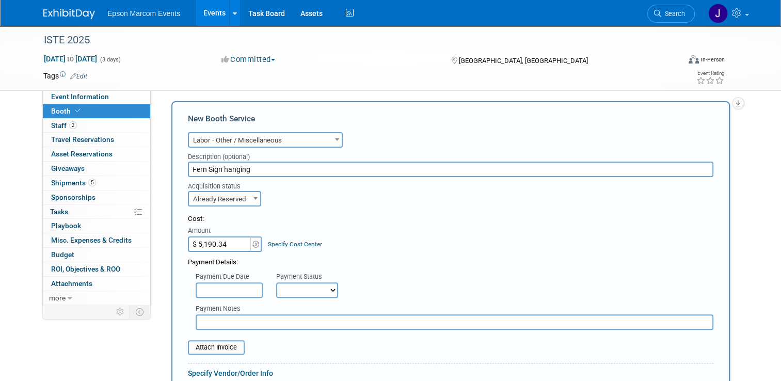
click at [287, 286] on select "Not Paid Yet Partially Paid Paid in Full" at bounding box center [307, 289] width 62 height 15
select select "1"
click at [276, 282] on select "Not Paid Yet Partially Paid Paid in Full" at bounding box center [307, 289] width 62 height 15
click at [280, 321] on input "text" at bounding box center [455, 321] width 518 height 15
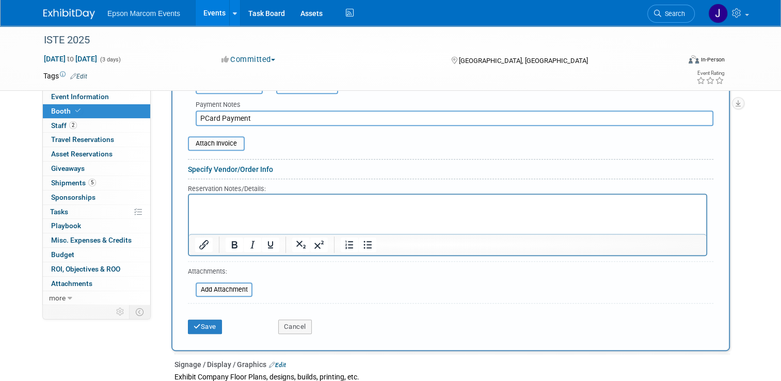
scroll to position [413, 0]
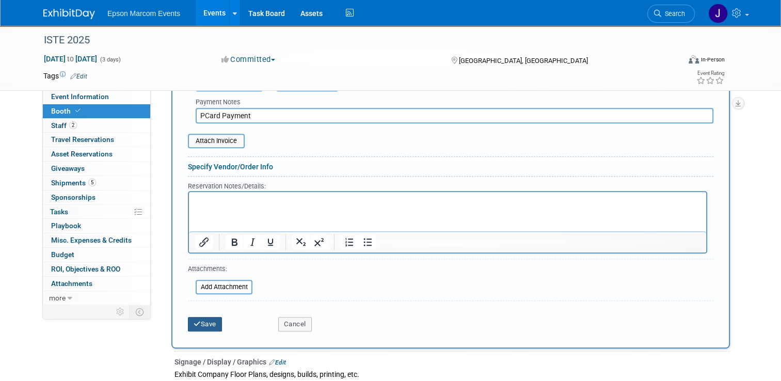
type input "PCard Payment"
click at [205, 318] on button "Save" at bounding box center [205, 324] width 34 height 14
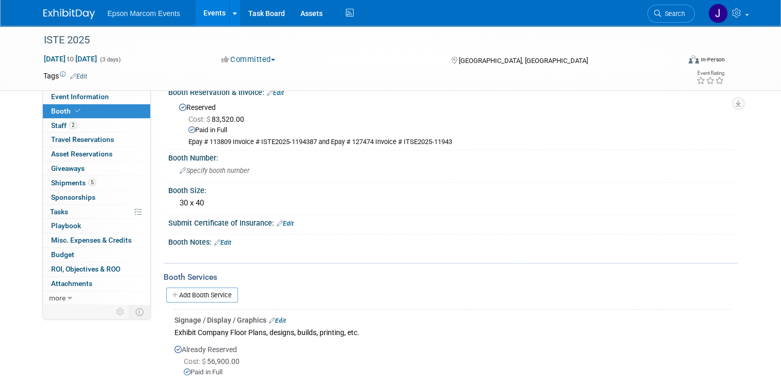
scroll to position [0, 0]
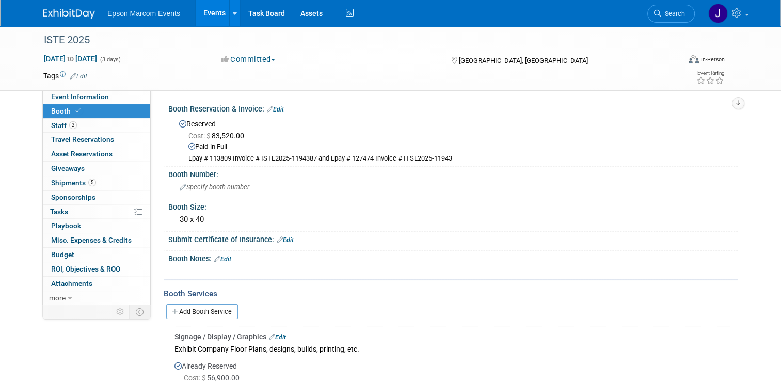
click at [197, 309] on link "Add Booth Service" at bounding box center [202, 311] width 72 height 15
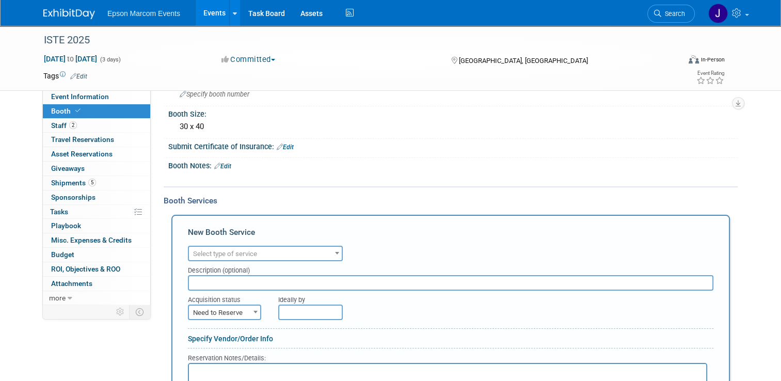
scroll to position [103, 0]
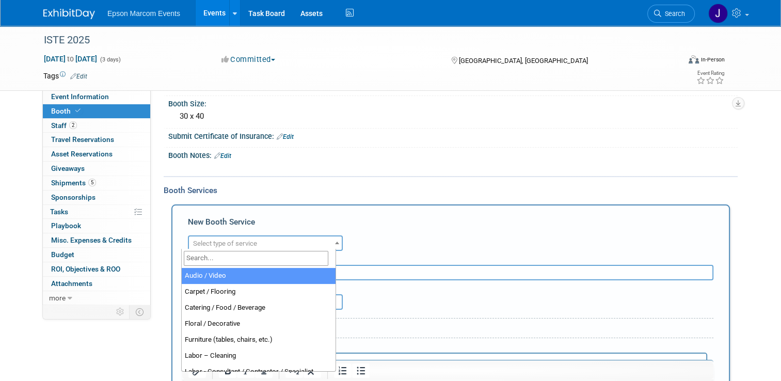
click at [263, 240] on span "Select type of service" at bounding box center [265, 243] width 153 height 14
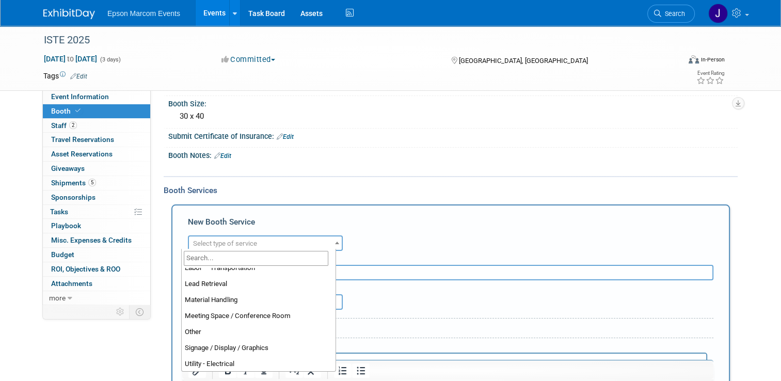
scroll to position [204, 0]
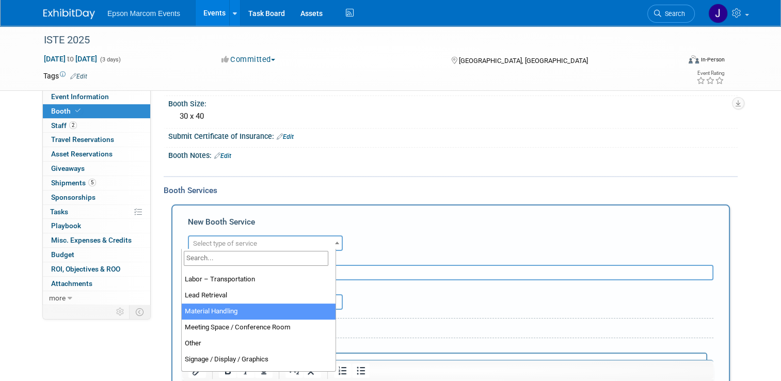
select select "10"
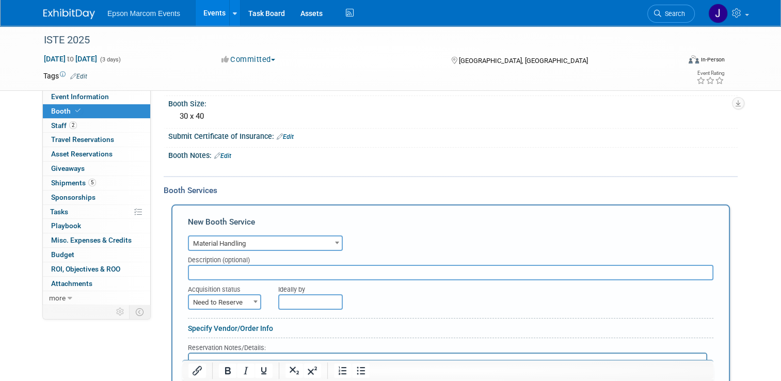
click at [244, 268] on input "text" at bounding box center [450, 272] width 525 height 15
type input "Fern Material Handling"
click at [229, 297] on span "Need to Reserve" at bounding box center [224, 302] width 71 height 14
select select "2"
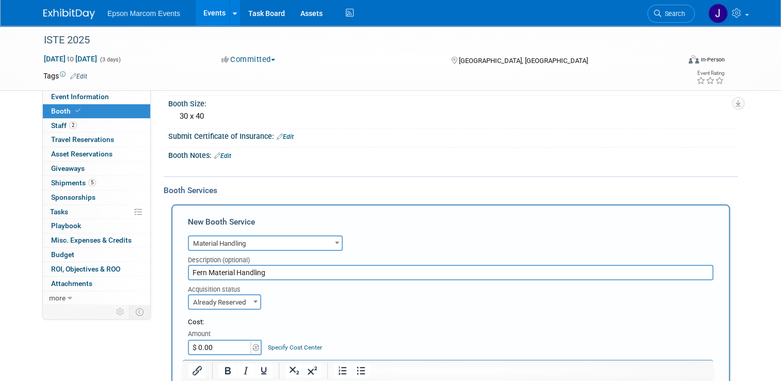
click at [219, 342] on input "$ 0.00" at bounding box center [220, 347] width 64 height 15
type input "$ 9,500.00"
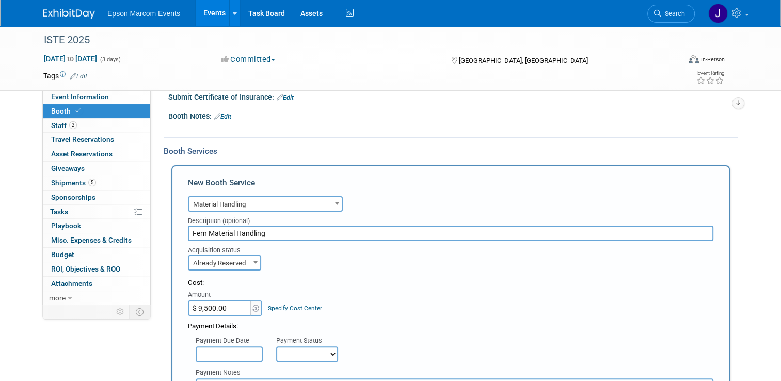
scroll to position [206, 0]
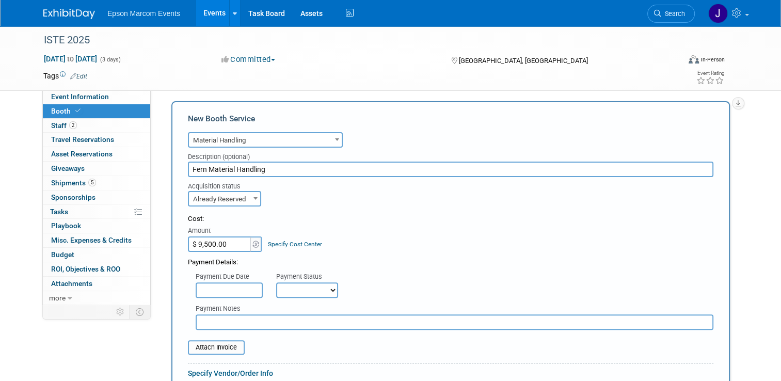
drag, startPoint x: 295, startPoint y: 284, endPoint x: 295, endPoint y: 290, distance: 6.7
click at [295, 284] on select "Not Paid Yet Partially Paid Paid in Full" at bounding box center [307, 289] width 62 height 15
select select "1"
click at [276, 282] on select "Not Paid Yet Partially Paid Paid in Full" at bounding box center [307, 289] width 62 height 15
click at [270, 317] on input "text" at bounding box center [455, 321] width 518 height 15
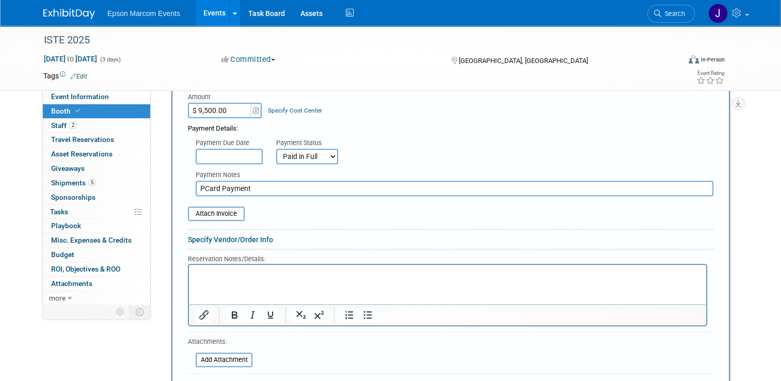
scroll to position [413, 0]
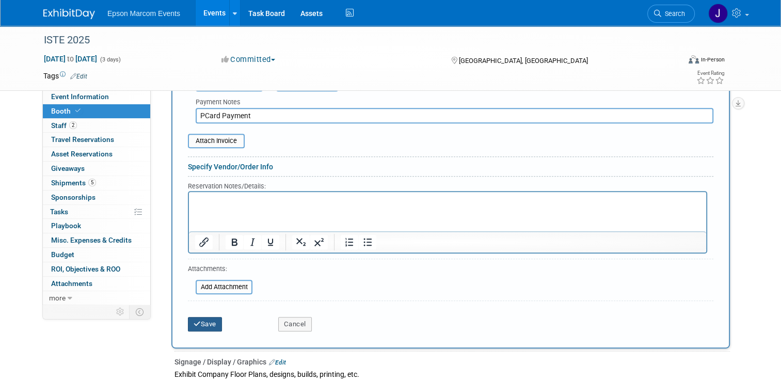
type input "PCard Payment"
drag, startPoint x: 197, startPoint y: 318, endPoint x: 207, endPoint y: 317, distance: 10.4
click at [198, 318] on button "Save" at bounding box center [205, 324] width 34 height 14
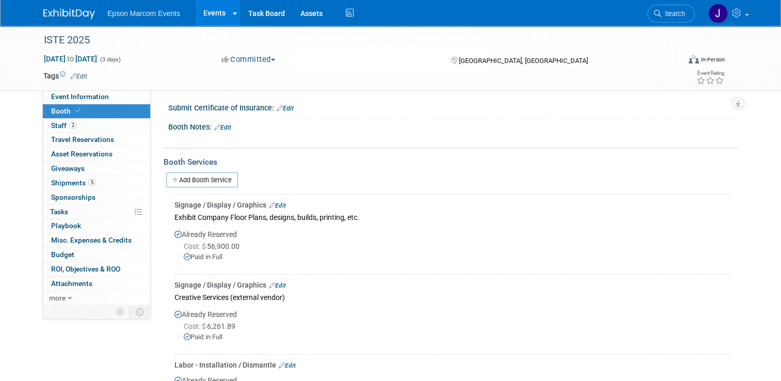
scroll to position [0, 0]
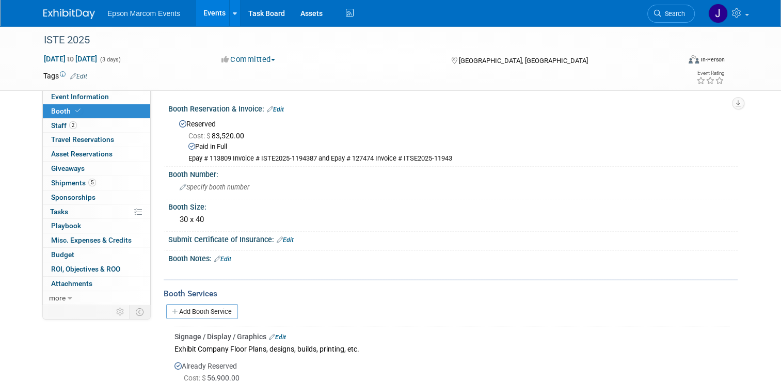
click at [201, 309] on link "Add Booth Service" at bounding box center [202, 311] width 72 height 15
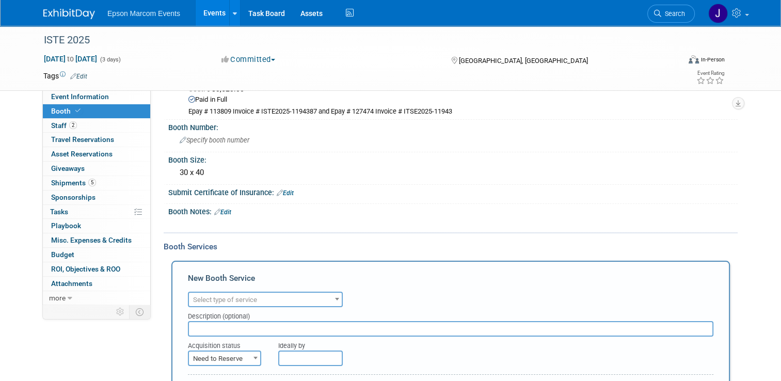
scroll to position [103, 0]
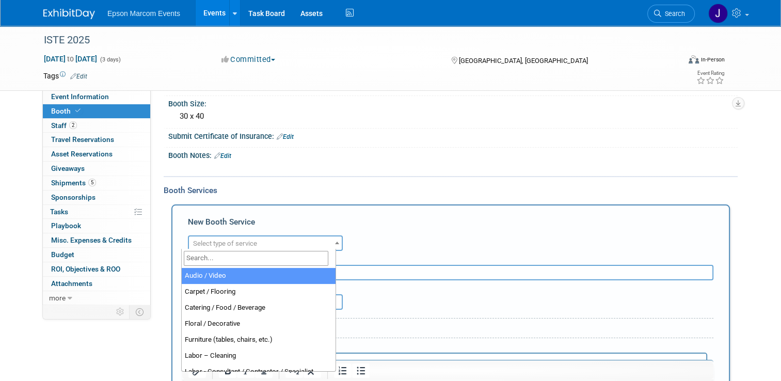
click at [249, 239] on span "Select type of service" at bounding box center [225, 243] width 64 height 8
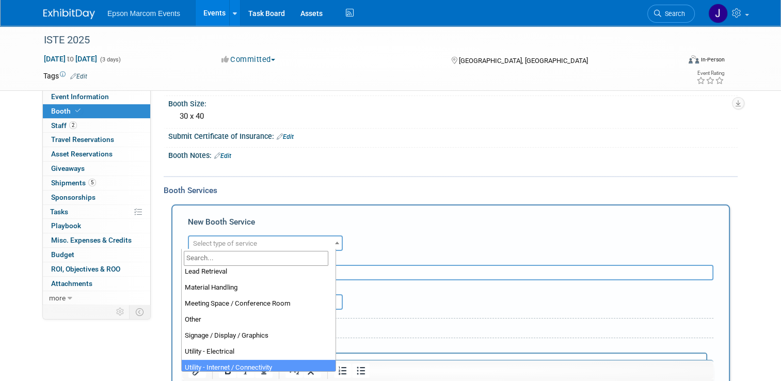
scroll to position [213, 0]
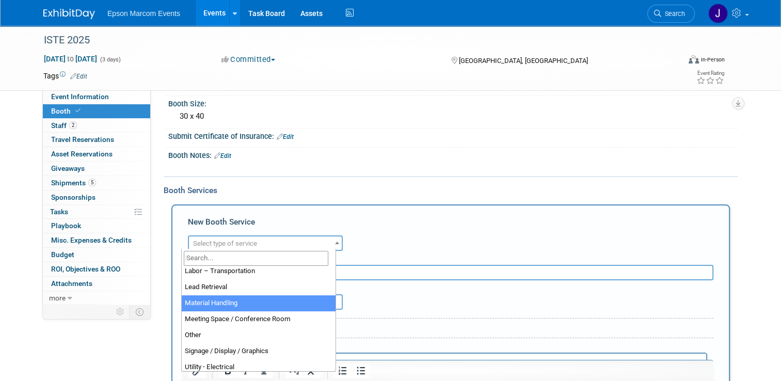
select select "10"
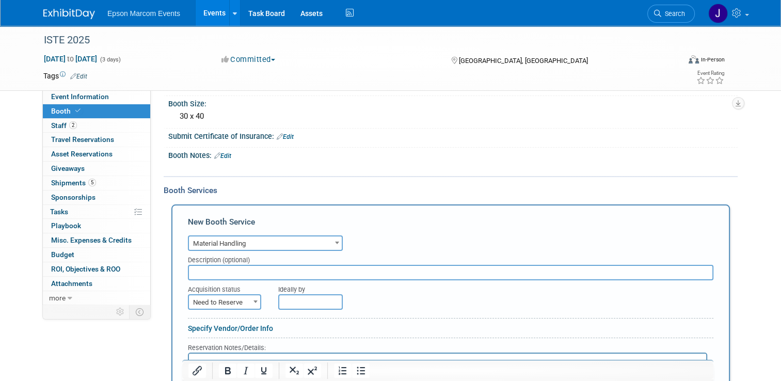
click at [251, 269] on input "text" at bounding box center [450, 272] width 525 height 15
type input "Fern Material Handling"
click at [215, 298] on span "Need to Reserve" at bounding box center [224, 302] width 71 height 14
select select "2"
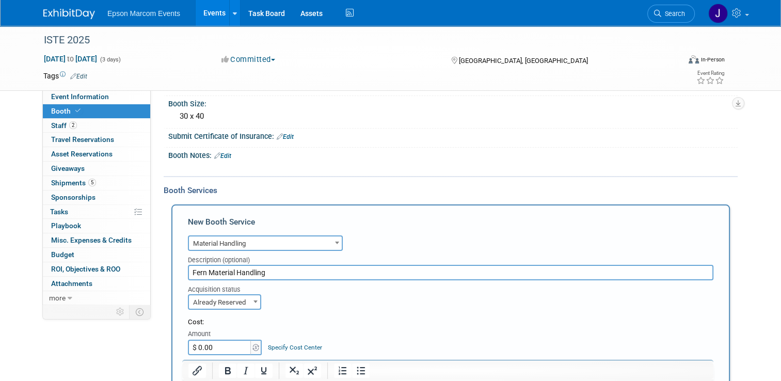
click at [226, 343] on input "$ 0.00" at bounding box center [220, 347] width 64 height 15
type input "$ 9,500.00"
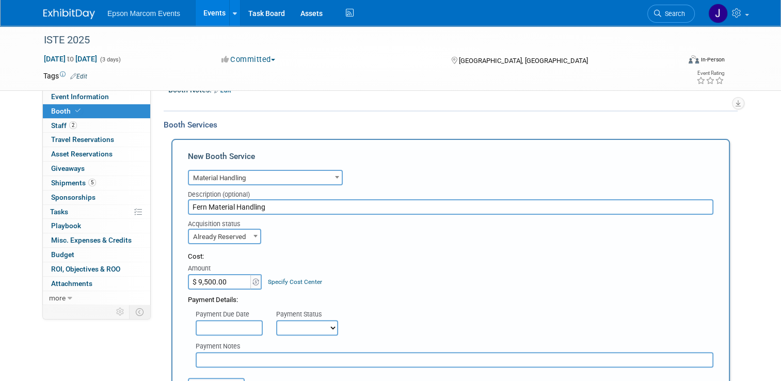
scroll to position [206, 0]
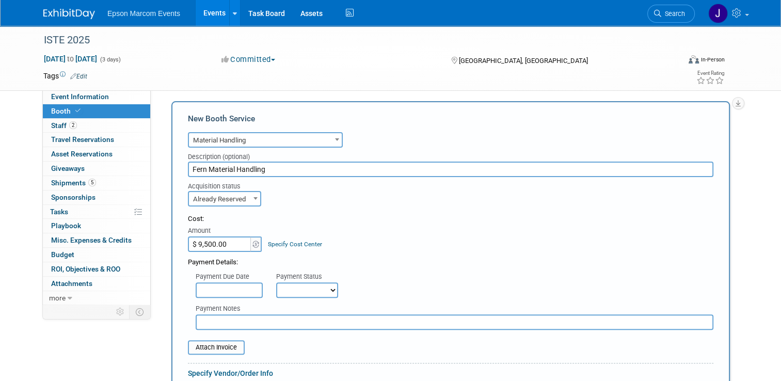
click at [226, 323] on input "text" at bounding box center [455, 321] width 518 height 15
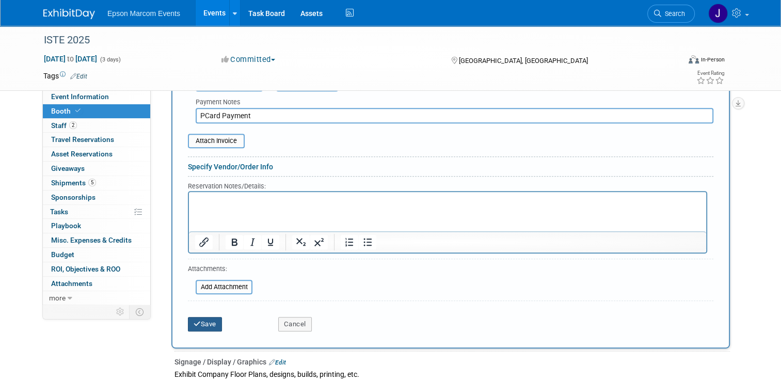
type input "PCard Payment"
click at [206, 317] on button "Save" at bounding box center [205, 324] width 34 height 14
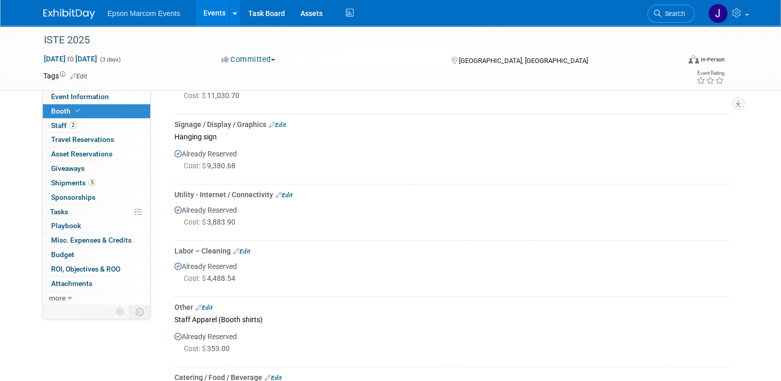
scroll to position [0, 0]
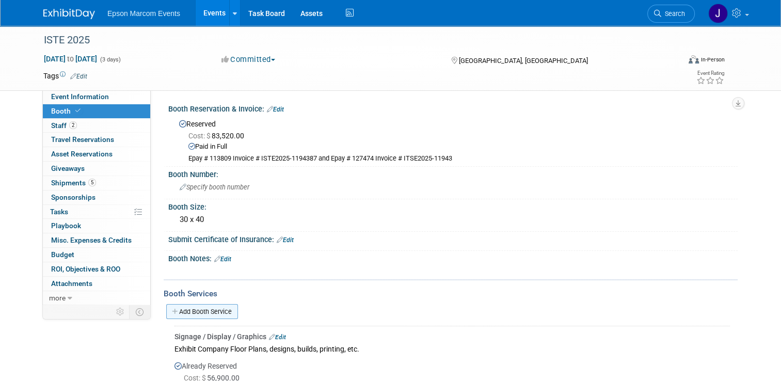
click at [201, 309] on link "Add Booth Service" at bounding box center [202, 311] width 72 height 15
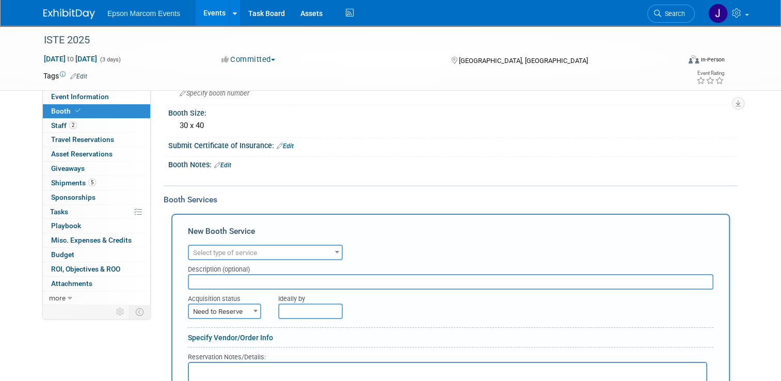
scroll to position [103, 0]
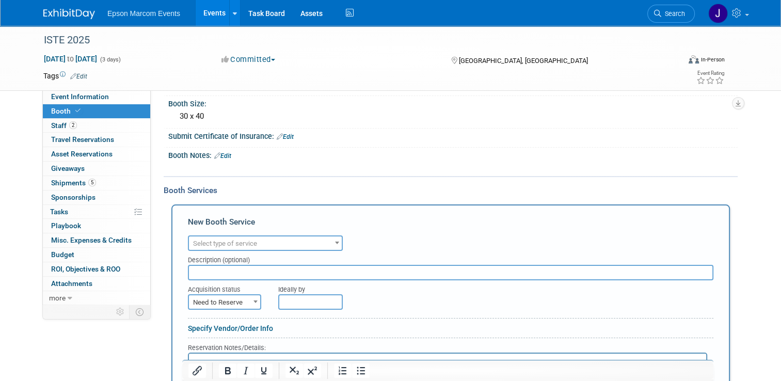
click at [276, 236] on span "Select type of service" at bounding box center [265, 243] width 153 height 14
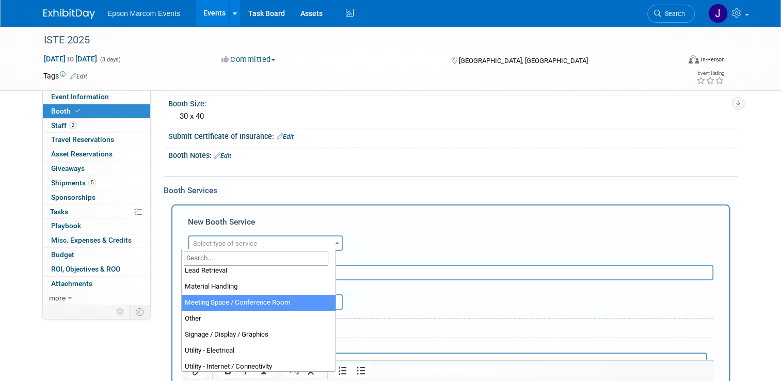
scroll to position [213, 0]
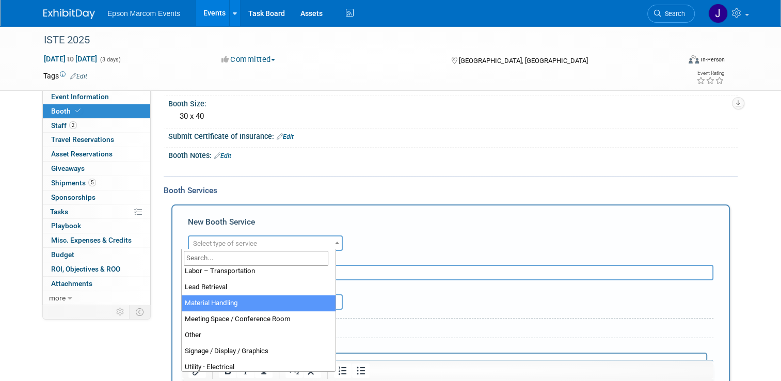
select select "10"
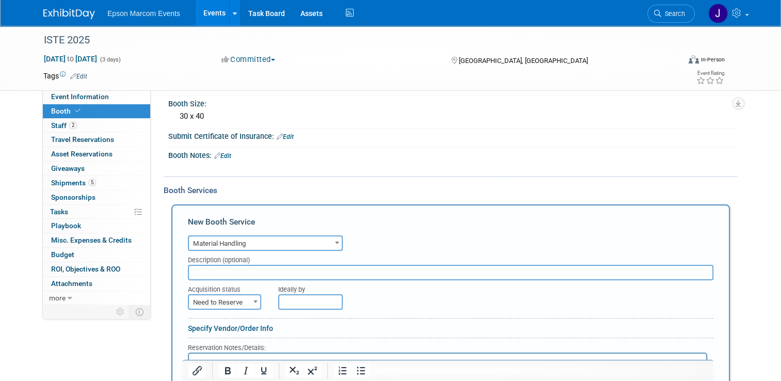
click at [259, 271] on input "text" at bounding box center [450, 272] width 525 height 15
type input "Fern Material Handling"
click at [213, 297] on span "Need to Reserve" at bounding box center [224, 302] width 71 height 14
select select "2"
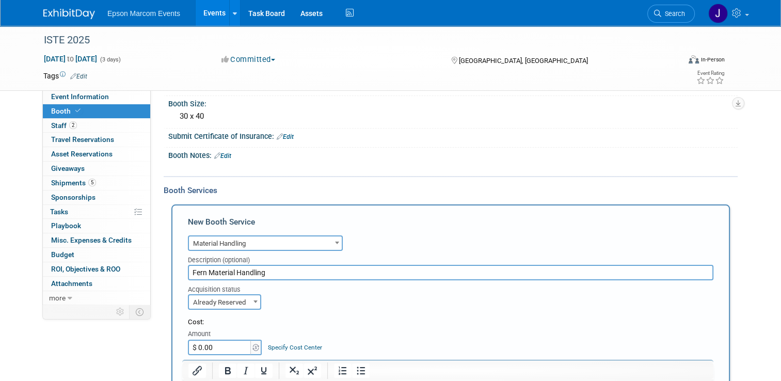
click at [221, 344] on input "$ 0.00" at bounding box center [220, 347] width 64 height 15
type input "$ 9,500.00"
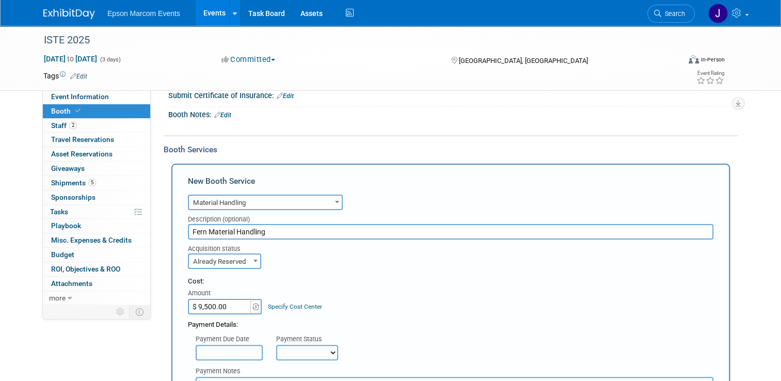
scroll to position [206, 0]
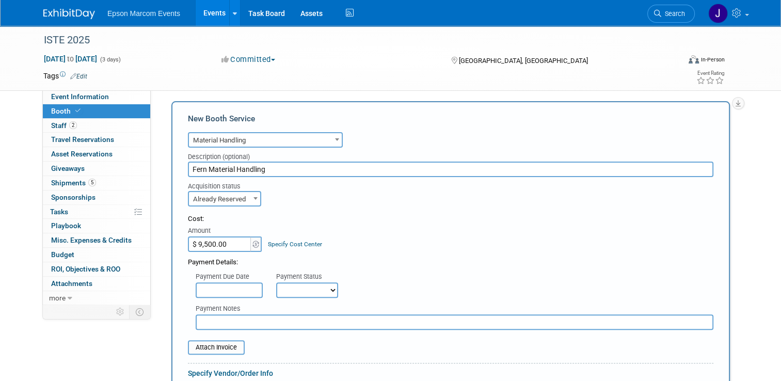
click at [283, 285] on select "Not Paid Yet Partially Paid Paid in Full" at bounding box center [307, 289] width 62 height 15
select select "1"
click at [276, 282] on select "Not Paid Yet Partially Paid Paid in Full" at bounding box center [307, 289] width 62 height 15
click at [281, 321] on input "text" at bounding box center [455, 321] width 518 height 15
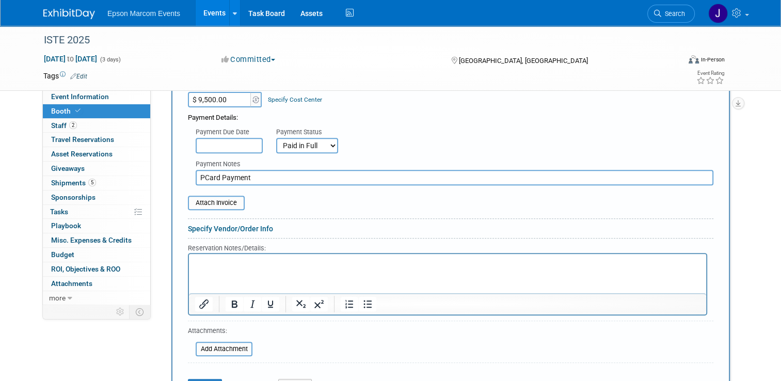
scroll to position [413, 0]
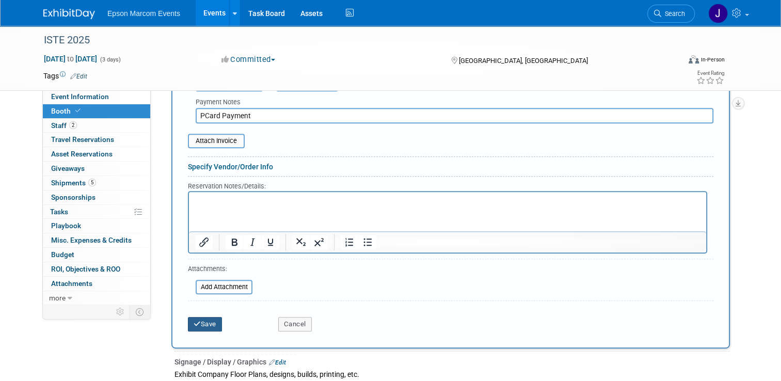
type input "PCard Payment"
click at [193, 320] on icon "submit" at bounding box center [196, 323] width 7 height 7
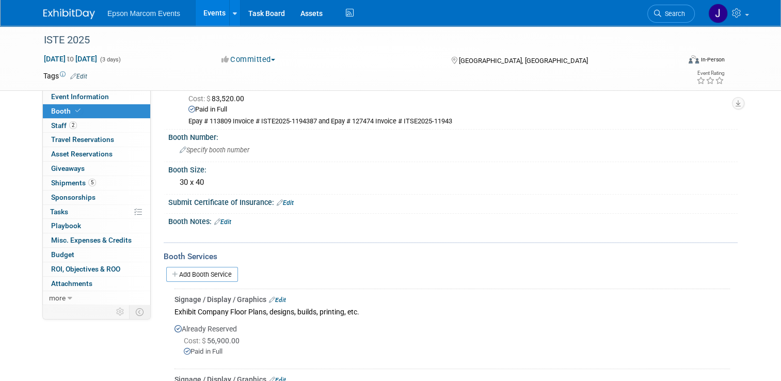
scroll to position [0, 0]
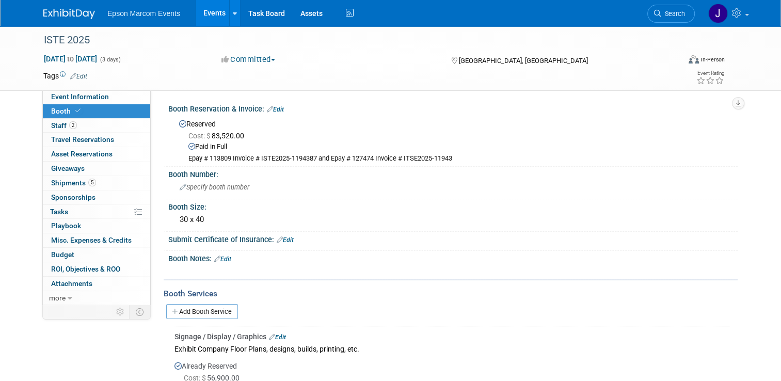
click at [202, 309] on link "Add Booth Service" at bounding box center [202, 311] width 72 height 15
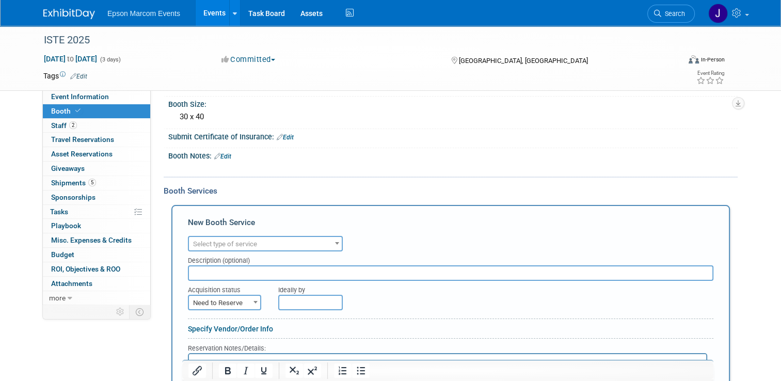
scroll to position [103, 0]
click at [267, 242] on span "Select type of service" at bounding box center [265, 243] width 153 height 14
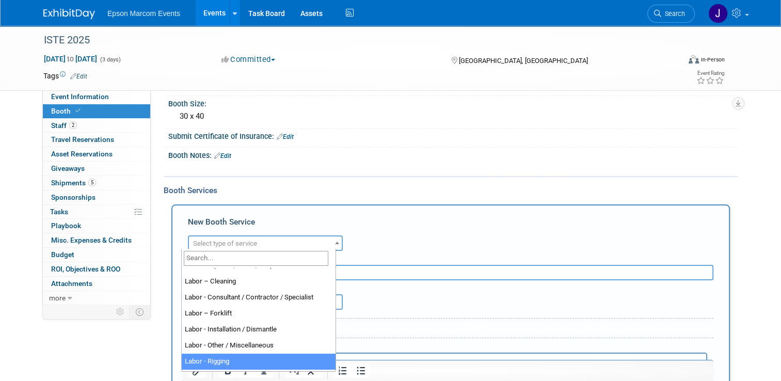
scroll to position [58, 0]
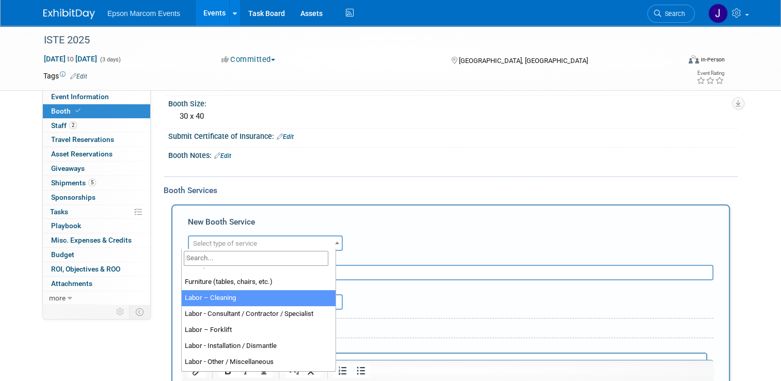
select select "14"
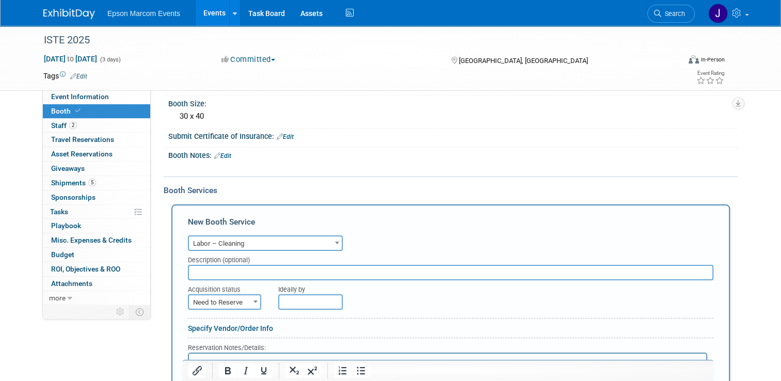
click at [257, 268] on input "text" at bounding box center [450, 272] width 525 height 15
type input "Fern Show Services Cleaning"
click at [209, 301] on span "Need to Reserve" at bounding box center [224, 302] width 71 height 14
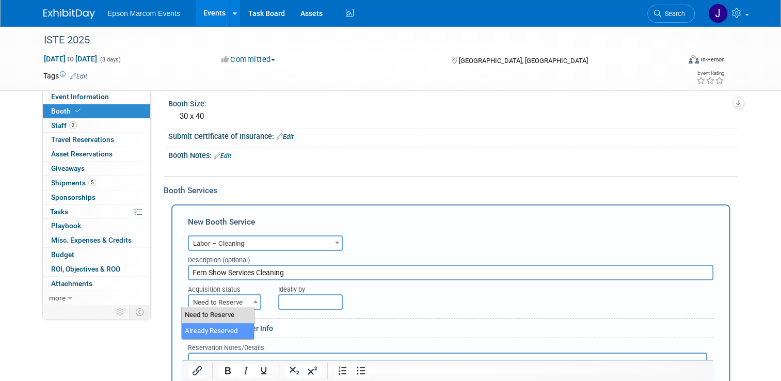
select select "2"
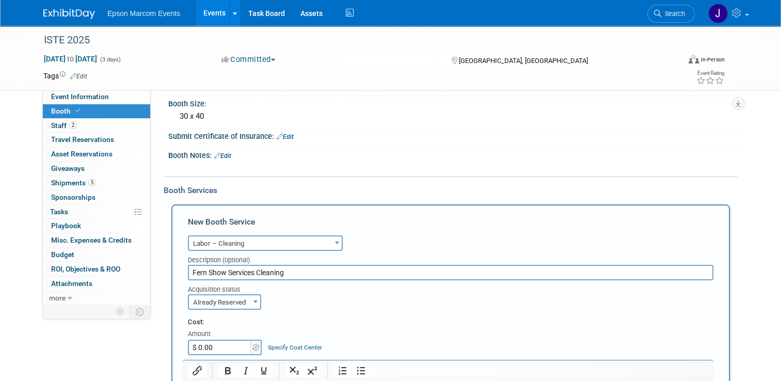
click at [217, 347] on input "$ 0.00" at bounding box center [220, 347] width 64 height 15
type input "$ 645.06"
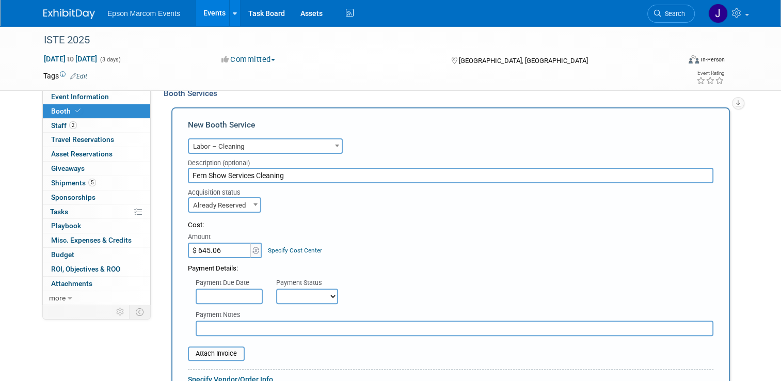
scroll to position [206, 0]
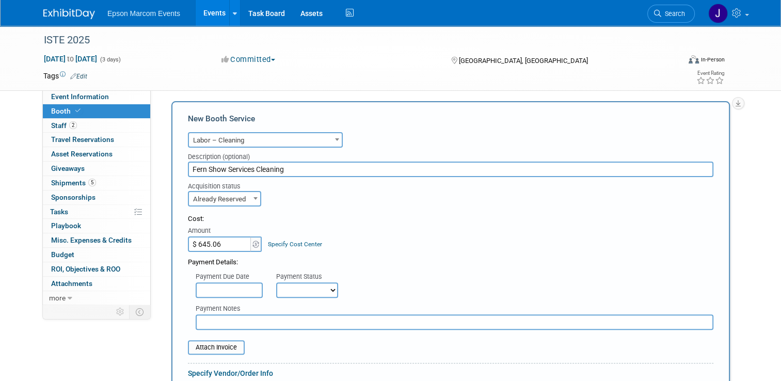
click at [297, 282] on select "Not Paid Yet Partially Paid Paid in Full" at bounding box center [307, 289] width 62 height 15
select select "1"
click at [276, 282] on select "Not Paid Yet Partially Paid Paid in Full" at bounding box center [307, 289] width 62 height 15
click at [269, 320] on input "text" at bounding box center [455, 321] width 518 height 15
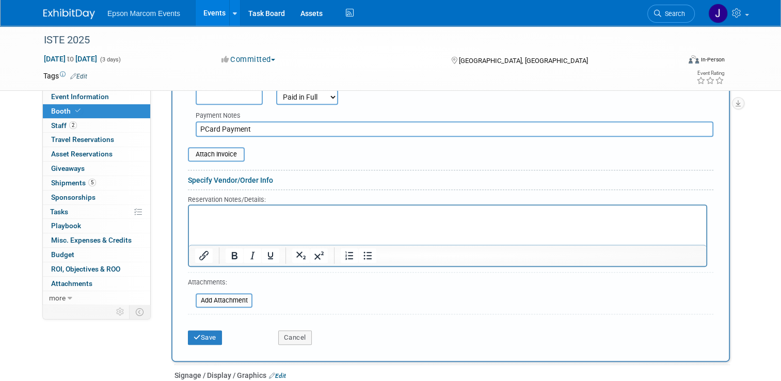
scroll to position [413, 0]
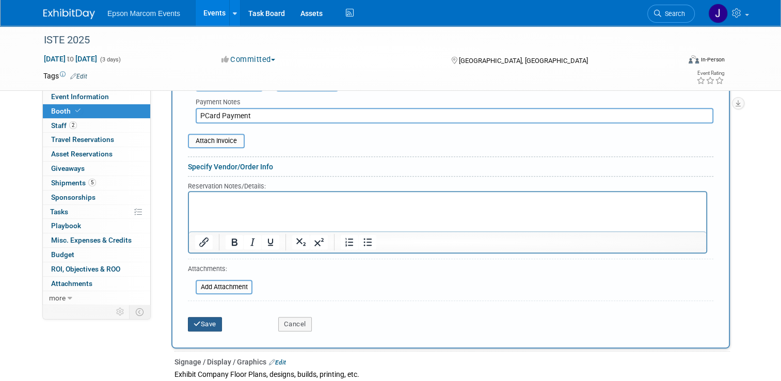
type input "PCard Payment"
click at [206, 317] on button "Save" at bounding box center [205, 324] width 34 height 14
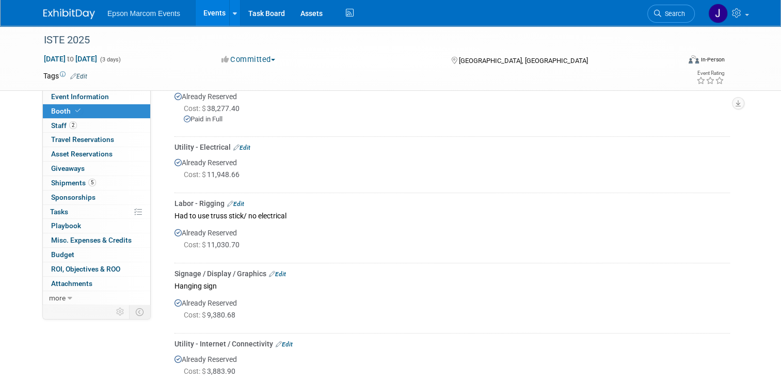
scroll to position [0, 0]
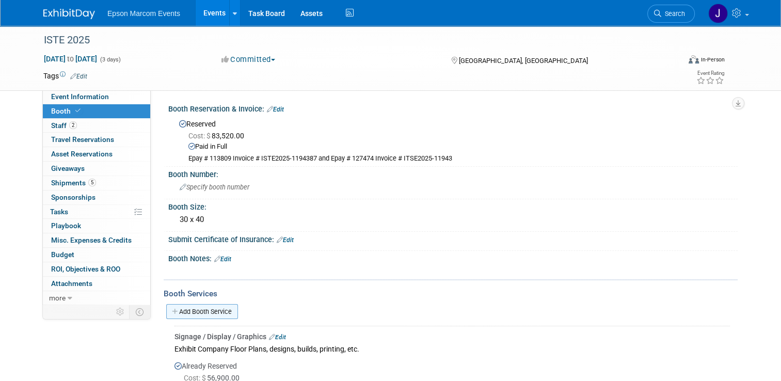
click at [191, 310] on link "Add Booth Service" at bounding box center [202, 311] width 72 height 15
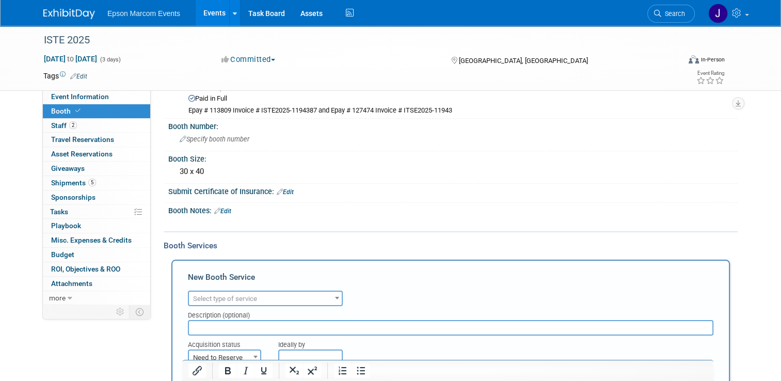
scroll to position [103, 0]
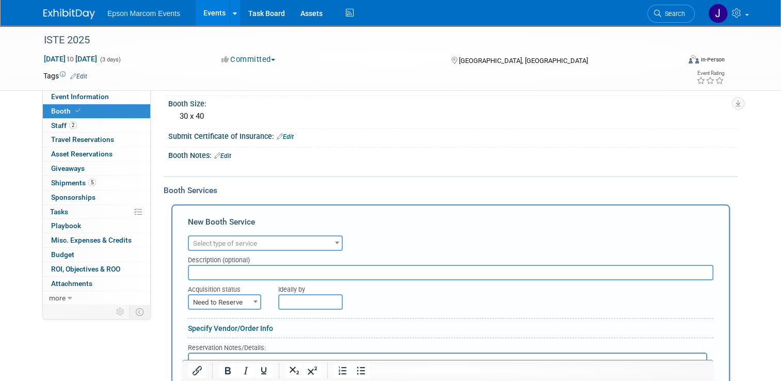
click at [284, 240] on span "Select type of service" at bounding box center [265, 243] width 153 height 14
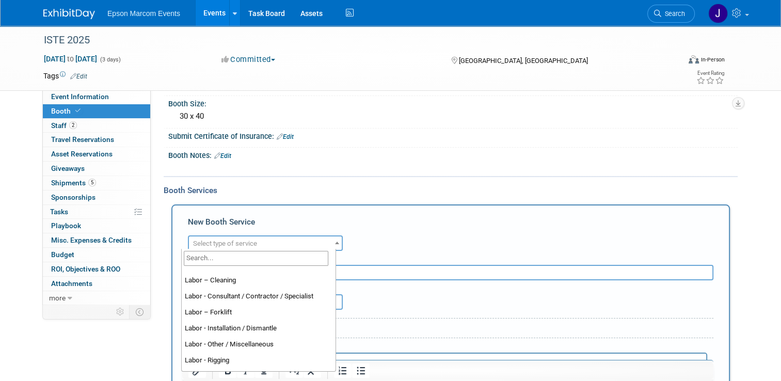
scroll to position [58, 0]
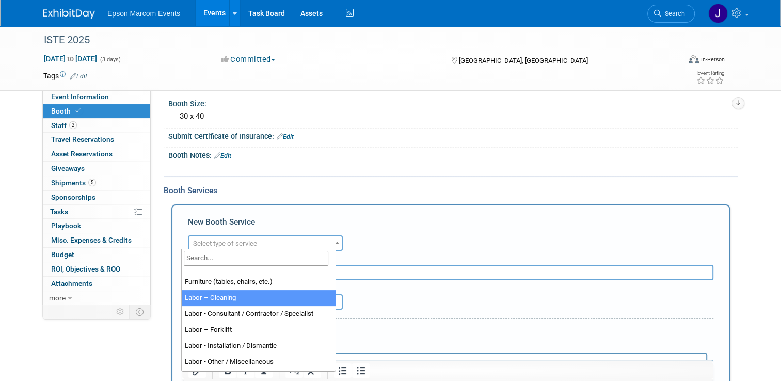
select select "14"
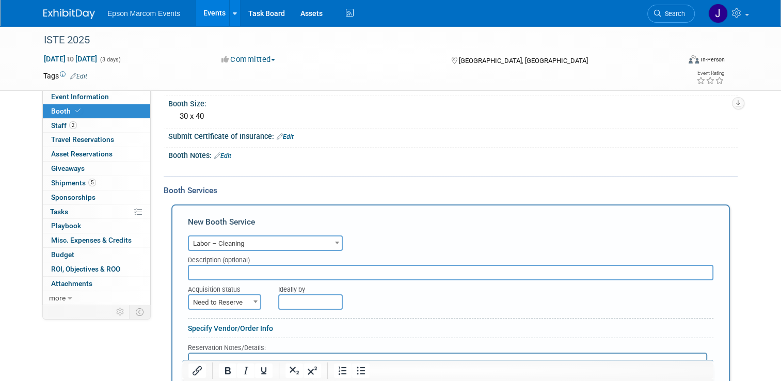
click at [268, 271] on input "text" at bounding box center [450, 272] width 525 height 15
type input "Fern Show Services Cleaning"
click at [215, 298] on span "Need to Reserve" at bounding box center [224, 302] width 71 height 14
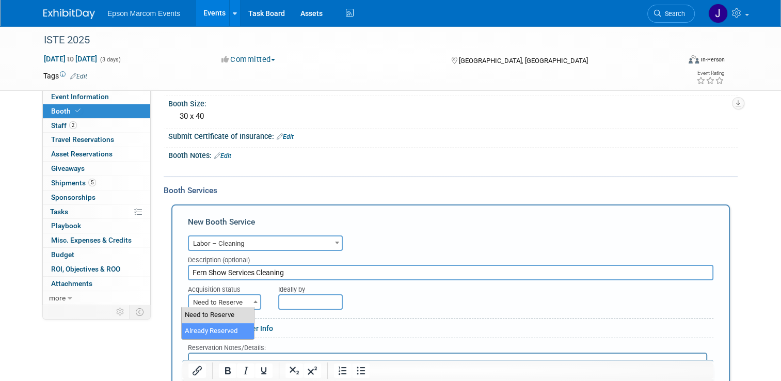
select select "2"
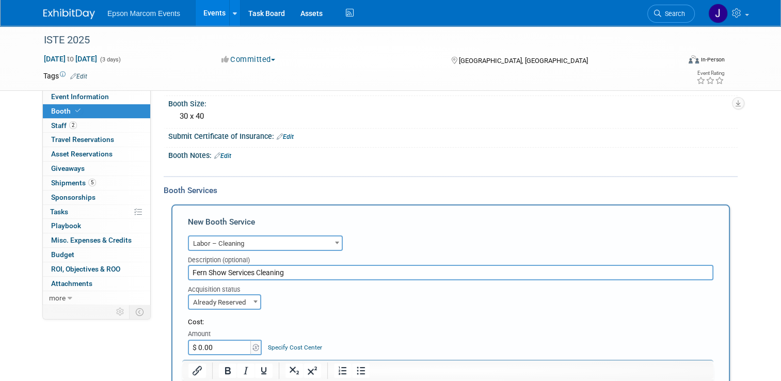
click at [219, 343] on input "$ 0.00" at bounding box center [220, 347] width 64 height 15
type input "$ 843.48"
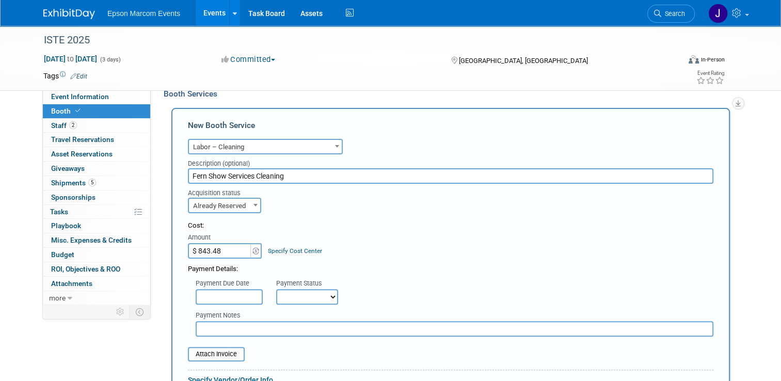
scroll to position [206, 0]
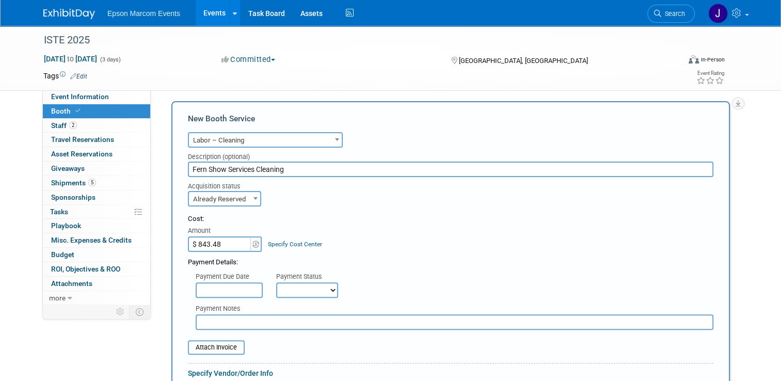
click at [281, 289] on select "Not Paid Yet Partially Paid Paid in Full" at bounding box center [307, 289] width 62 height 15
select select "1"
click at [276, 282] on select "Not Paid Yet Partially Paid Paid in Full" at bounding box center [307, 289] width 62 height 15
click at [265, 321] on input "text" at bounding box center [455, 321] width 518 height 15
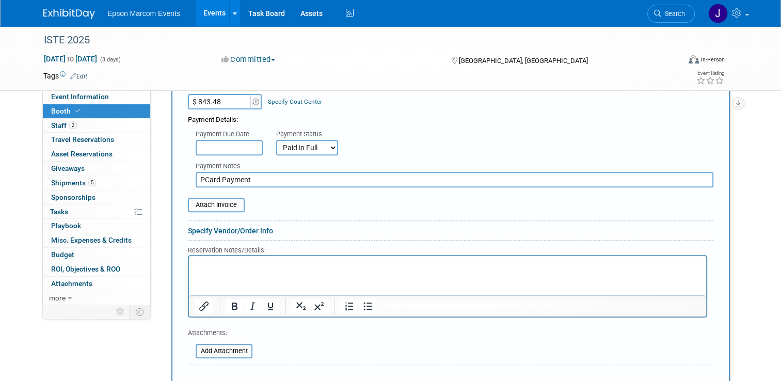
scroll to position [413, 0]
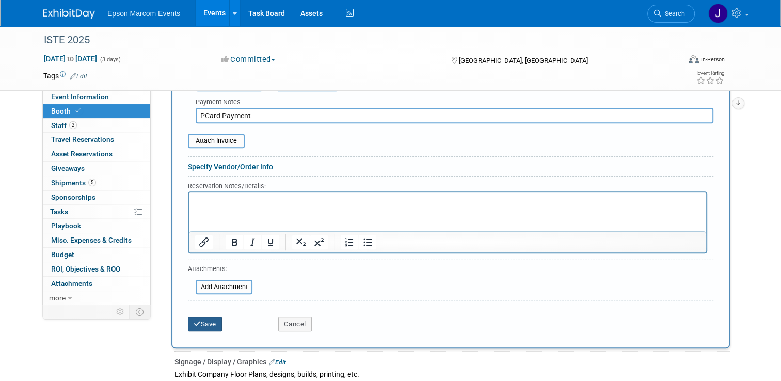
type input "PCard Payment"
click at [206, 317] on button "Save" at bounding box center [205, 324] width 34 height 14
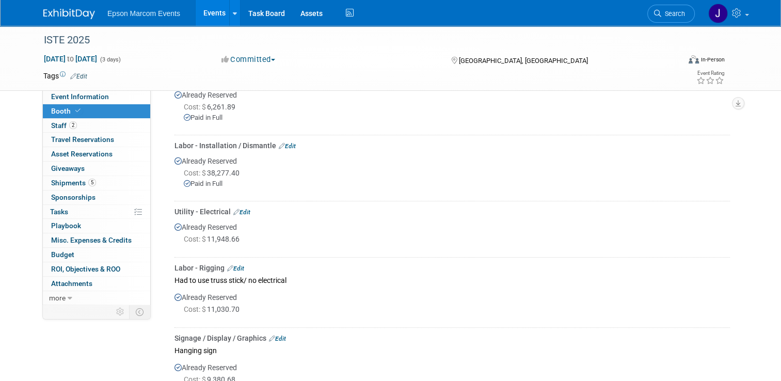
scroll to position [0, 0]
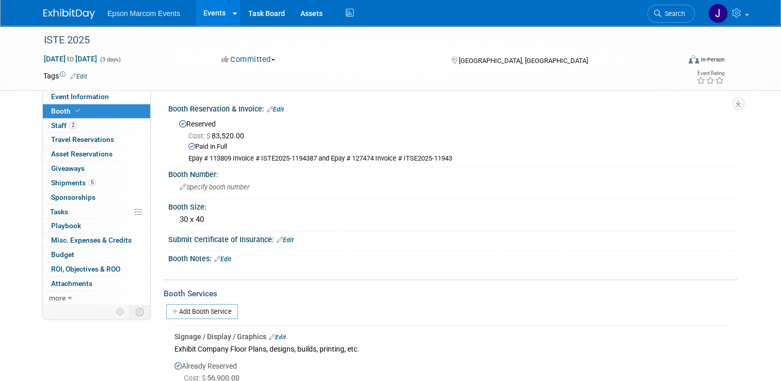
click at [217, 309] on link "Add Booth Service" at bounding box center [202, 311] width 72 height 15
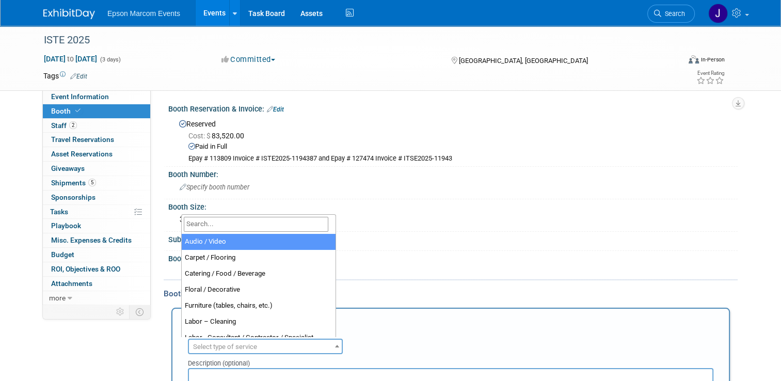
click at [265, 342] on span "Select type of service" at bounding box center [265, 347] width 153 height 14
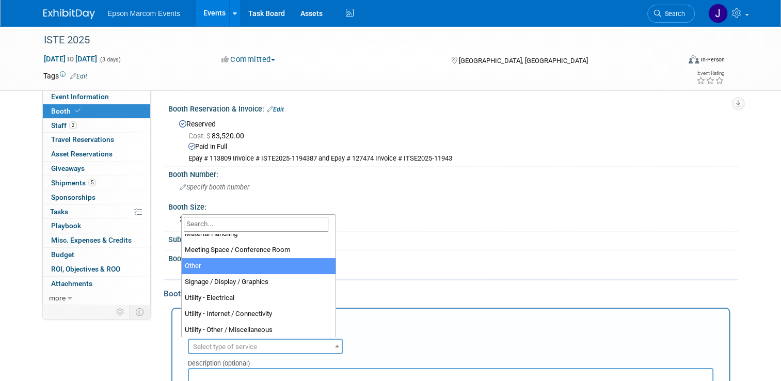
scroll to position [264, 0]
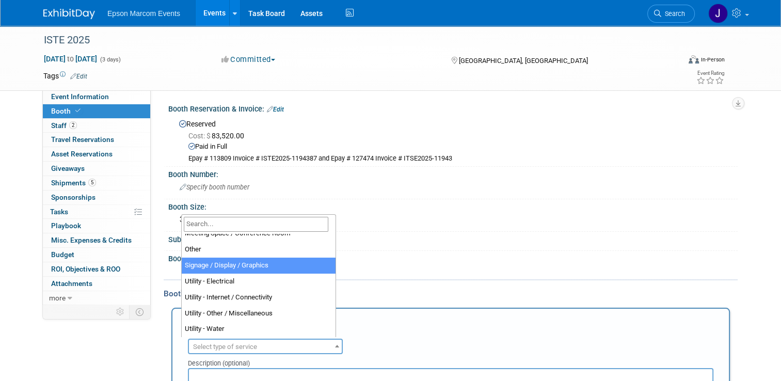
select select "3"
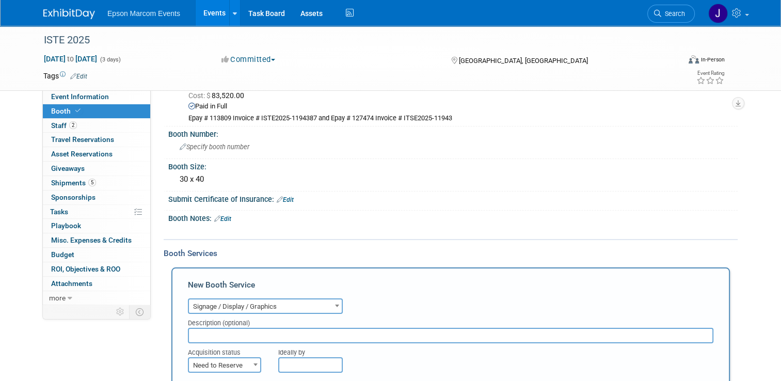
scroll to position [52, 0]
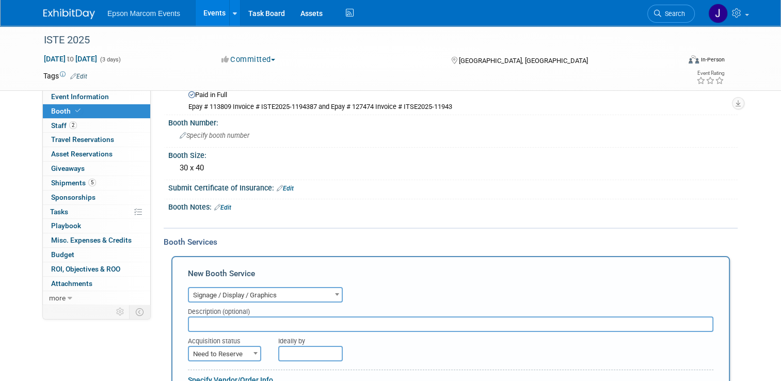
click at [251, 319] on input "text" at bounding box center [450, 323] width 525 height 15
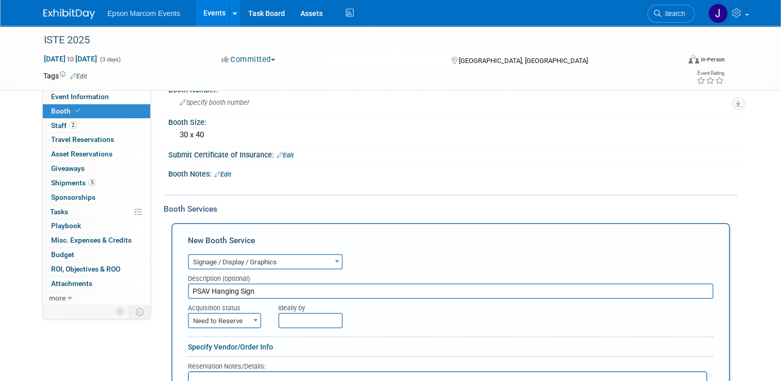
scroll to position [103, 0]
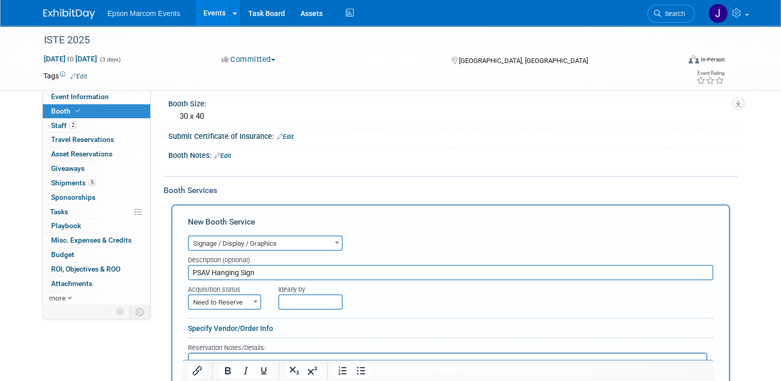
type input "PSAV Hanging Sign"
click at [223, 300] on span "Need to Reserve" at bounding box center [224, 302] width 71 height 14
select select "2"
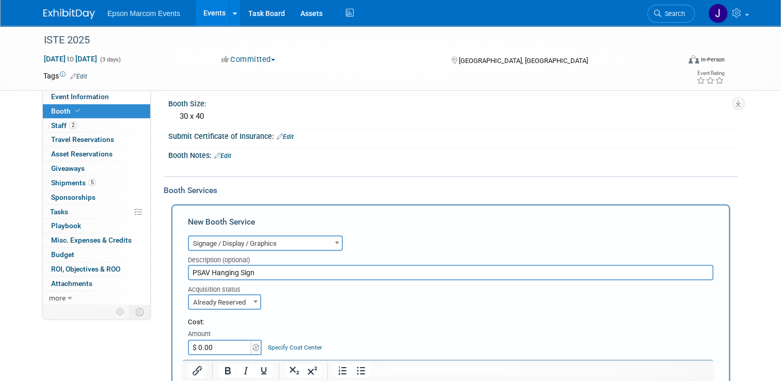
click at [229, 344] on input "$ 0.00" at bounding box center [220, 347] width 64 height 15
type input "$ 11,030.70"
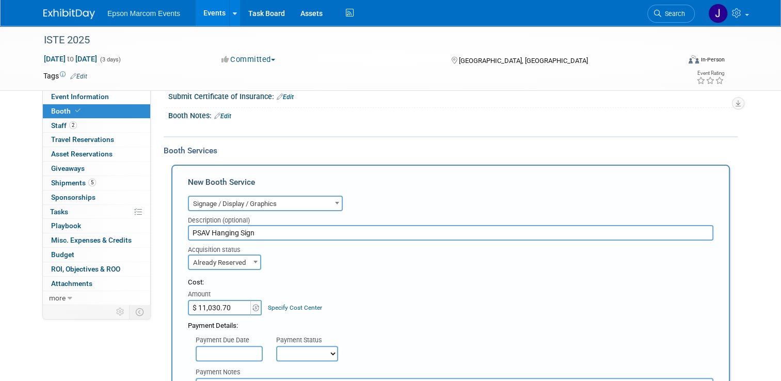
scroll to position [155, 0]
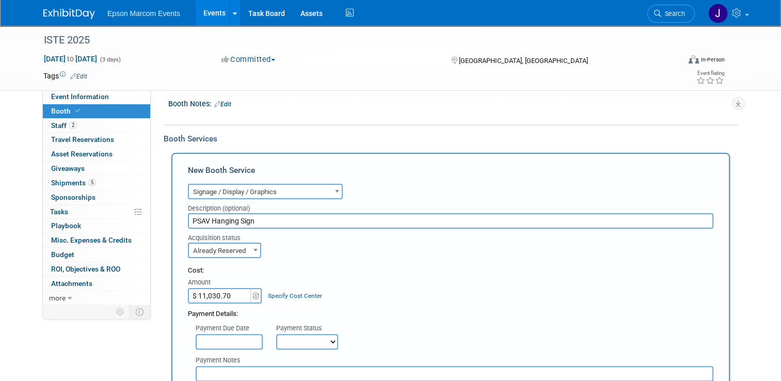
click at [282, 341] on select "Not Paid Yet Partially Paid Paid in Full" at bounding box center [307, 341] width 62 height 15
click at [276, 334] on select "Not Paid Yet Partially Paid Paid in Full" at bounding box center [307, 341] width 62 height 15
click at [324, 338] on select "Not Paid Yet Partially Paid Paid in Full" at bounding box center [307, 341] width 62 height 15
select select "1"
click at [276, 334] on select "Not Paid Yet Partially Paid Paid in Full" at bounding box center [307, 341] width 62 height 15
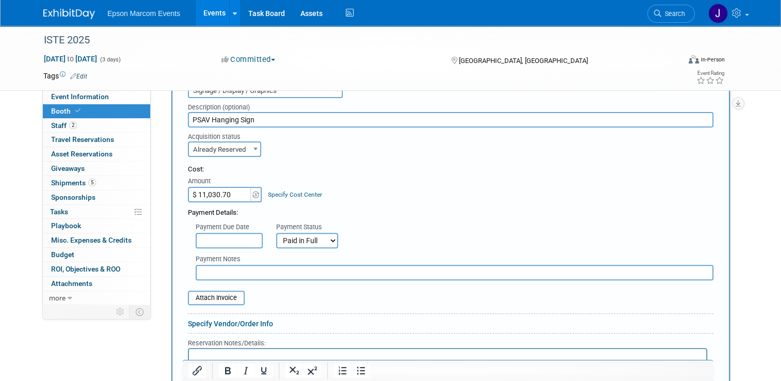
scroll to position [258, 0]
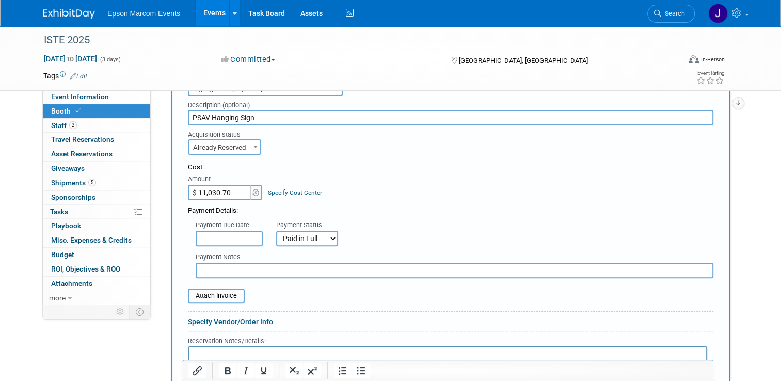
click at [241, 265] on input "text" at bounding box center [455, 270] width 518 height 15
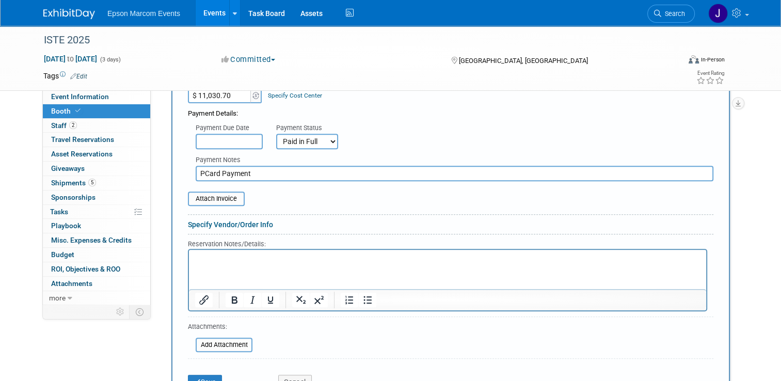
scroll to position [361, 0]
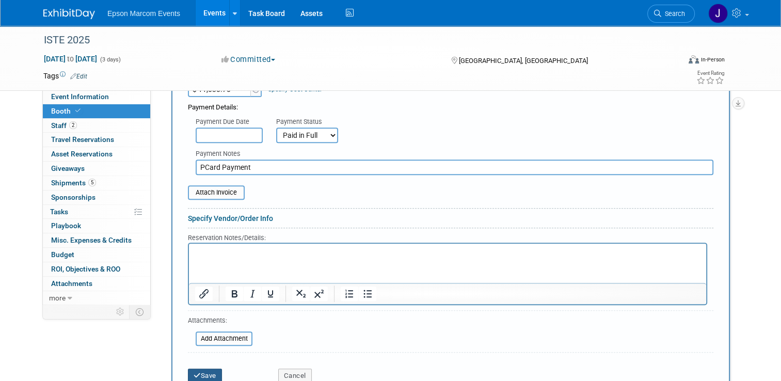
type input "PCard Payment"
click at [198, 371] on button "Save" at bounding box center [205, 375] width 34 height 14
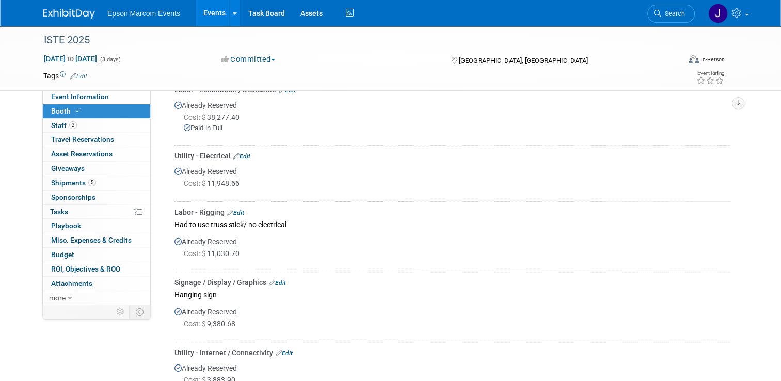
scroll to position [0, 0]
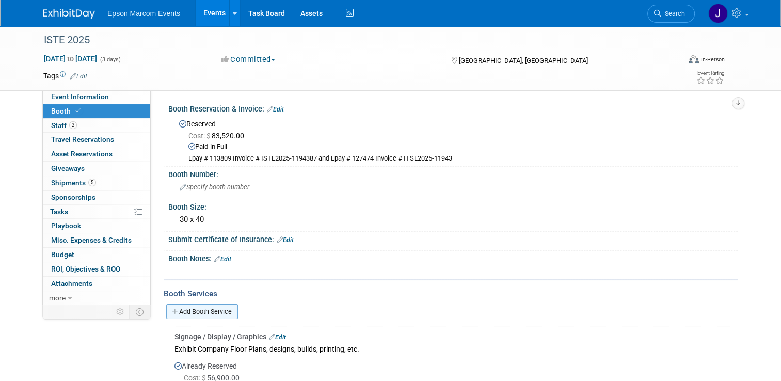
click at [192, 310] on link "Add Booth Service" at bounding box center [202, 311] width 72 height 15
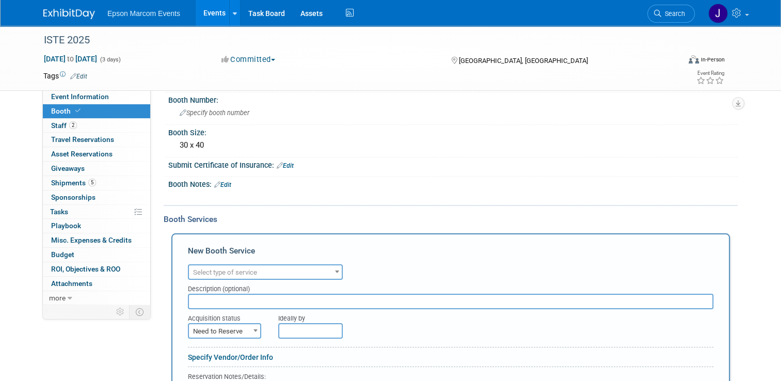
scroll to position [103, 0]
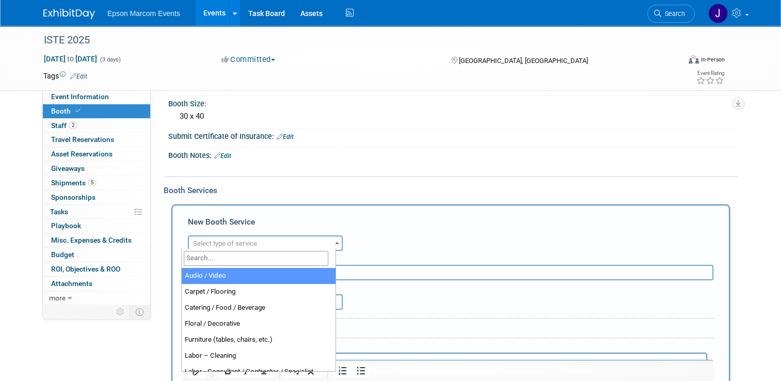
drag, startPoint x: 254, startPoint y: 237, endPoint x: 261, endPoint y: 242, distance: 8.2
click at [254, 238] on span "Select type of service" at bounding box center [265, 243] width 153 height 14
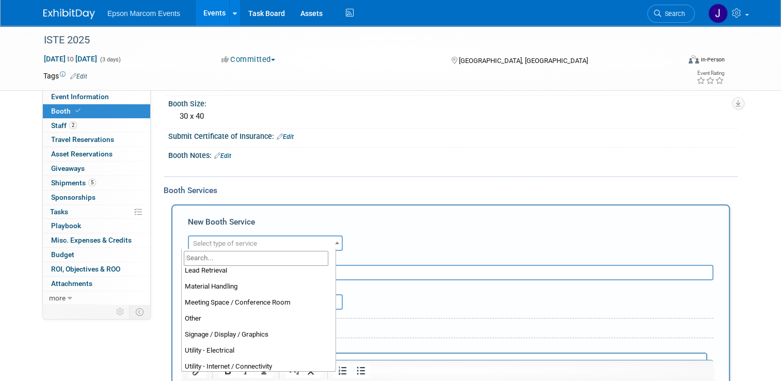
scroll to position [264, 0]
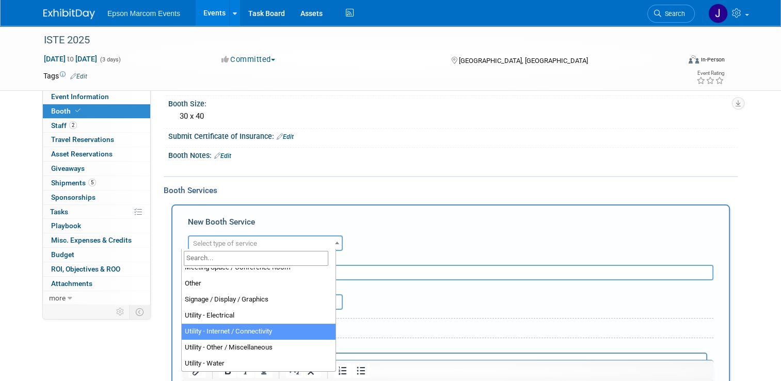
select select "18"
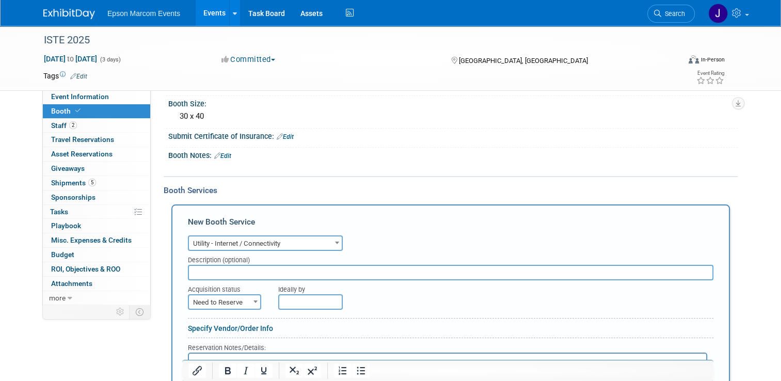
drag, startPoint x: 261, startPoint y: 270, endPoint x: 268, endPoint y: 267, distance: 7.7
click at [260, 269] on input "text" at bounding box center [450, 272] width 525 height 15
type input "Smart City / Booth internet"
click at [241, 296] on span "Need to Reserve" at bounding box center [224, 302] width 71 height 14
select select "2"
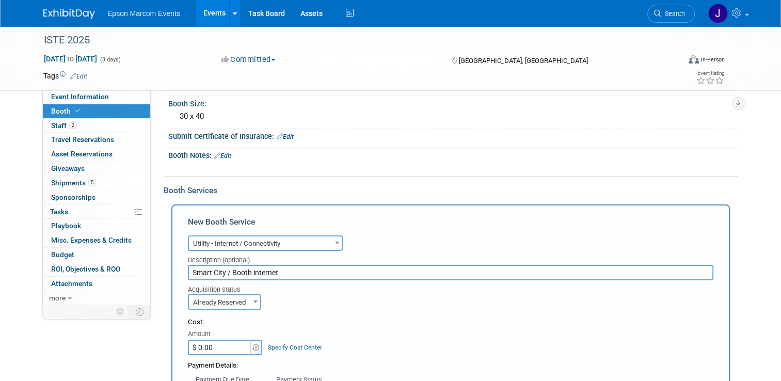
scroll to position [155, 0]
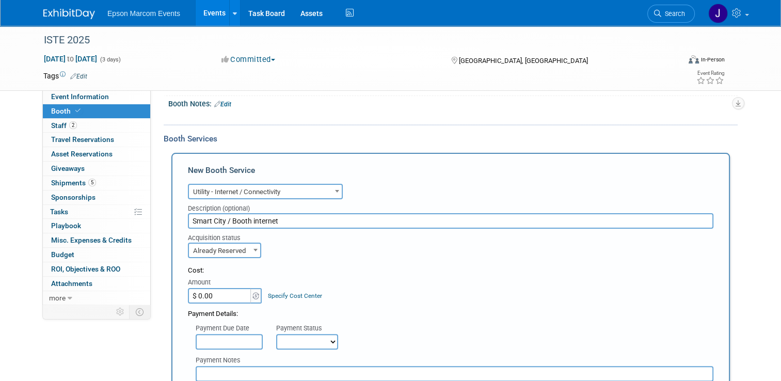
click at [220, 295] on input "$ 0.00" at bounding box center [220, 295] width 64 height 15
type input "$ 3,883.90"
click at [291, 334] on select "Not Paid Yet Partially Paid Paid in Full" at bounding box center [307, 341] width 62 height 15
select select "1"
click at [276, 334] on select "Not Paid Yet Partially Paid Paid in Full" at bounding box center [307, 341] width 62 height 15
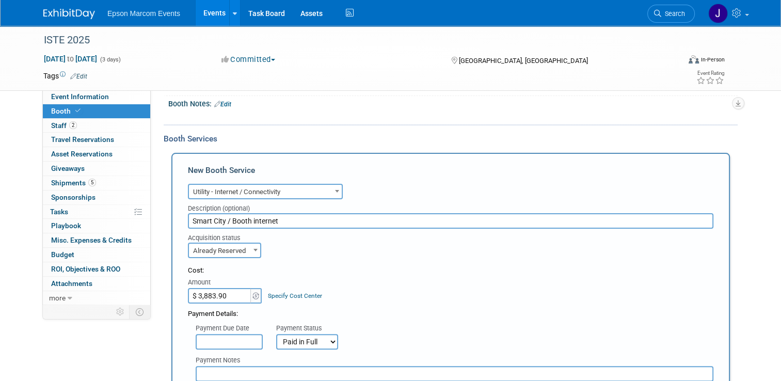
click at [244, 369] on input "text" at bounding box center [455, 373] width 518 height 15
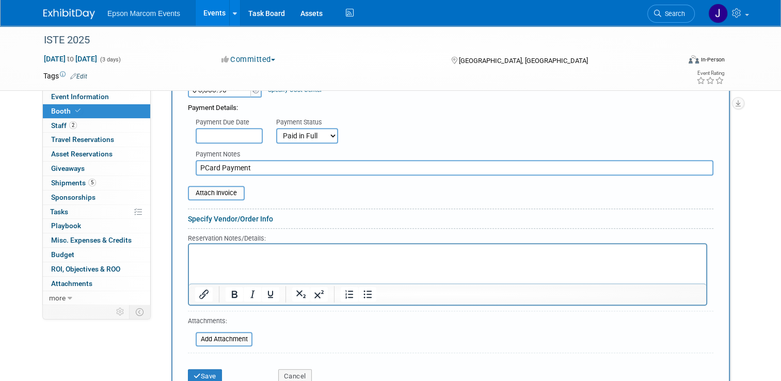
scroll to position [361, 0]
type input "PCard Payment"
click at [204, 370] on button "Save" at bounding box center [205, 375] width 34 height 14
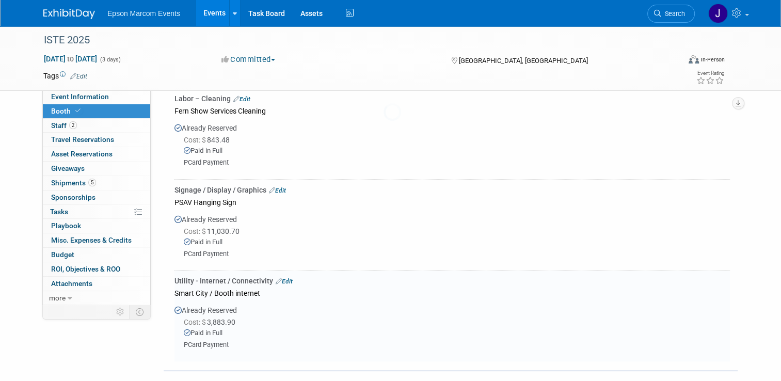
scroll to position [4304, 0]
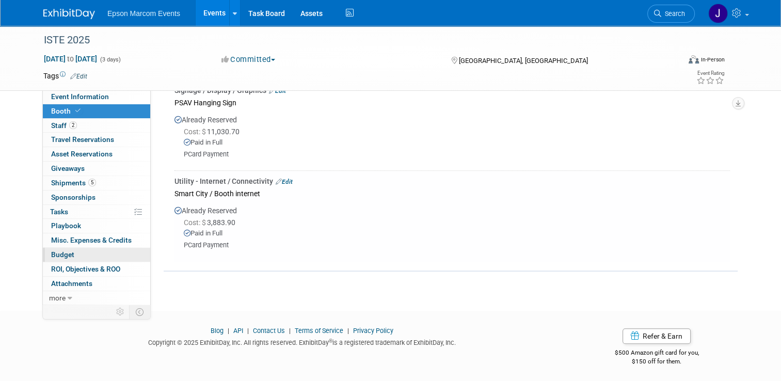
click at [70, 253] on link "Budget" at bounding box center [96, 255] width 107 height 14
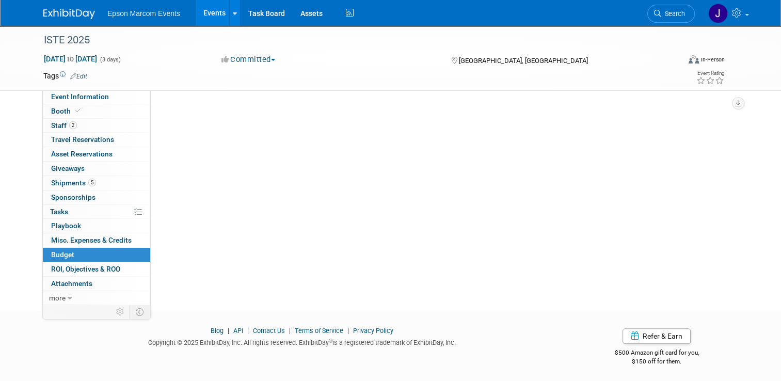
scroll to position [0, 0]
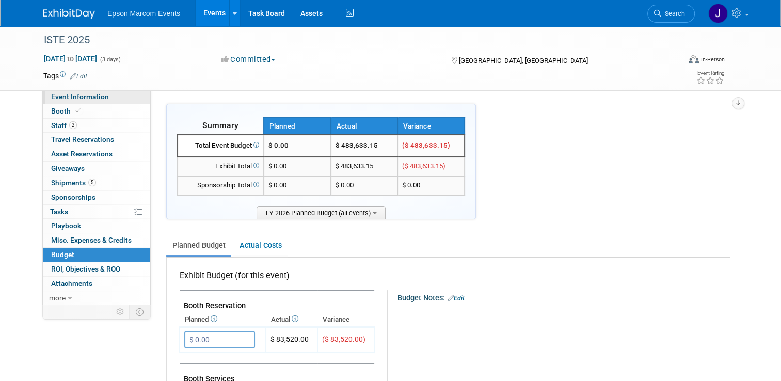
click at [90, 95] on span "Event Information" at bounding box center [80, 96] width 58 height 8
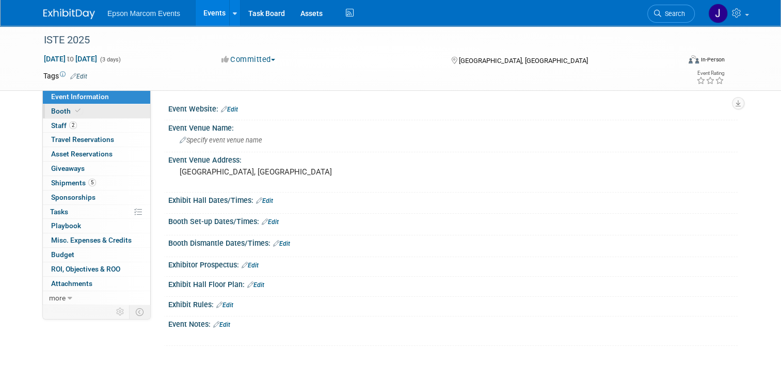
click at [55, 108] on span "Booth" at bounding box center [66, 111] width 31 height 8
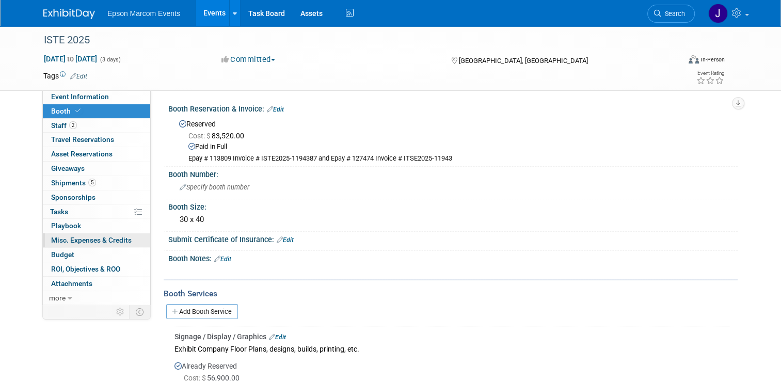
click at [70, 238] on span "Misc. Expenses & Credits 0" at bounding box center [91, 240] width 80 height 8
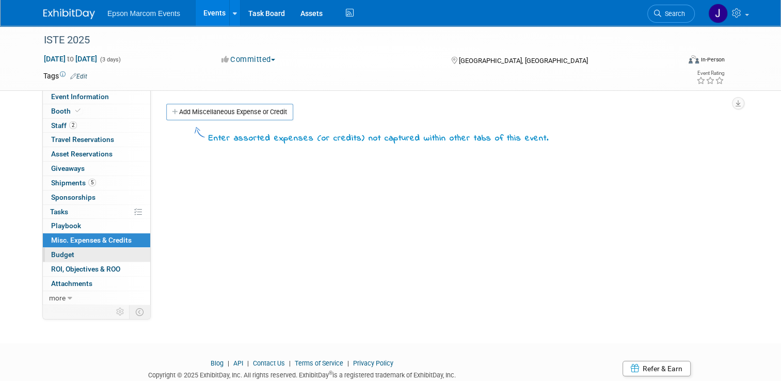
click at [63, 253] on span "Budget" at bounding box center [62, 254] width 23 height 8
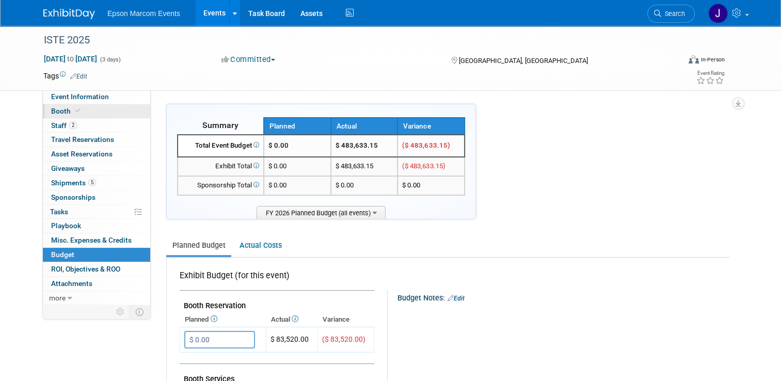
click at [61, 107] on span "Booth" at bounding box center [66, 111] width 31 height 8
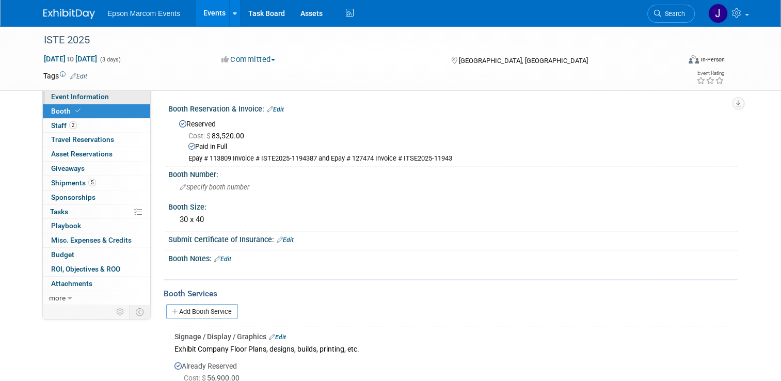
drag, startPoint x: 70, startPoint y: 93, endPoint x: 90, endPoint y: 99, distance: 20.4
click at [71, 93] on span "Event Information" at bounding box center [80, 96] width 58 height 8
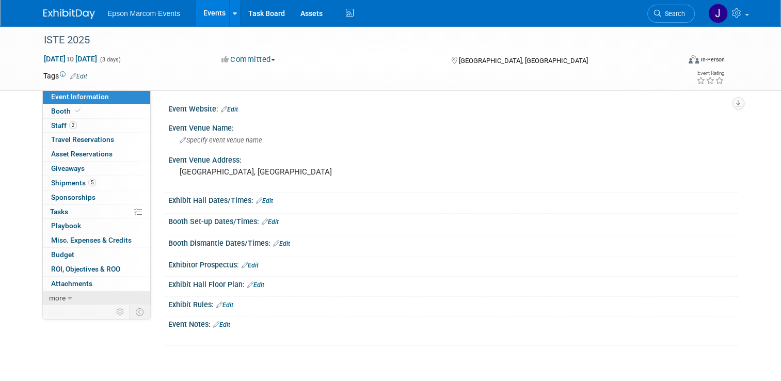
click at [58, 294] on span "more" at bounding box center [57, 298] width 17 height 8
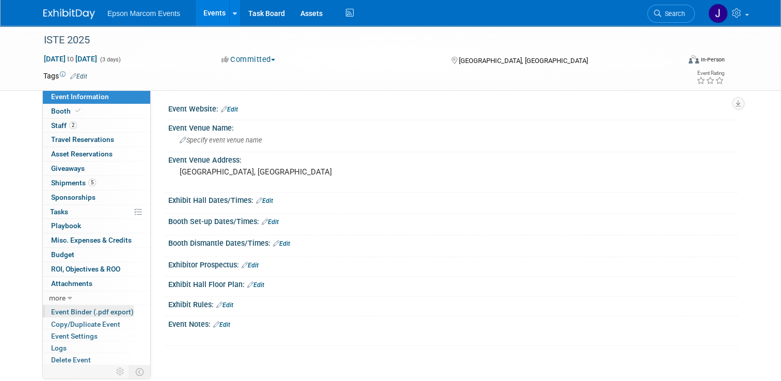
scroll to position [21, 0]
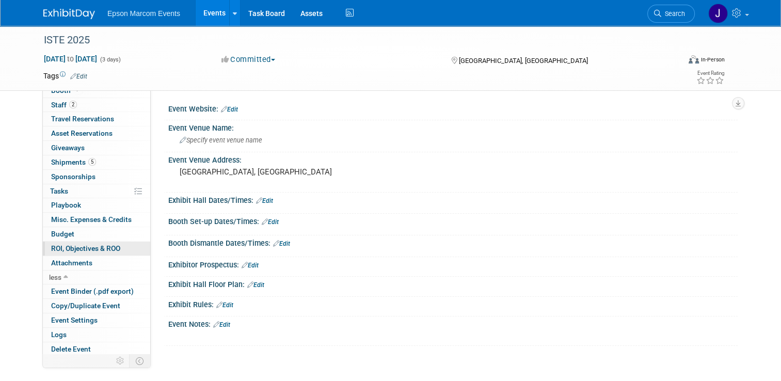
click at [67, 246] on span "ROI, Objectives & ROO 0" at bounding box center [85, 248] width 69 height 8
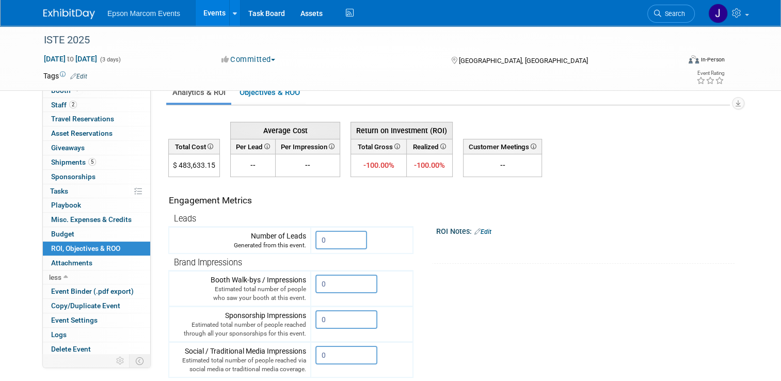
scroll to position [0, 0]
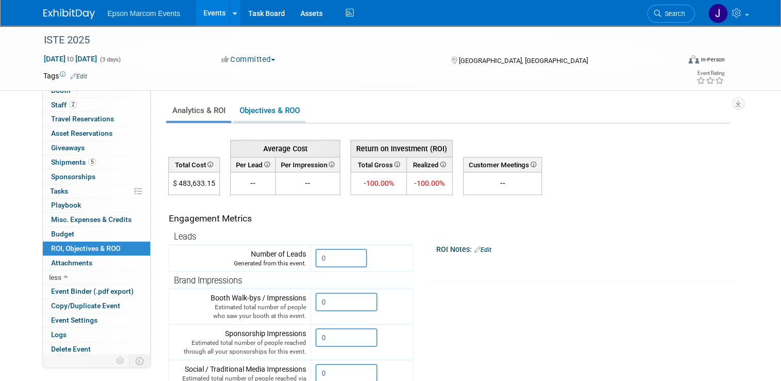
click at [257, 109] on link "Objectives & ROO 0" at bounding box center [269, 111] width 72 height 20
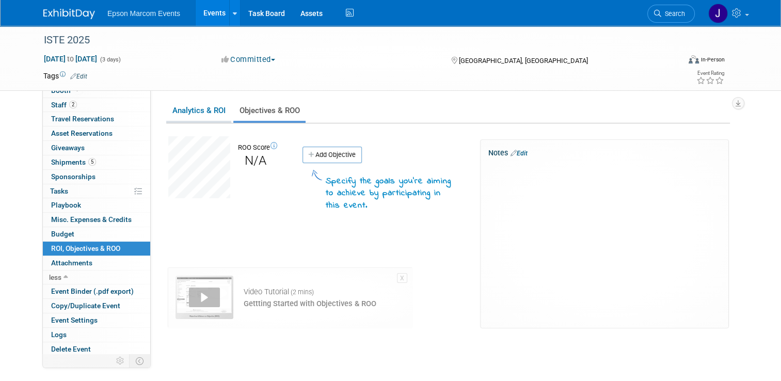
click at [196, 108] on link "Analytics & ROI" at bounding box center [198, 111] width 65 height 20
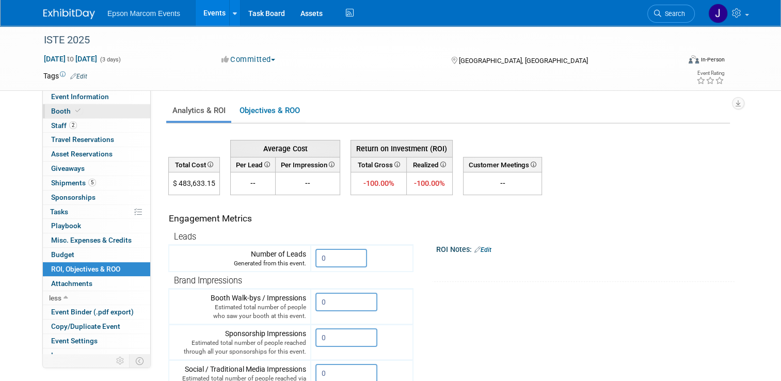
click at [51, 109] on span "Booth" at bounding box center [66, 111] width 31 height 8
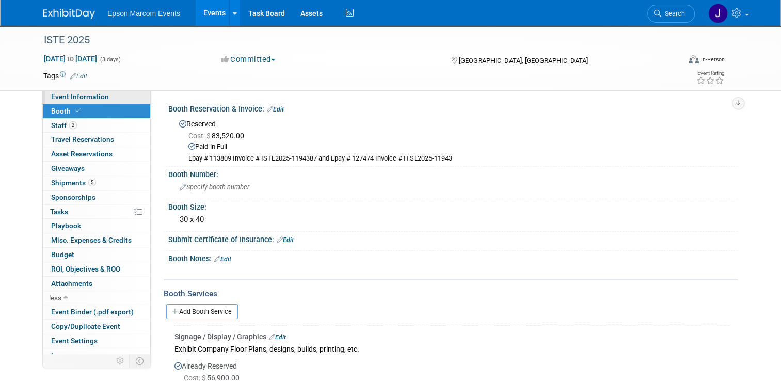
click at [79, 95] on span "Event Information" at bounding box center [80, 96] width 58 height 8
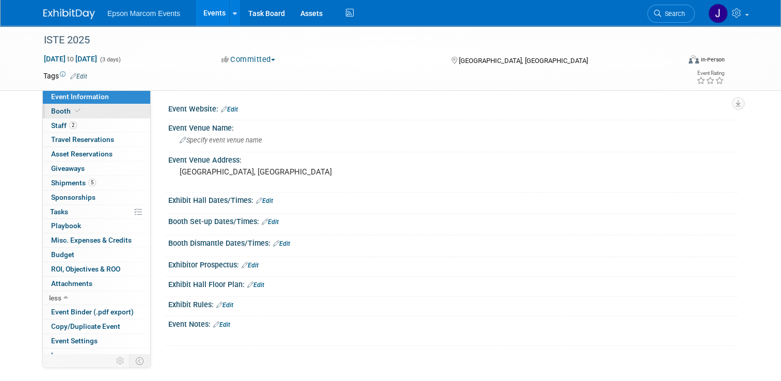
click at [53, 110] on span "Booth" at bounding box center [66, 111] width 31 height 8
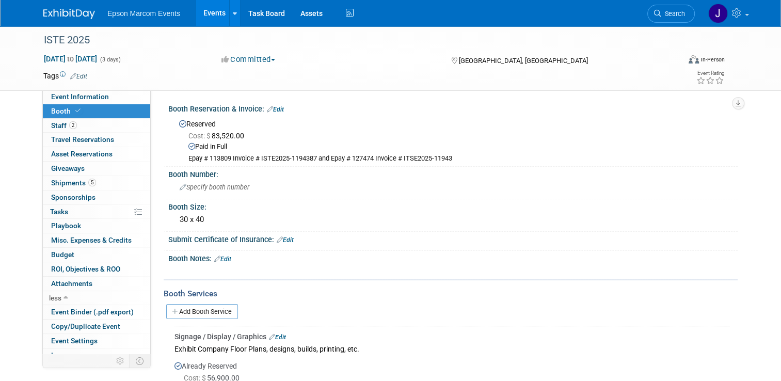
click at [225, 255] on link "Edit" at bounding box center [222, 258] width 17 height 7
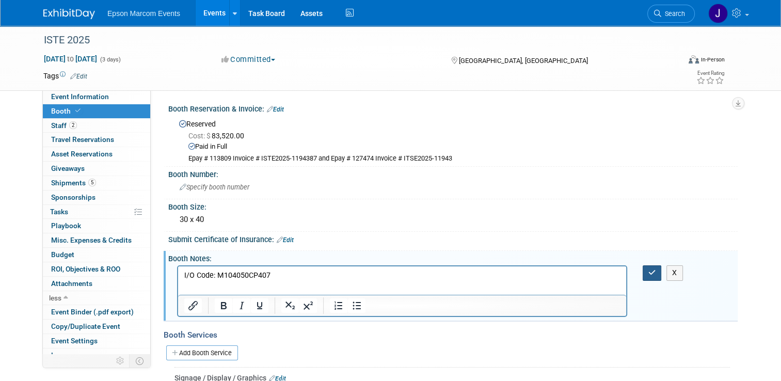
click at [655, 269] on icon "button" at bounding box center [652, 272] width 8 height 7
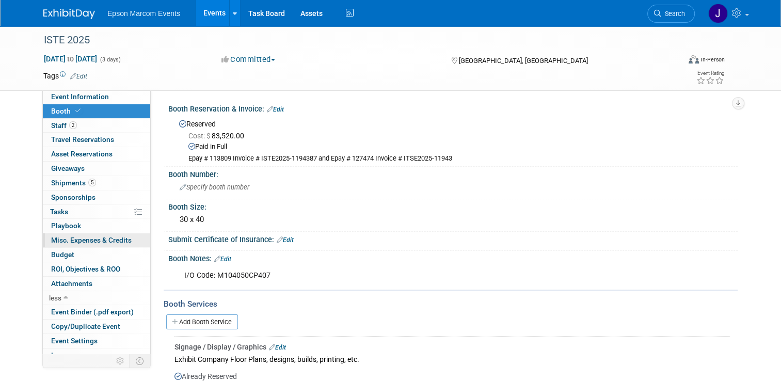
click at [68, 237] on span "Misc. Expenses & Credits 0" at bounding box center [91, 240] width 80 height 8
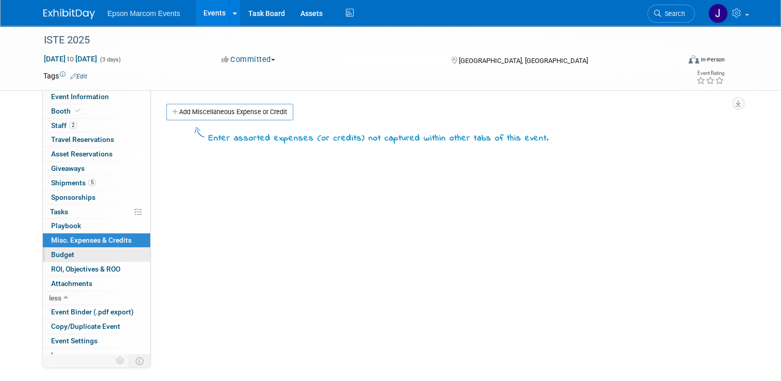
click at [59, 253] on span "Budget" at bounding box center [62, 254] width 23 height 8
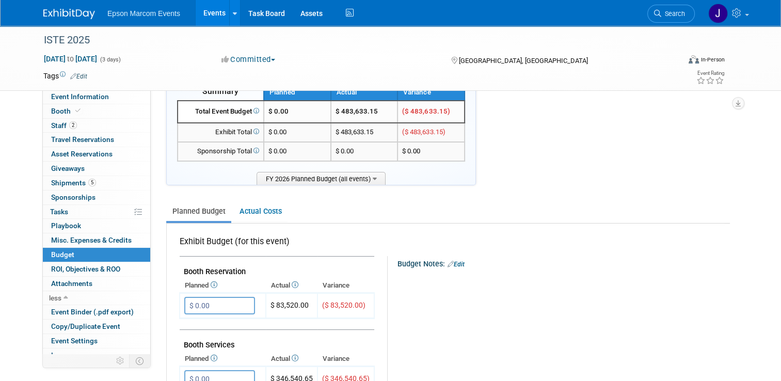
scroll to position [52, 0]
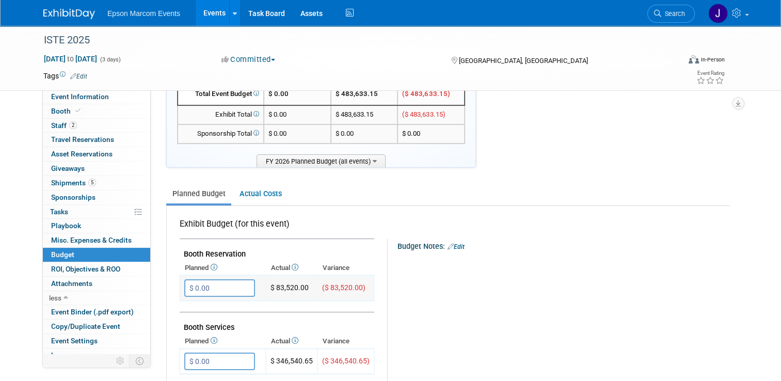
click at [223, 286] on input "$ 0.00" at bounding box center [219, 288] width 71 height 18
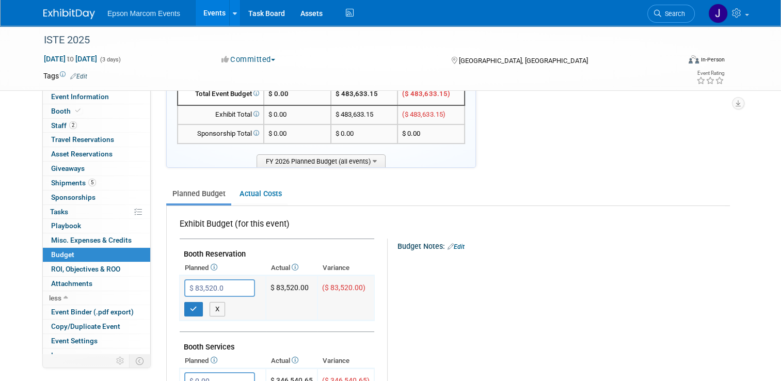
type input "$ 83,520.00"
click at [184, 305] on button "button" at bounding box center [193, 309] width 19 height 14
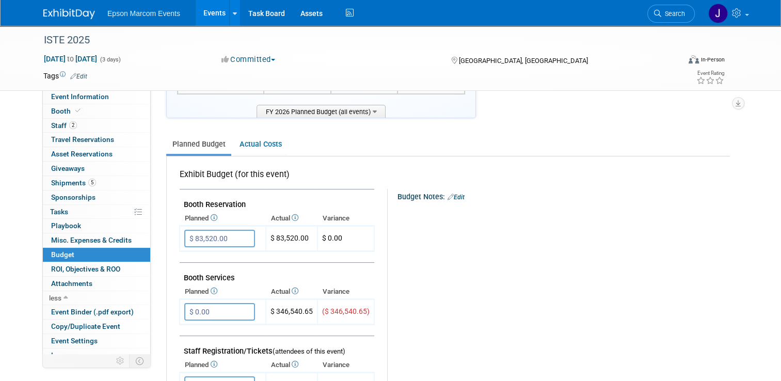
scroll to position [103, 0]
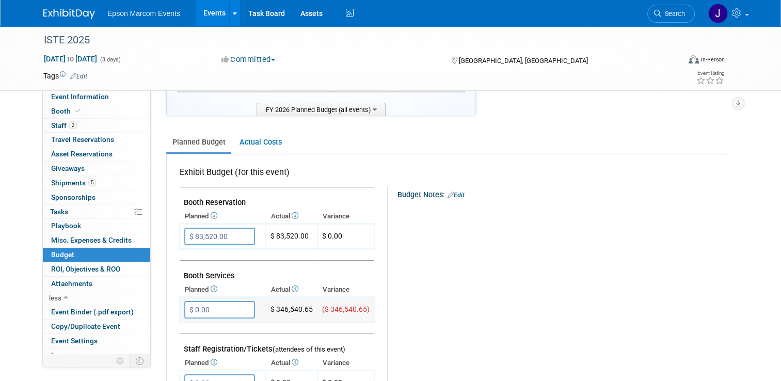
click at [219, 310] on input "$ 0.00" at bounding box center [219, 310] width 71 height 18
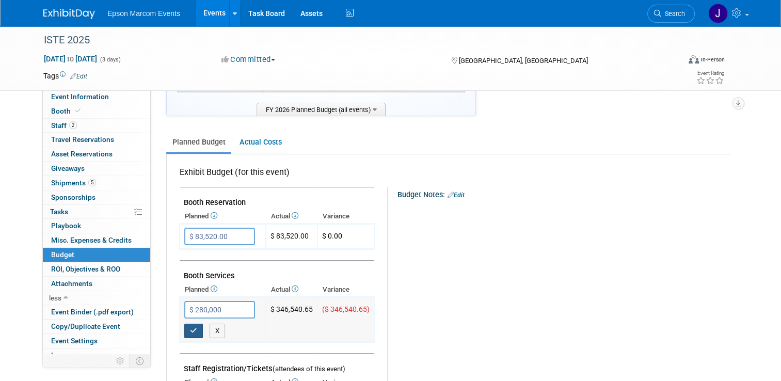
type input "$ 280,000.00"
drag, startPoint x: 190, startPoint y: 325, endPoint x: 202, endPoint y: 325, distance: 11.9
click at [190, 325] on button "button" at bounding box center [193, 331] width 19 height 14
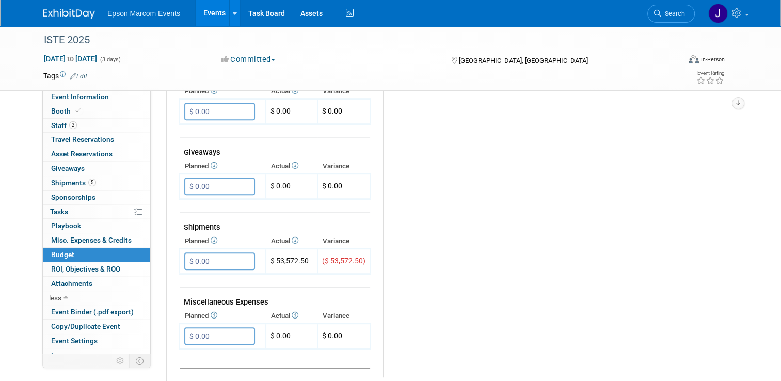
scroll to position [464, 0]
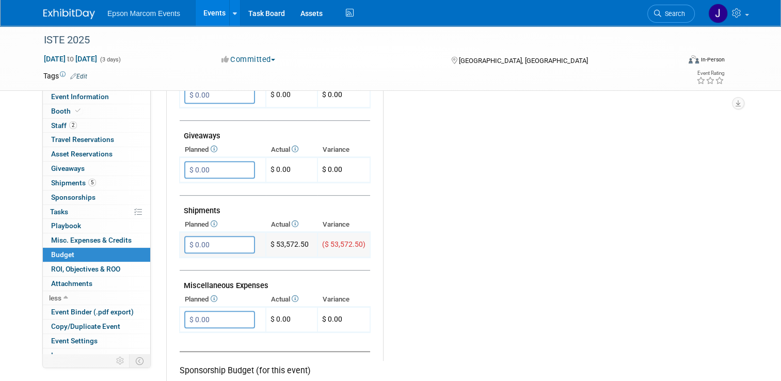
click at [228, 237] on input "$ 0.00" at bounding box center [219, 245] width 71 height 18
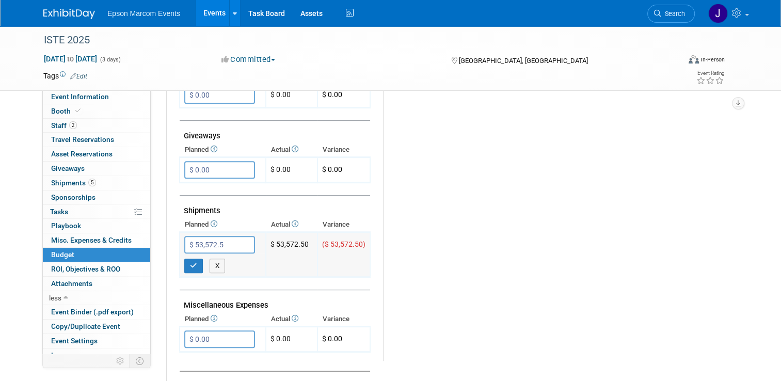
type input "$ 53,572.50"
click at [190, 262] on icon "button" at bounding box center [193, 265] width 7 height 7
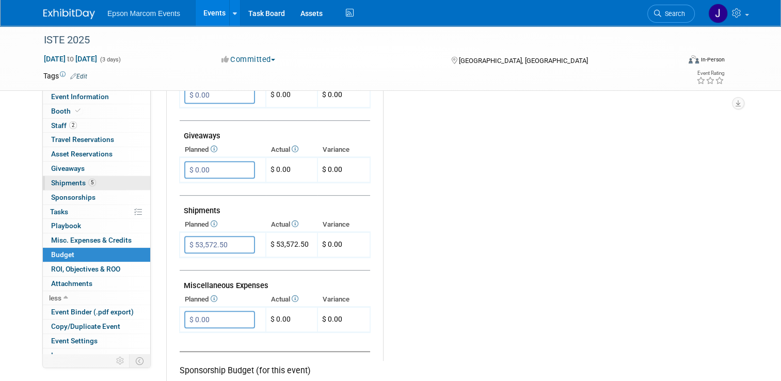
drag, startPoint x: 67, startPoint y: 179, endPoint x: 92, endPoint y: 184, distance: 25.9
click at [67, 179] on span "Shipments 5" at bounding box center [73, 183] width 45 height 8
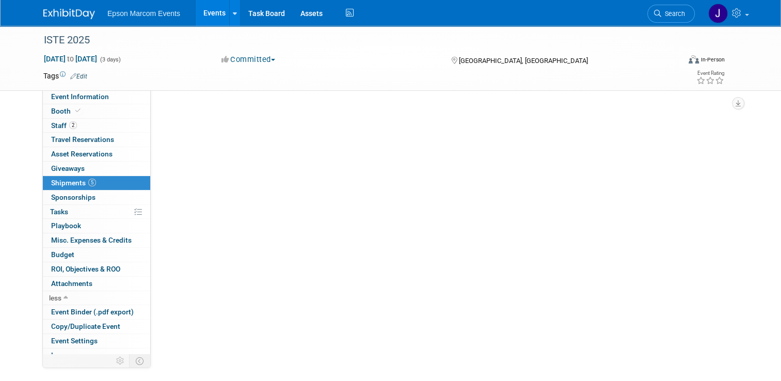
scroll to position [0, 0]
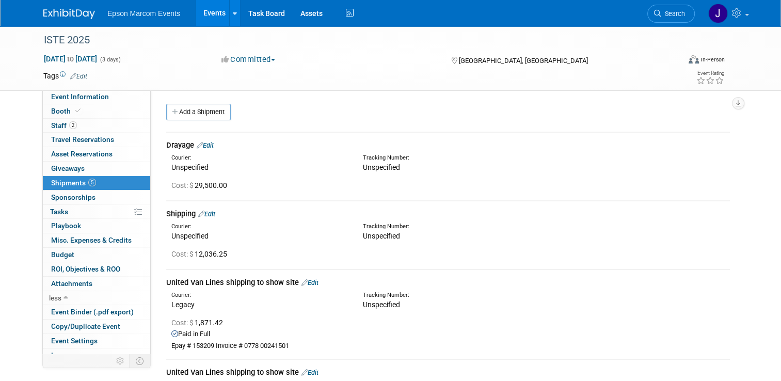
click at [208, 212] on link "Edit" at bounding box center [206, 214] width 17 height 8
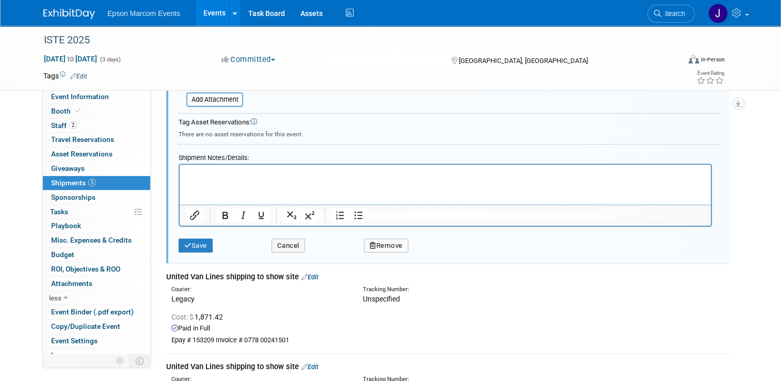
scroll to position [393, 0]
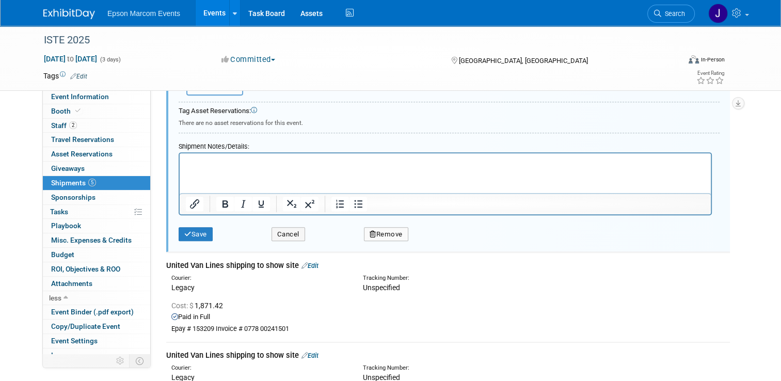
click at [392, 231] on button "Remove" at bounding box center [386, 234] width 44 height 14
click at [445, 235] on link "Yes" at bounding box center [443, 242] width 30 height 17
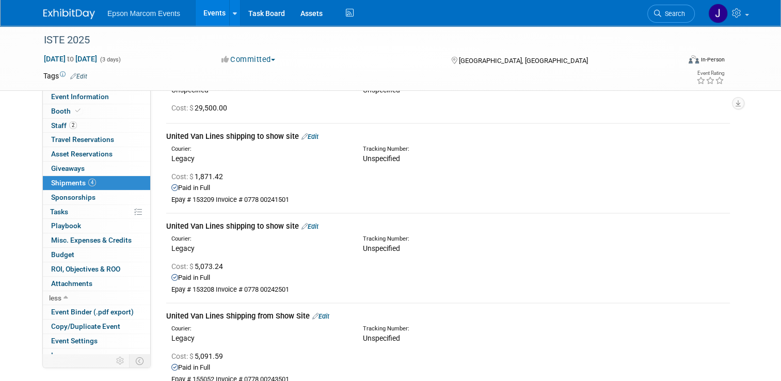
scroll to position [0, 0]
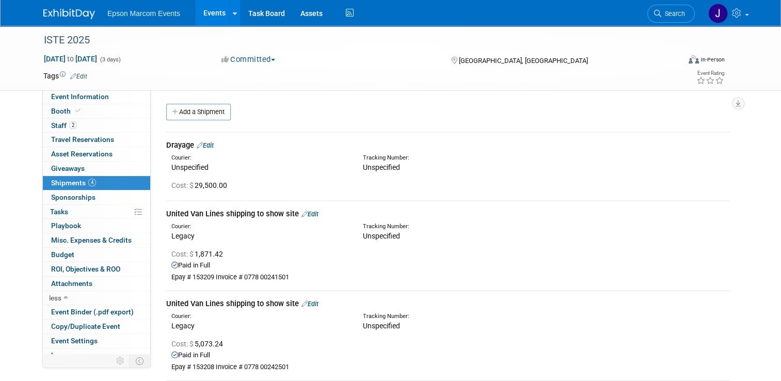
drag, startPoint x: 67, startPoint y: 248, endPoint x: 141, endPoint y: 245, distance: 74.4
click at [68, 248] on link "Budget" at bounding box center [96, 255] width 107 height 14
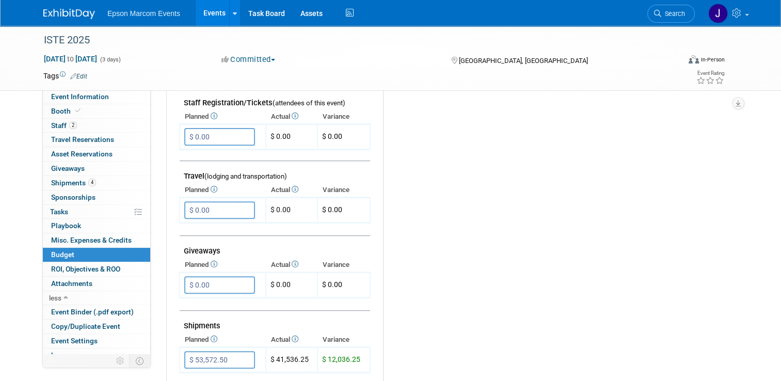
scroll to position [413, 0]
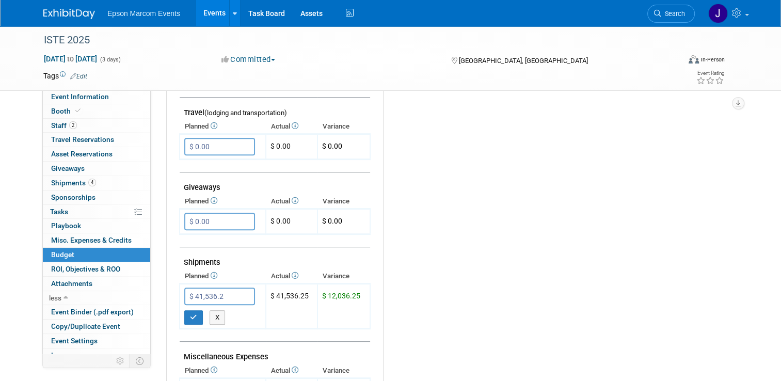
type input "$ 41,536.25"
drag, startPoint x: 187, startPoint y: 309, endPoint x: 278, endPoint y: 313, distance: 90.4
click at [190, 314] on icon "button" at bounding box center [193, 317] width 7 height 7
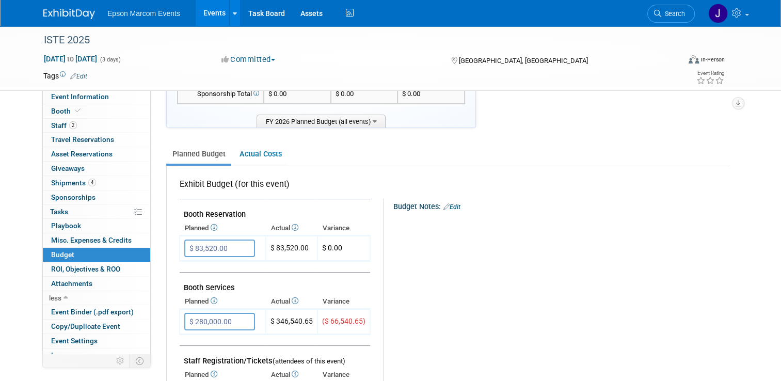
scroll to position [103, 0]
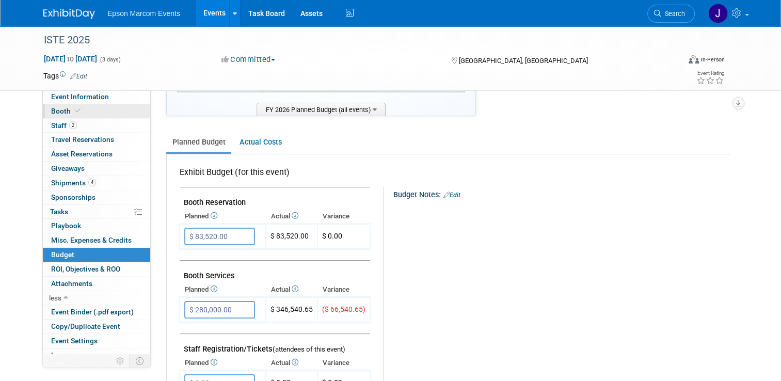
click at [56, 110] on span "Booth" at bounding box center [66, 111] width 31 height 8
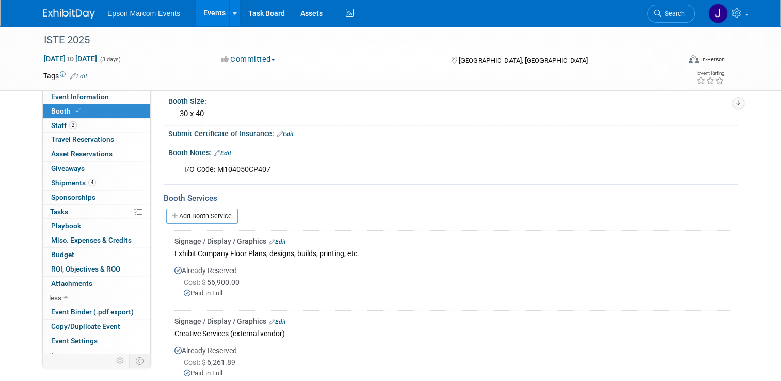
scroll to position [155, 0]
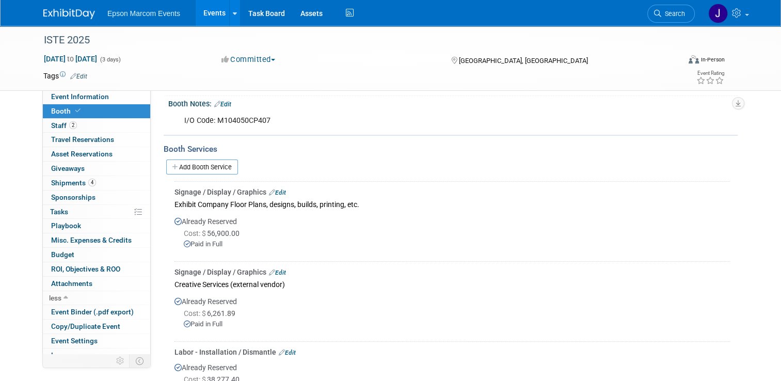
click at [276, 189] on link "Edit" at bounding box center [277, 192] width 17 height 7
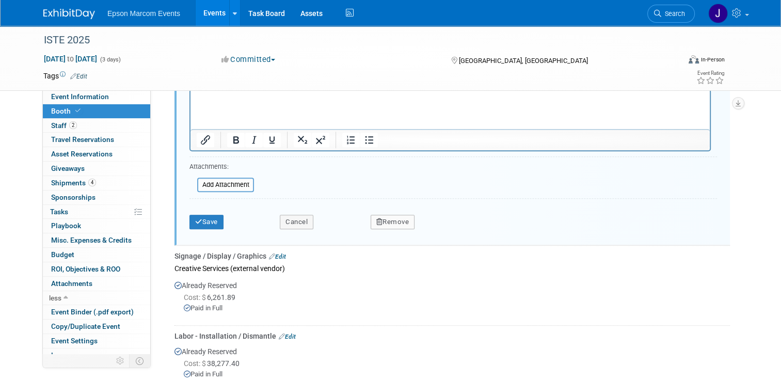
scroll to position [527, 0]
click at [387, 217] on button "Remove" at bounding box center [392, 220] width 44 height 14
click at [442, 228] on icon at bounding box center [442, 230] width 6 height 6
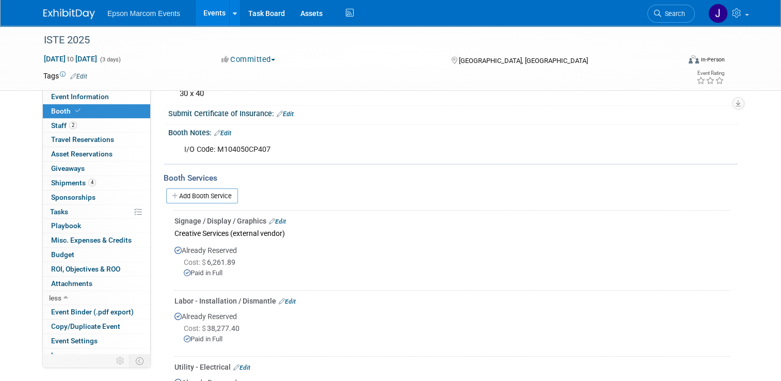
scroll to position [155, 0]
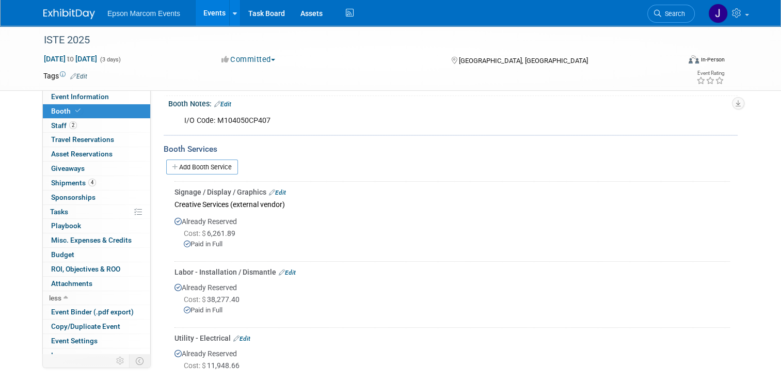
click at [279, 189] on link "Edit" at bounding box center [277, 192] width 17 height 7
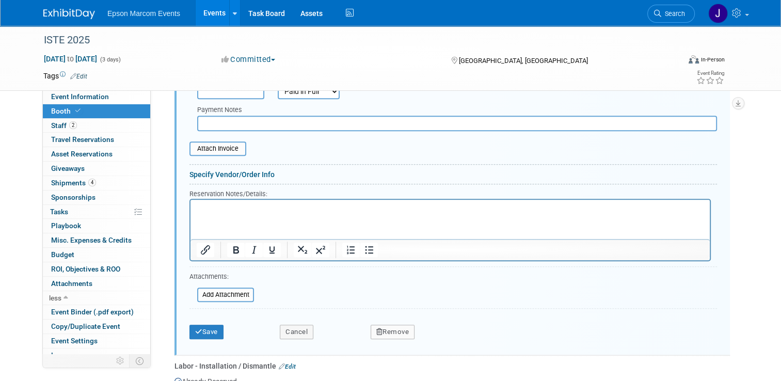
scroll to position [476, 0]
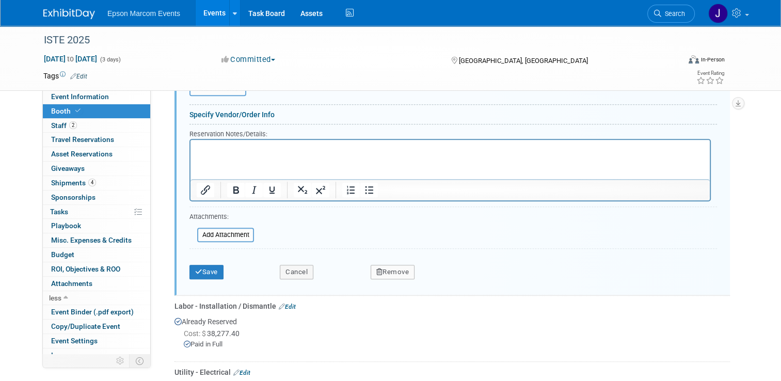
click at [394, 267] on button "Remove" at bounding box center [392, 272] width 44 height 14
click at [450, 274] on link "Yes" at bounding box center [449, 280] width 30 height 17
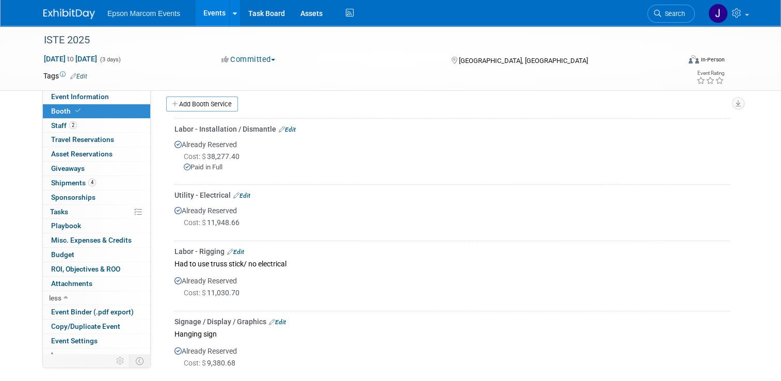
scroll to position [166, 0]
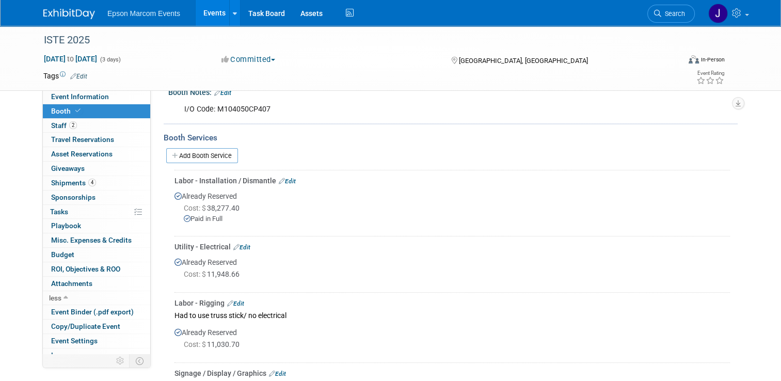
click at [287, 177] on link "Edit" at bounding box center [287, 180] width 17 height 7
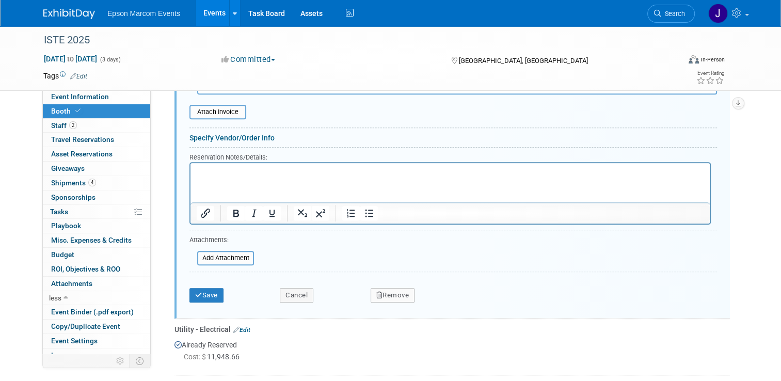
scroll to position [476, 0]
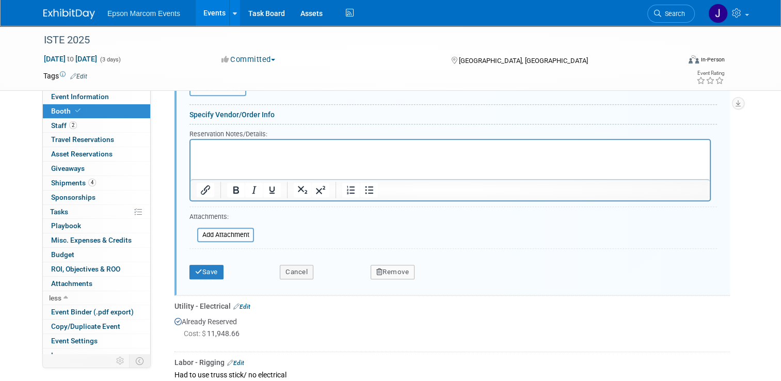
click at [394, 265] on button "Remove" at bounding box center [392, 272] width 44 height 14
click at [450, 276] on link "Yes" at bounding box center [449, 280] width 30 height 17
